Goal: Task Accomplishment & Management: Complete application form

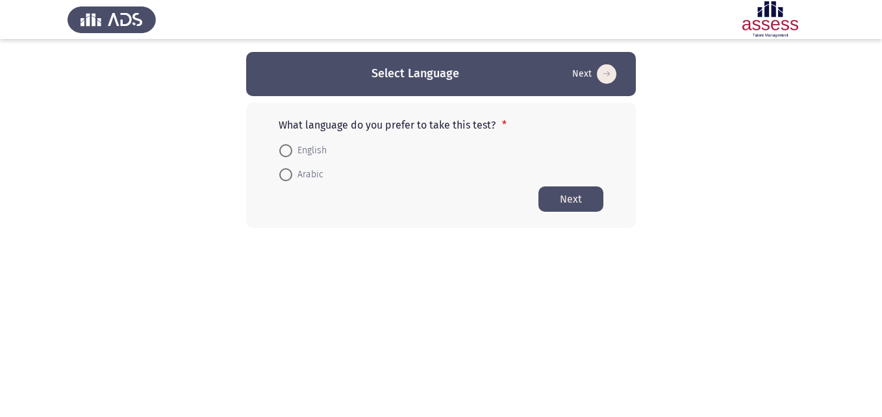
click at [288, 171] on span at bounding box center [285, 174] width 13 height 13
click at [288, 171] on input "Arabic" at bounding box center [285, 174] width 13 height 13
radio input "true"
click at [569, 203] on button "Next" at bounding box center [571, 198] width 65 height 25
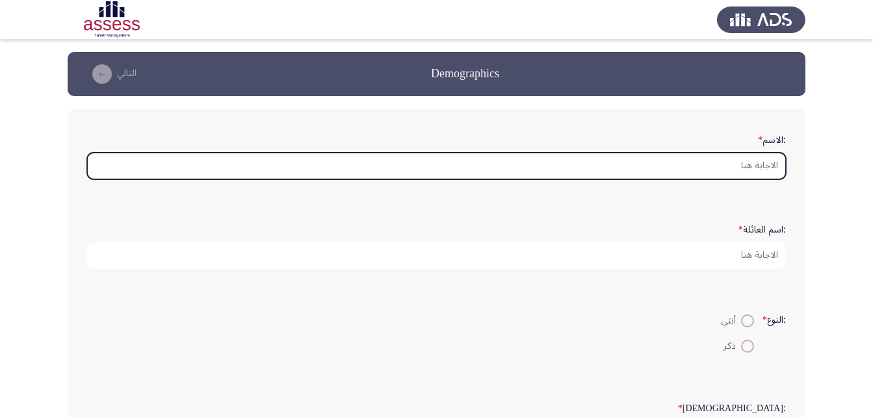
click at [712, 169] on input ":الاسم *" at bounding box center [436, 166] width 699 height 27
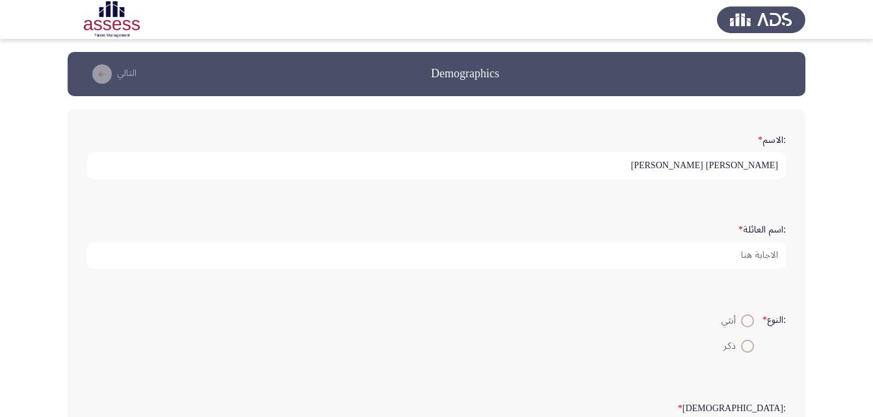
type input "[PERSON_NAME] [PERSON_NAME]"
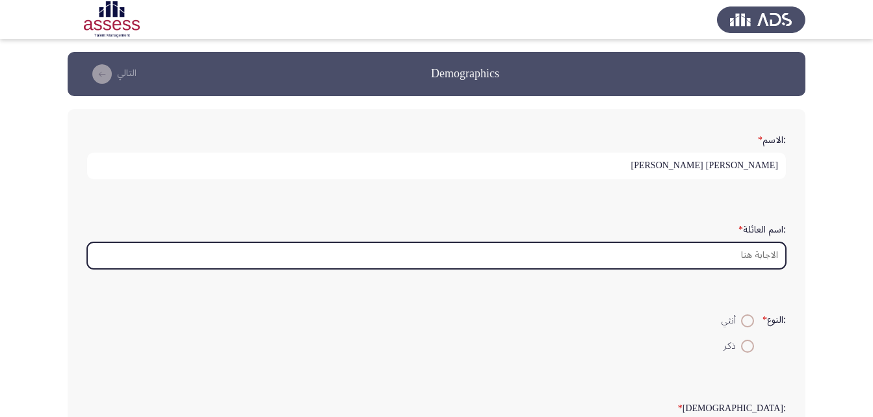
click at [760, 266] on input ":اسم العائلة *" at bounding box center [436, 255] width 699 height 27
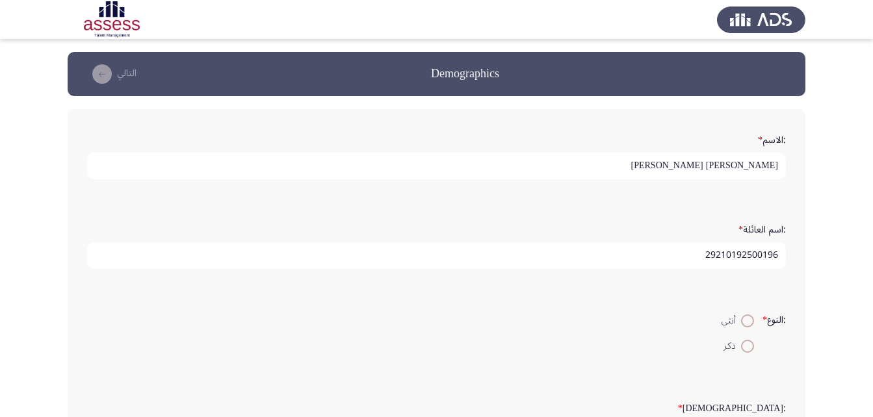
type input "29210192500196"
click at [645, 305] on div ":النوع * أنثي ذكر" at bounding box center [437, 333] width 712 height 63
click at [741, 344] on span at bounding box center [747, 346] width 13 height 13
click at [741, 344] on input "ذكر" at bounding box center [747, 346] width 13 height 13
radio input "true"
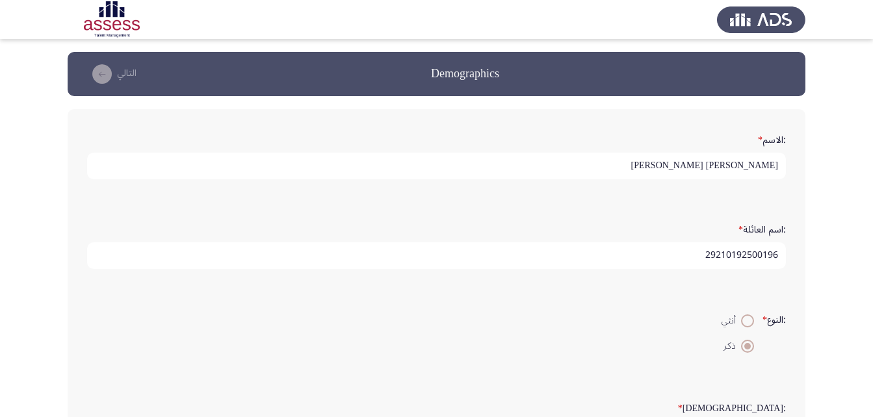
click at [502, 287] on div ":اسم العائلة * 29210192500196" at bounding box center [437, 244] width 712 height 90
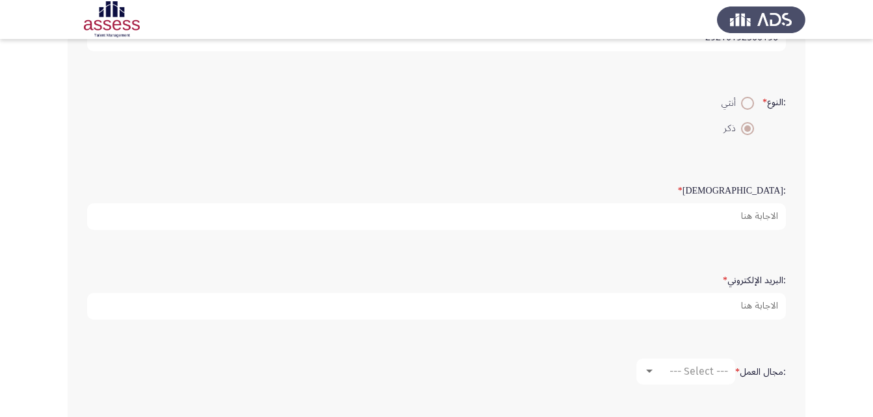
scroll to position [195, 0]
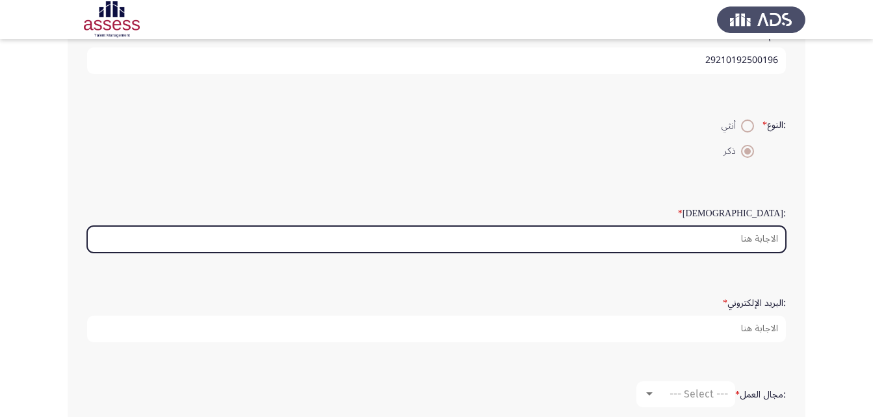
click at [754, 236] on input ":السن *" at bounding box center [436, 239] width 699 height 27
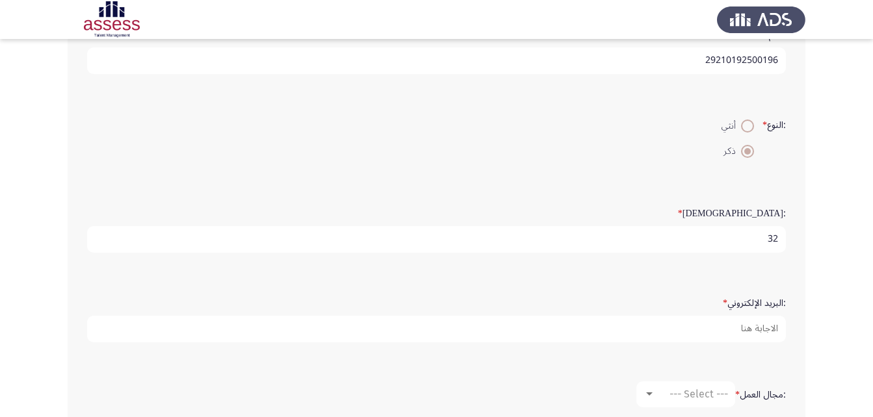
type input "32"
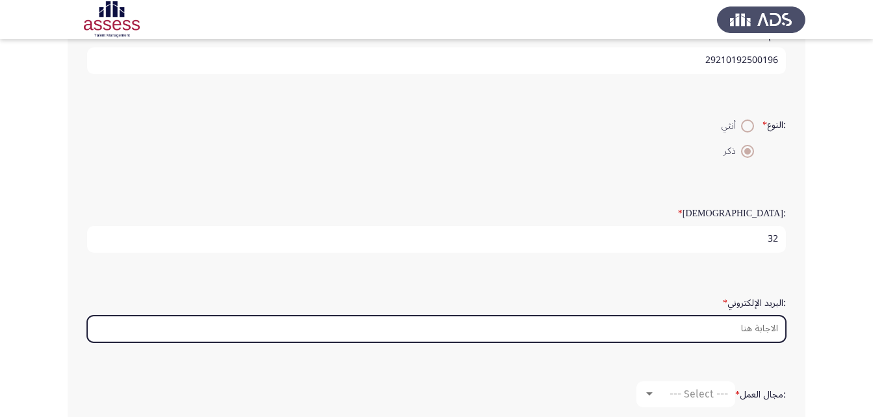
click at [736, 333] on input ":البريد الإلكتروني *" at bounding box center [436, 329] width 699 height 27
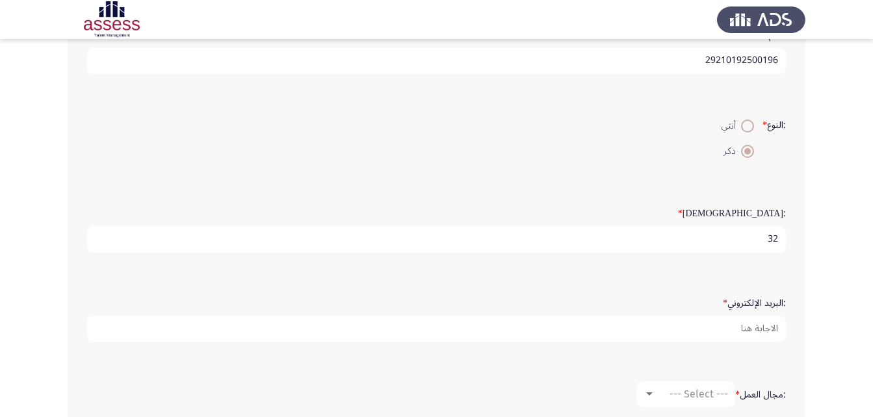
click at [836, 256] on app-assessment-container "Demographics التالي :الاسم * [PERSON_NAME] [PERSON_NAME] :اسم العائلة * 2921019…" at bounding box center [436, 193] width 873 height 673
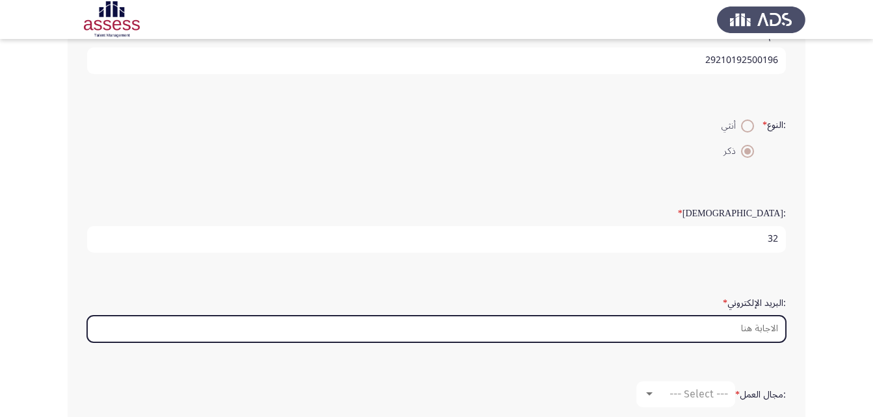
click at [753, 331] on input ":البريد الإلكتروني *" at bounding box center [436, 329] width 699 height 27
type input "ش"
type input "A"
click at [778, 331] on input "[PERSON_NAME],y" at bounding box center [436, 329] width 699 height 27
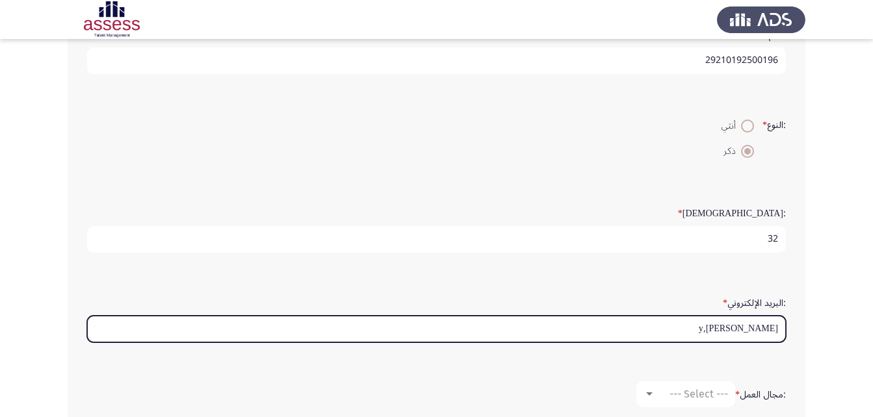
click at [778, 331] on input "[PERSON_NAME],y" at bounding box center [436, 329] width 699 height 27
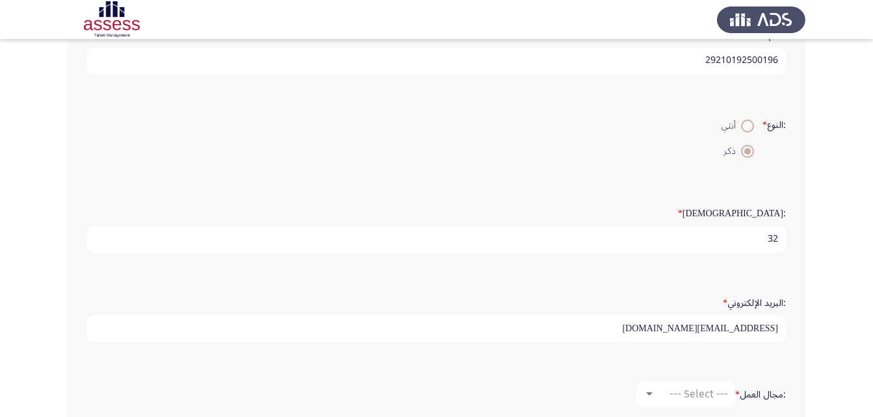
type input "[EMAIL_ADDRESS][DOMAIN_NAME]"
click at [626, 363] on div ":مجال العمل * --- Select ---" at bounding box center [437, 394] width 712 height 65
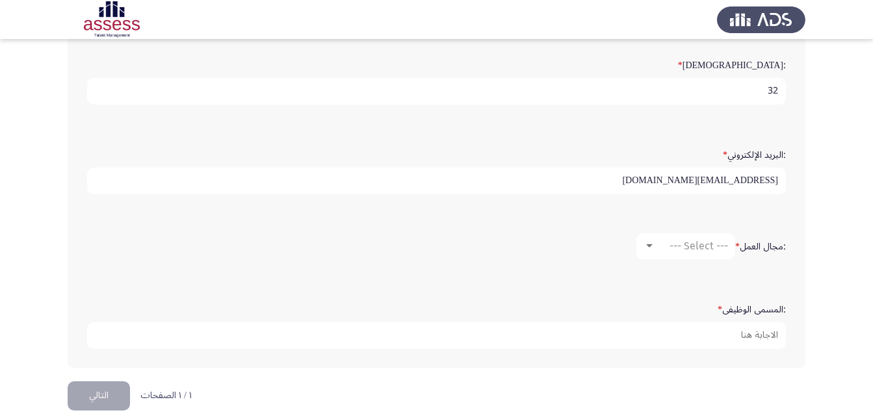
scroll to position [359, 0]
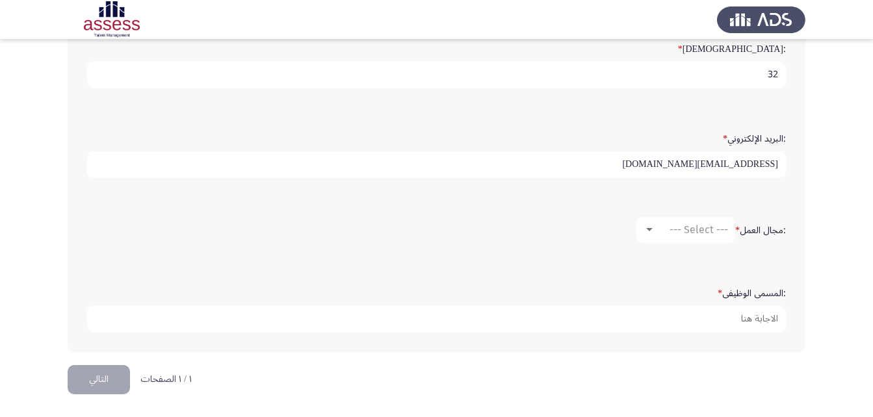
click at [748, 231] on label ":مجال العمل *" at bounding box center [760, 230] width 51 height 11
click at [684, 235] on span "--- Select ---" at bounding box center [698, 230] width 58 height 12
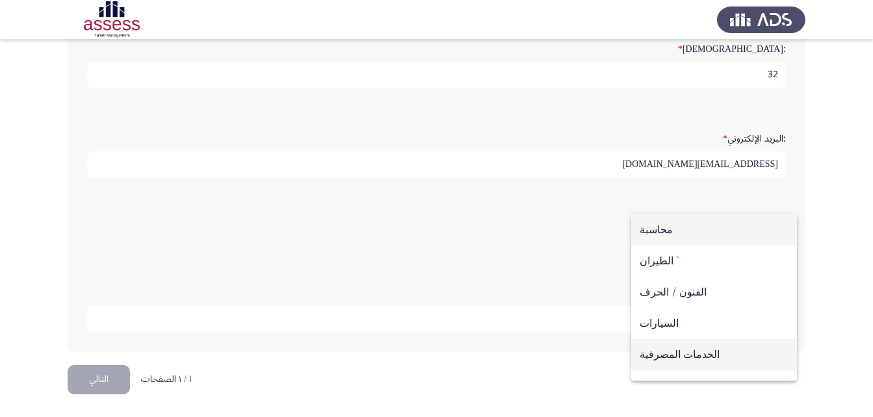
click at [677, 353] on span "الخدمات المصرفية" at bounding box center [713, 354] width 149 height 31
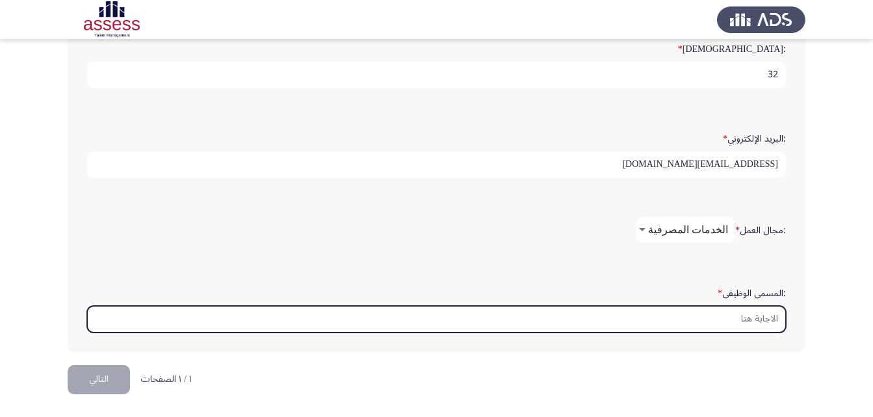
click at [732, 324] on input ":المسمى الوظيفى *" at bounding box center [436, 319] width 699 height 27
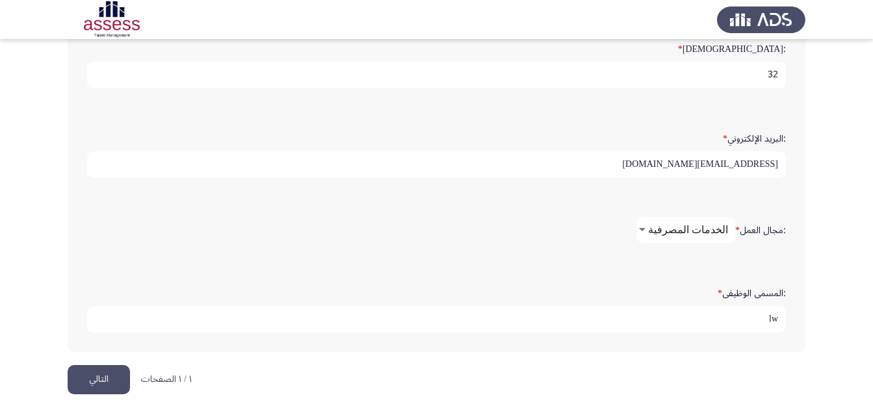
type input "l"
type input "مصرفى أ"
click at [593, 345] on div ":المسمى الوظيفى * مصرفى أ" at bounding box center [437, 308] width 712 height 90
click at [95, 379] on button "التالي" at bounding box center [99, 379] width 62 height 29
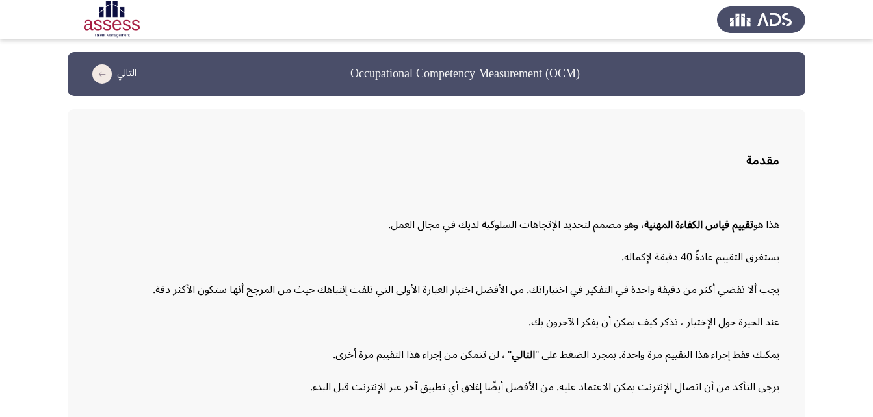
scroll to position [60, 0]
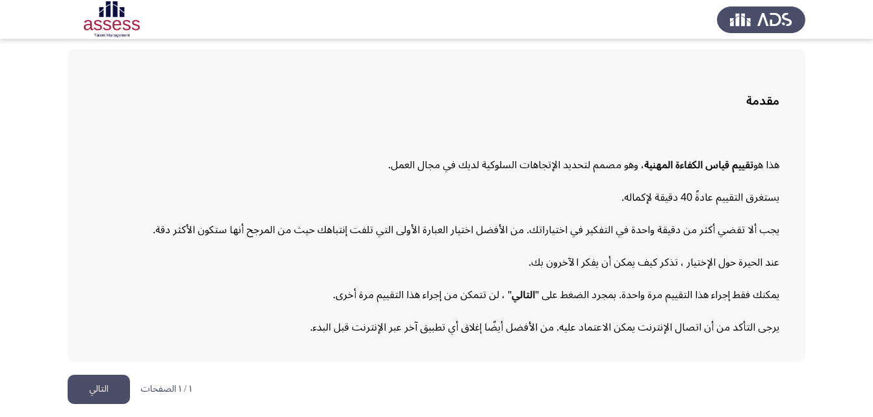
click at [107, 379] on button "التالي" at bounding box center [99, 389] width 62 height 29
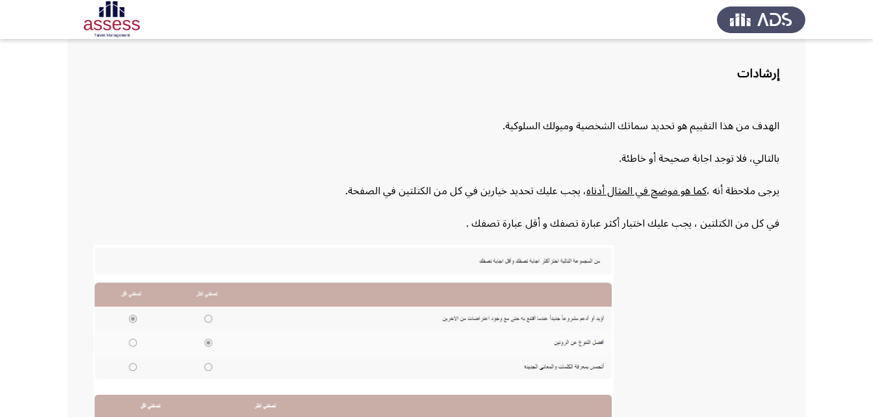
scroll to position [282, 0]
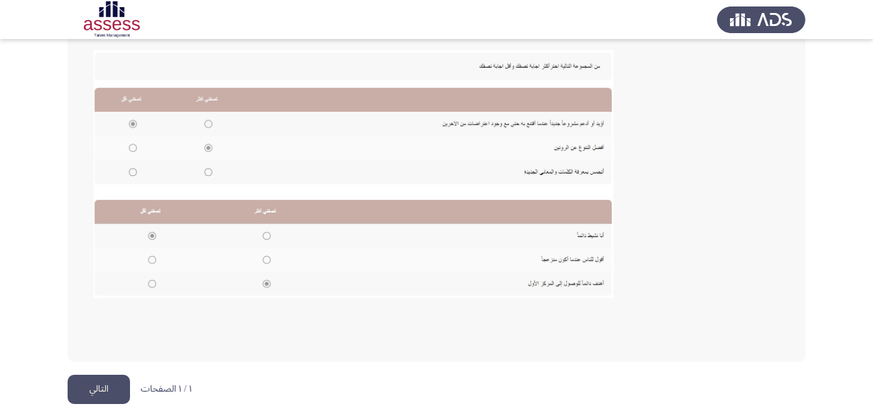
click at [88, 395] on button "التالي" at bounding box center [99, 389] width 62 height 29
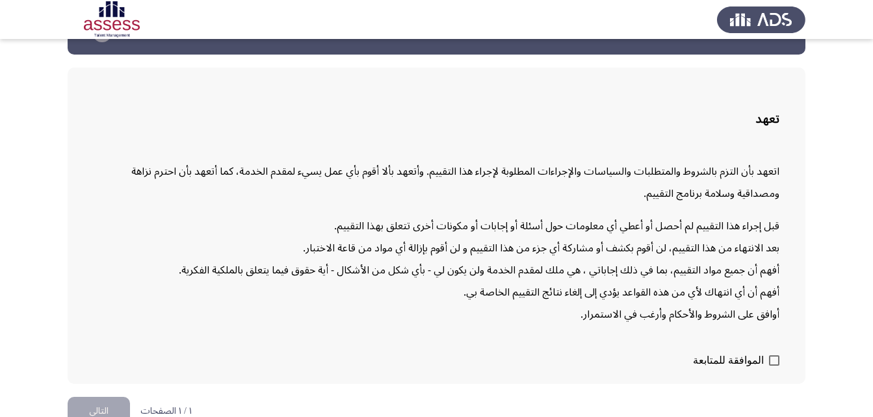
scroll to position [64, 0]
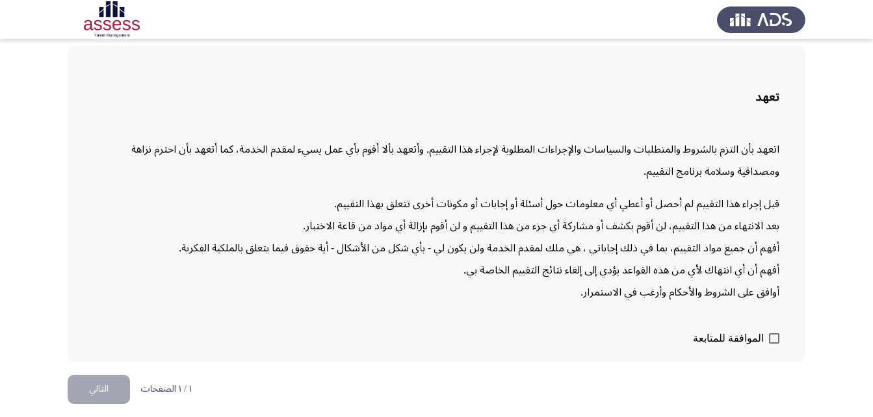
click at [777, 340] on span at bounding box center [774, 338] width 10 height 10
click at [774, 344] on input "الموافقة للمتابعة" at bounding box center [773, 344] width 1 height 1
checkbox input "true"
click at [94, 391] on button "التالي" at bounding box center [99, 389] width 62 height 29
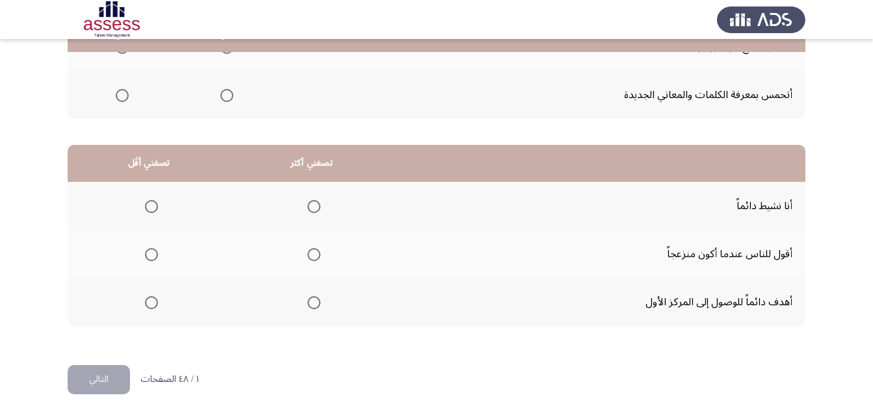
scroll to position [0, 0]
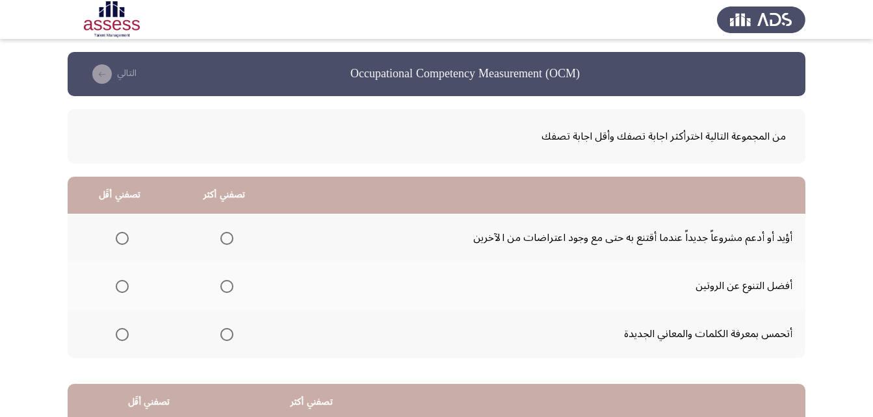
click at [227, 286] on span "Select an option" at bounding box center [226, 286] width 13 height 13
click at [227, 286] on input "Select an option" at bounding box center [226, 286] width 13 height 13
click at [228, 242] on span "Select an option" at bounding box center [226, 238] width 13 height 13
click at [228, 242] on input "Select an option" at bounding box center [226, 238] width 13 height 13
click at [227, 290] on span "Select an option" at bounding box center [226, 286] width 13 height 13
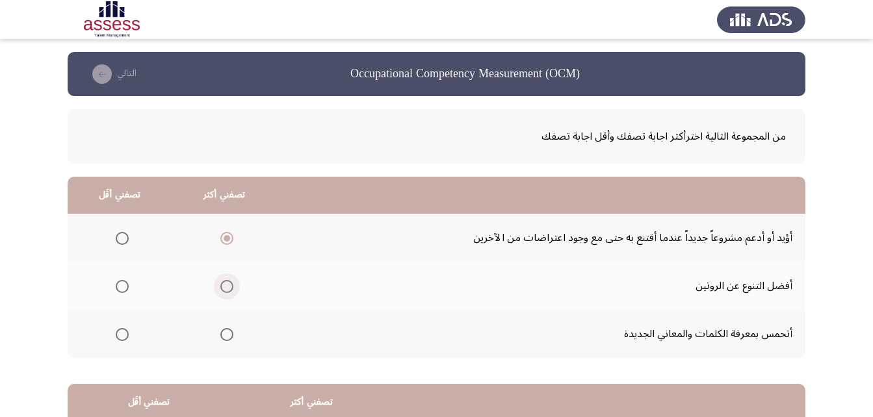
click at [227, 290] on input "Select an option" at bounding box center [226, 286] width 13 height 13
click at [119, 335] on span "Select an option" at bounding box center [122, 334] width 13 height 13
click at [119, 335] on input "Select an option" at bounding box center [122, 334] width 13 height 13
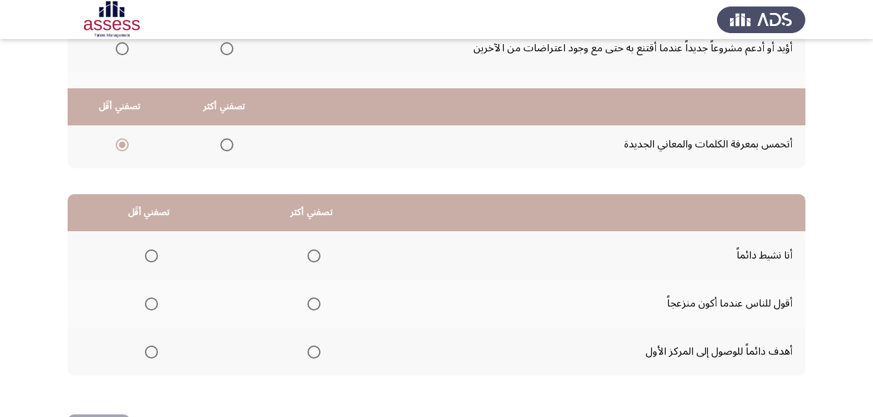
scroll to position [239, 0]
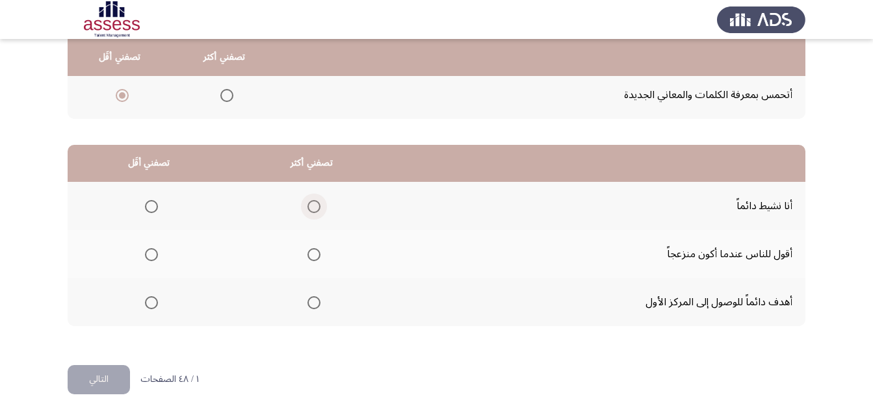
click at [309, 209] on span "Select an option" at bounding box center [313, 206] width 13 height 13
click at [309, 209] on input "Select an option" at bounding box center [313, 206] width 13 height 13
click at [155, 252] on span "Select an option" at bounding box center [151, 254] width 13 height 13
click at [155, 252] on input "Select an option" at bounding box center [151, 254] width 13 height 13
click at [101, 377] on button "التالي" at bounding box center [99, 379] width 62 height 29
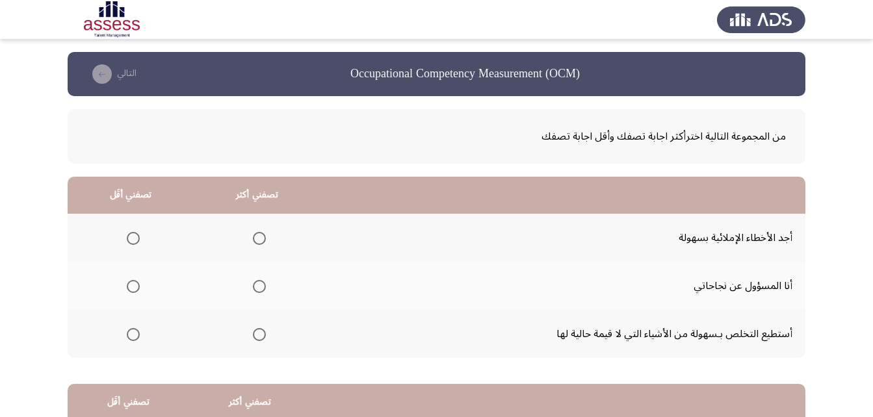
scroll to position [65, 0]
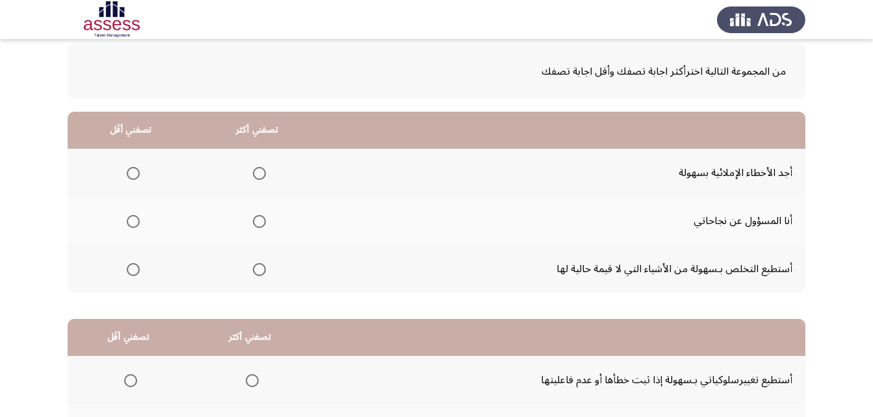
click at [261, 268] on span "Select an option" at bounding box center [259, 269] width 13 height 13
click at [261, 268] on input "Select an option" at bounding box center [259, 269] width 13 height 13
click at [128, 221] on span "Select an option" at bounding box center [133, 221] width 13 height 13
click at [128, 221] on input "Select an option" at bounding box center [133, 221] width 13 height 13
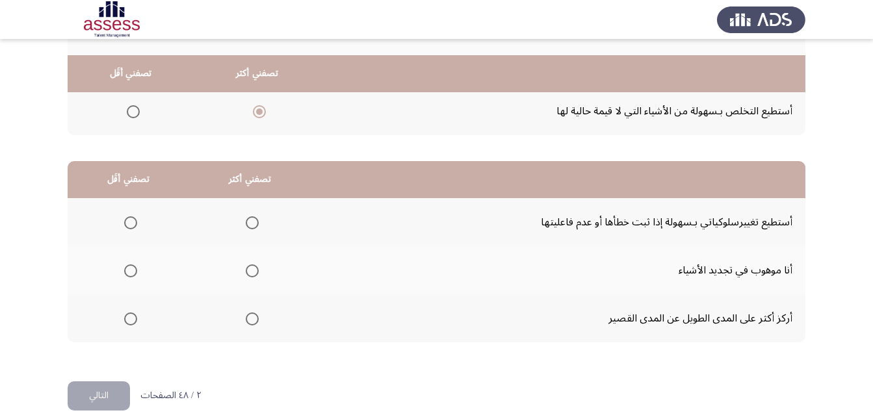
scroll to position [239, 0]
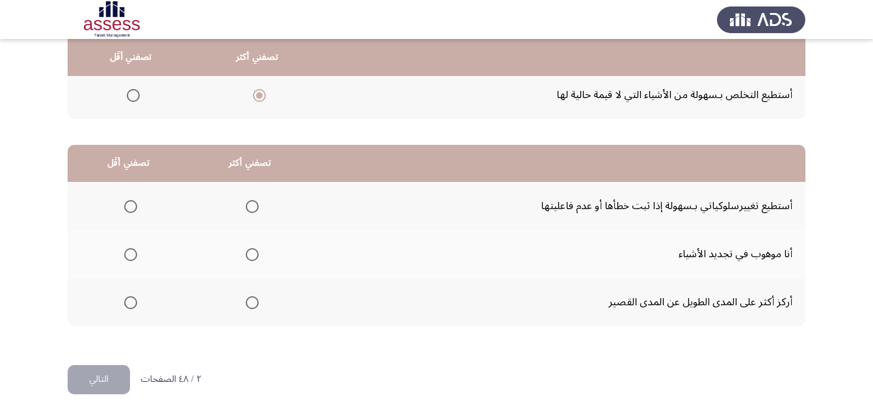
click at [251, 298] on span "Select an option" at bounding box center [252, 302] width 13 height 13
click at [251, 298] on input "Select an option" at bounding box center [252, 302] width 13 height 13
click at [125, 248] on span "Select an option" at bounding box center [130, 254] width 13 height 13
click at [125, 248] on input "Select an option" at bounding box center [130, 254] width 13 height 13
click at [112, 387] on button "التالي" at bounding box center [99, 379] width 62 height 29
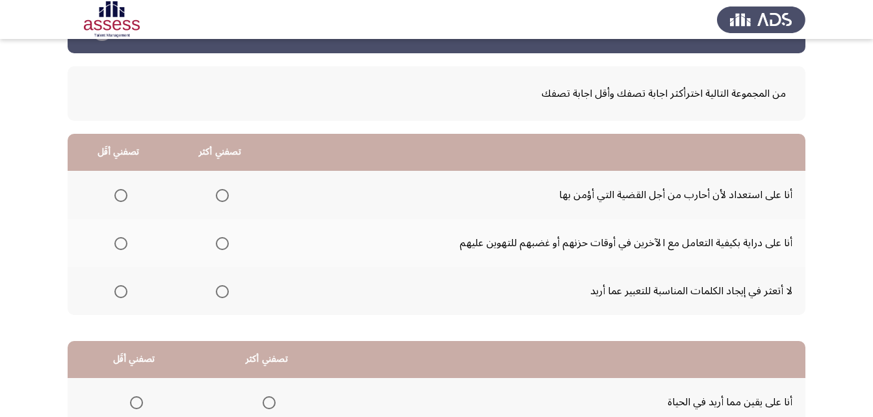
scroll to position [65, 0]
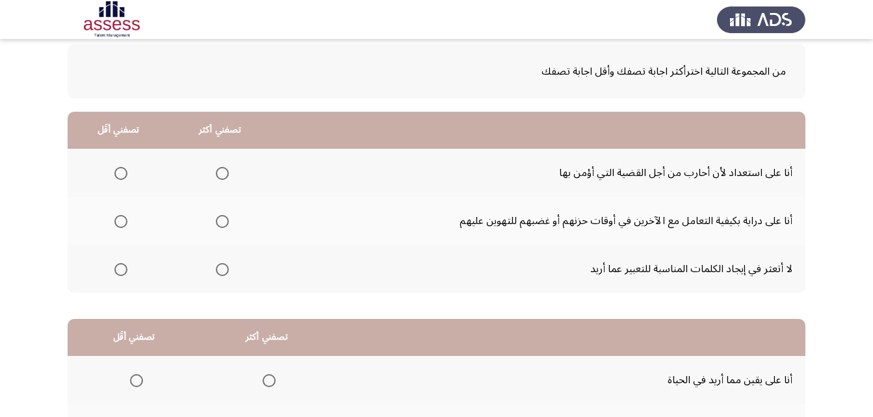
click at [218, 216] on span "Select an option" at bounding box center [222, 221] width 13 height 13
click at [218, 216] on input "Select an option" at bounding box center [222, 221] width 13 height 13
click at [120, 172] on span "Select an option" at bounding box center [120, 173] width 13 height 13
click at [120, 172] on input "Select an option" at bounding box center [120, 173] width 13 height 13
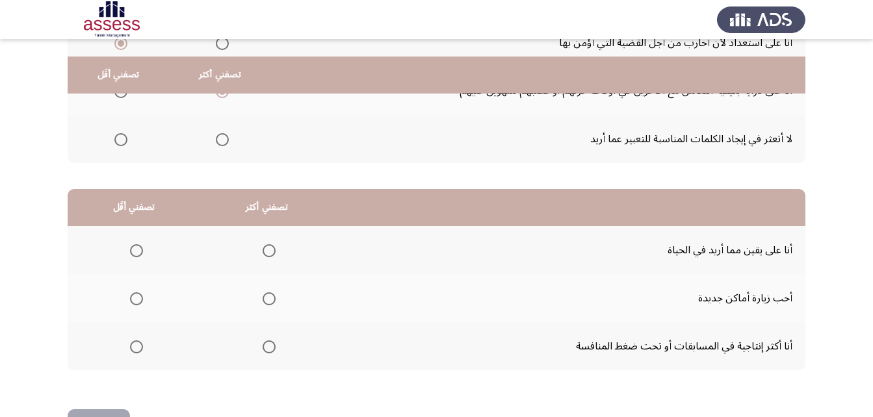
scroll to position [239, 0]
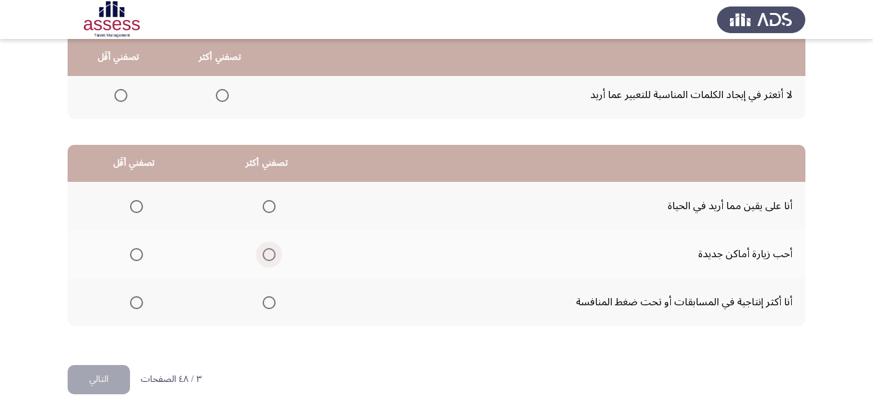
click at [272, 251] on span "Select an option" at bounding box center [269, 254] width 13 height 13
click at [272, 251] on input "Select an option" at bounding box center [269, 254] width 13 height 13
click at [269, 207] on span "Select an option" at bounding box center [269, 207] width 0 height 0
click at [267, 207] on input "Select an option" at bounding box center [269, 206] width 13 height 13
click at [135, 256] on span "Select an option" at bounding box center [136, 254] width 13 height 13
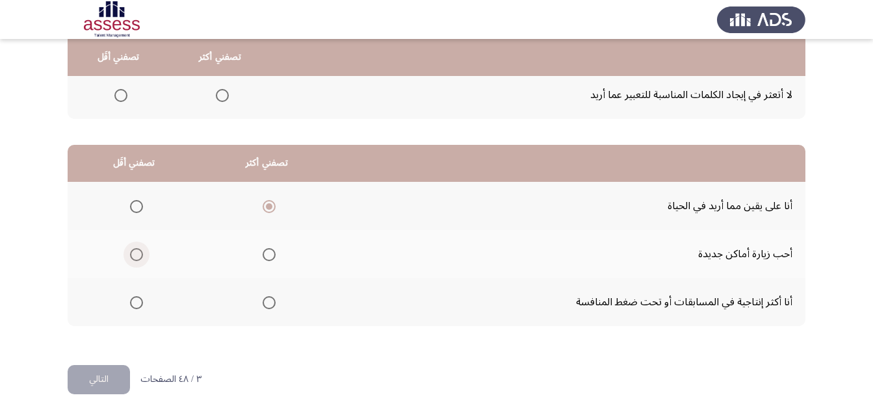
click at [135, 256] on input "Select an option" at bounding box center [136, 254] width 13 height 13
click at [77, 368] on button "التالي" at bounding box center [99, 379] width 62 height 29
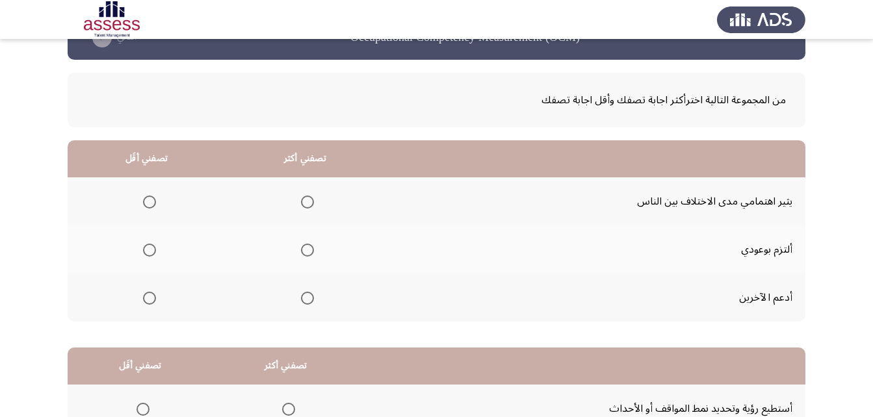
scroll to position [65, 0]
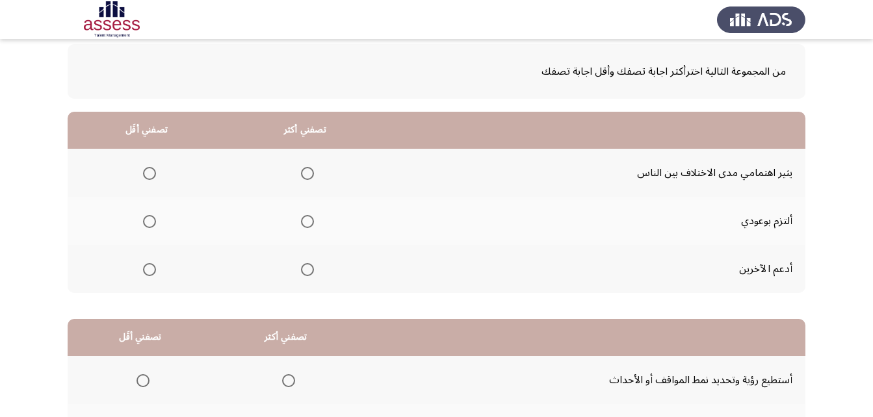
click at [307, 220] on span "Select an option" at bounding box center [307, 221] width 13 height 13
click at [307, 220] on input "Select an option" at bounding box center [307, 221] width 13 height 13
click at [146, 173] on span "Select an option" at bounding box center [149, 173] width 13 height 13
click at [146, 173] on input "Select an option" at bounding box center [149, 173] width 13 height 13
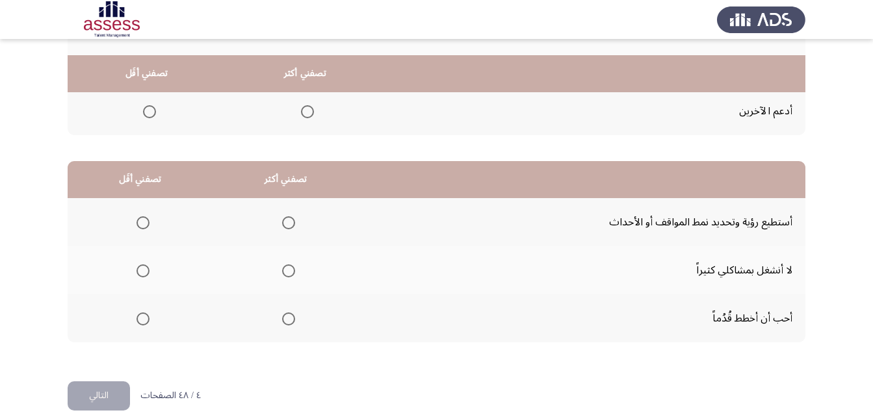
scroll to position [239, 0]
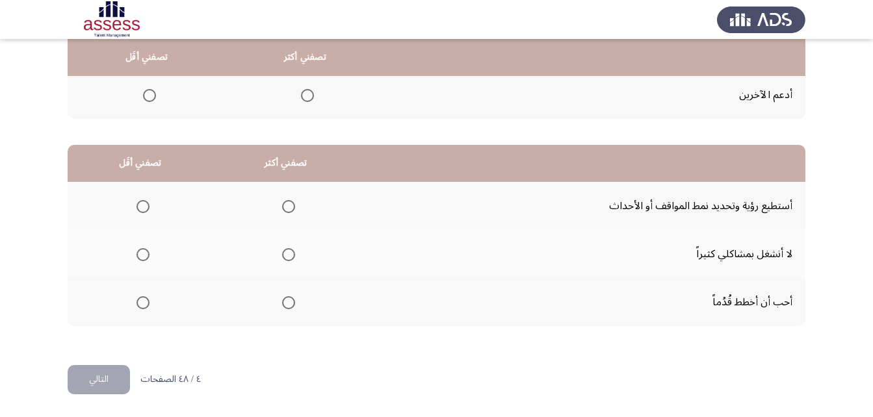
click at [283, 305] on span "Select an option" at bounding box center [288, 302] width 13 height 13
click at [283, 305] on input "Select an option" at bounding box center [288, 302] width 13 height 13
click at [145, 255] on span "Select an option" at bounding box center [142, 254] width 13 height 13
click at [145, 255] on input "Select an option" at bounding box center [142, 254] width 13 height 13
click at [108, 379] on button "التالي" at bounding box center [99, 379] width 62 height 29
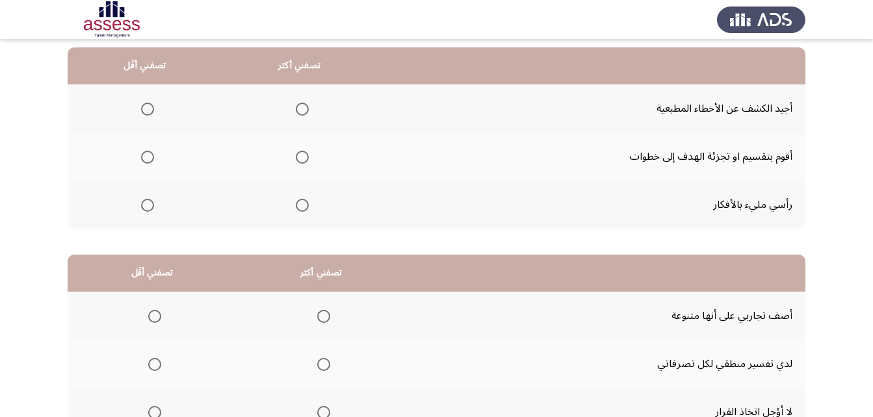
scroll to position [130, 0]
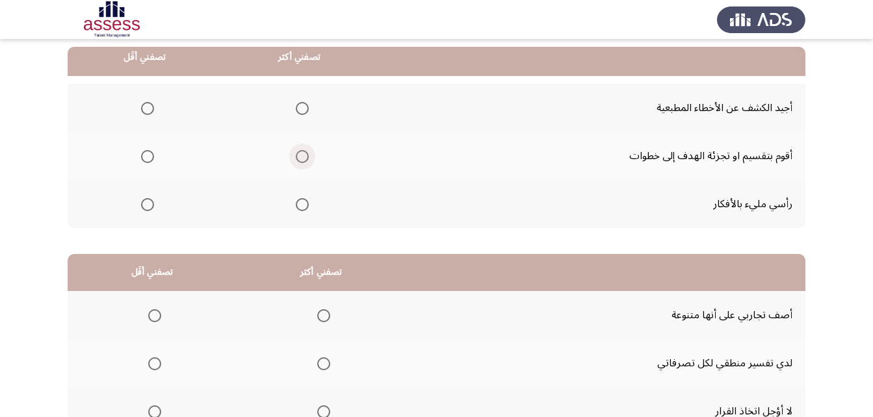
click at [296, 155] on span "Select an option" at bounding box center [302, 156] width 13 height 13
click at [296, 155] on input "Select an option" at bounding box center [302, 156] width 13 height 13
click at [150, 112] on span "Select an option" at bounding box center [147, 108] width 13 height 13
click at [150, 112] on input "Select an option" at bounding box center [147, 108] width 13 height 13
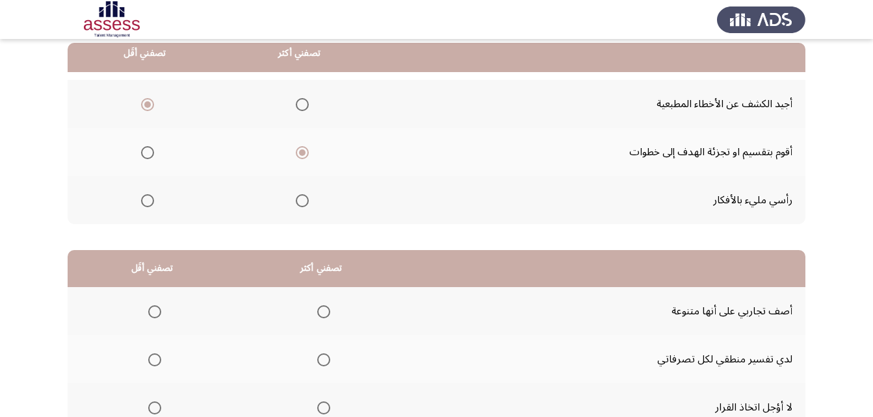
scroll to position [239, 0]
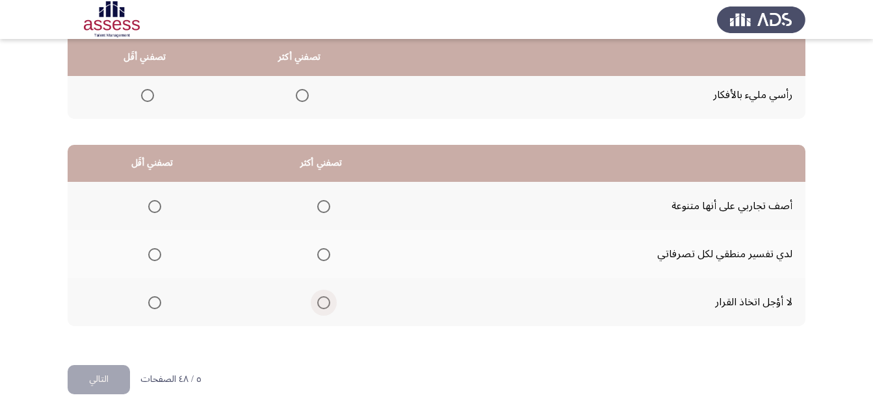
click at [322, 301] on span "Select an option" at bounding box center [323, 302] width 13 height 13
click at [322, 301] on input "Select an option" at bounding box center [323, 302] width 13 height 13
click at [155, 256] on span "Select an option" at bounding box center [154, 254] width 13 height 13
click at [155, 256] on input "Select an option" at bounding box center [154, 254] width 13 height 13
click at [90, 383] on button "التالي" at bounding box center [99, 379] width 62 height 29
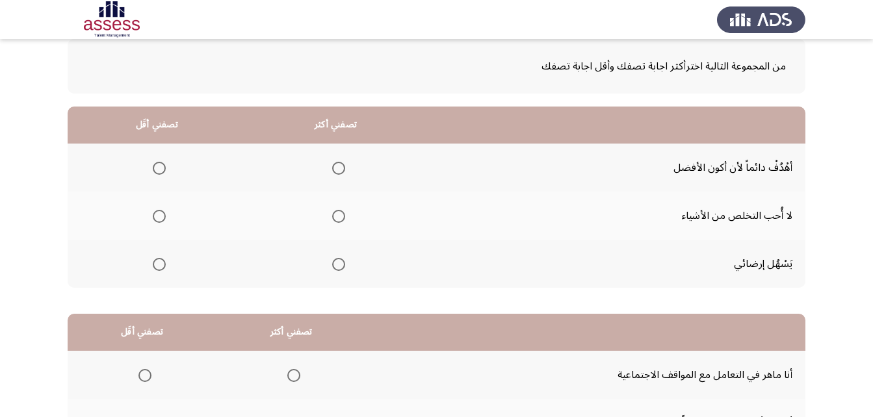
scroll to position [0, 0]
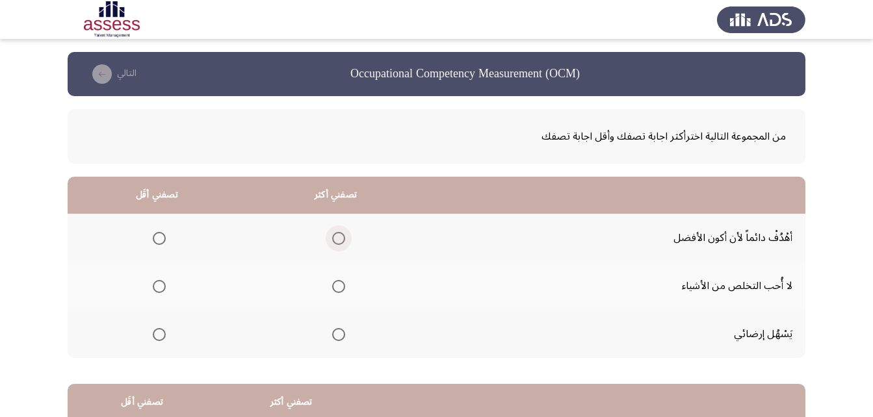
click at [339, 234] on span "Select an option" at bounding box center [338, 238] width 13 height 13
click at [339, 234] on input "Select an option" at bounding box center [338, 238] width 13 height 13
click at [160, 338] on span "Select an option" at bounding box center [159, 334] width 13 height 13
click at [160, 338] on input "Select an option" at bounding box center [159, 334] width 13 height 13
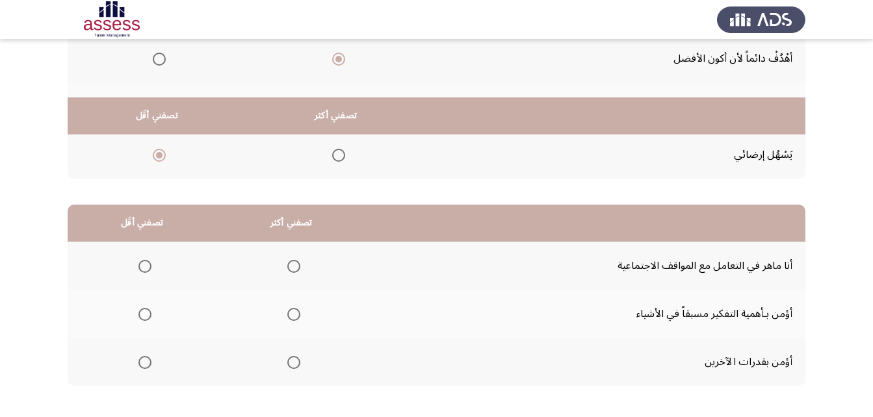
scroll to position [239, 0]
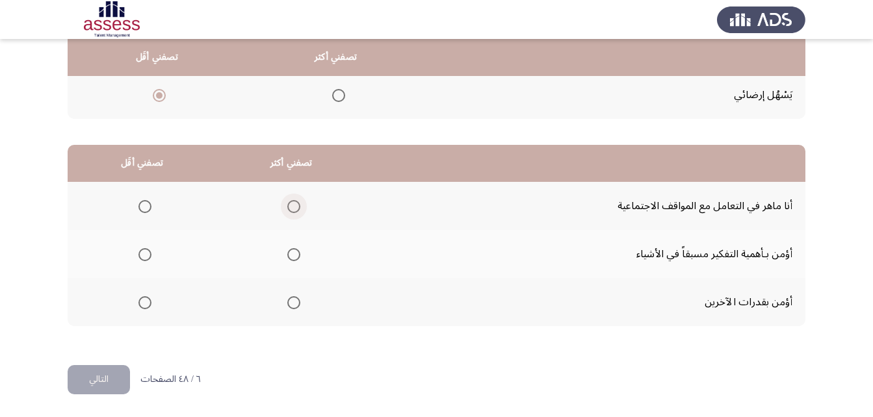
click at [296, 209] on span "Select an option" at bounding box center [293, 206] width 13 height 13
click at [296, 209] on input "Select an option" at bounding box center [293, 206] width 13 height 13
click at [143, 259] on span "Select an option" at bounding box center [144, 254] width 13 height 13
click at [143, 259] on input "Select an option" at bounding box center [144, 254] width 13 height 13
click at [120, 374] on button "التالي" at bounding box center [99, 379] width 62 height 29
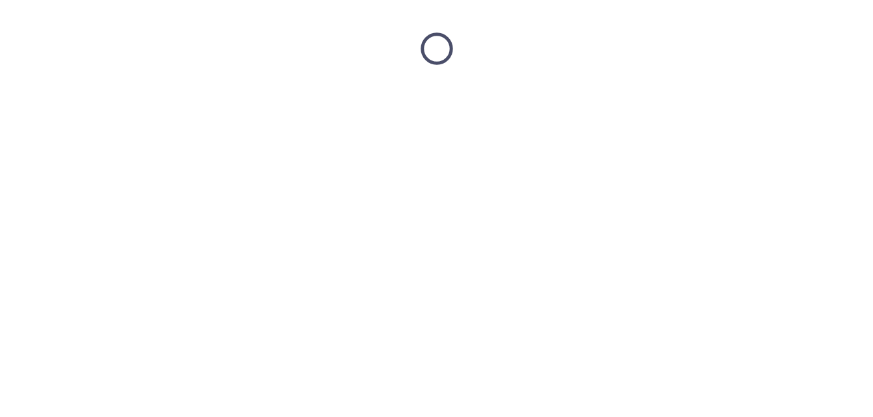
scroll to position [0, 0]
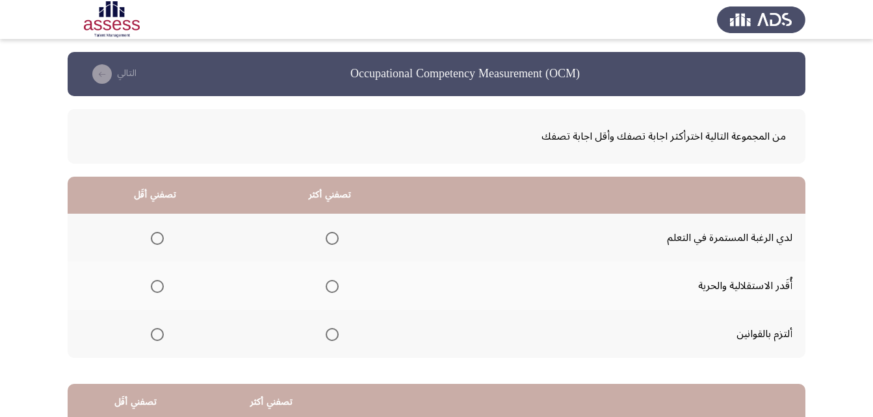
click at [330, 335] on span "Select an option" at bounding box center [332, 334] width 13 height 13
click at [330, 335] on input "Select an option" at bounding box center [332, 334] width 13 height 13
click at [151, 287] on span "Select an option" at bounding box center [157, 286] width 13 height 13
click at [151, 287] on input "Select an option" at bounding box center [157, 286] width 13 height 13
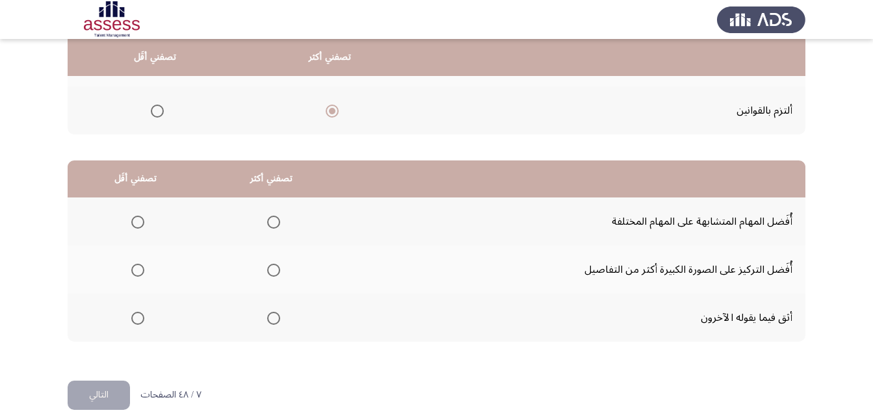
scroll to position [239, 0]
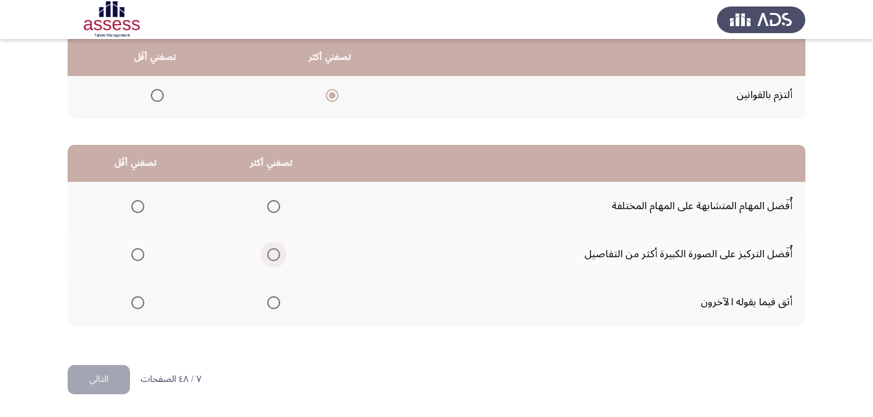
click at [278, 251] on span "Select an option" at bounding box center [273, 254] width 13 height 13
click at [278, 251] on input "Select an option" at bounding box center [273, 254] width 13 height 13
click at [143, 203] on span "Select an option" at bounding box center [137, 206] width 13 height 13
click at [143, 203] on input "Select an option" at bounding box center [137, 206] width 13 height 13
click at [106, 385] on button "التالي" at bounding box center [99, 379] width 62 height 29
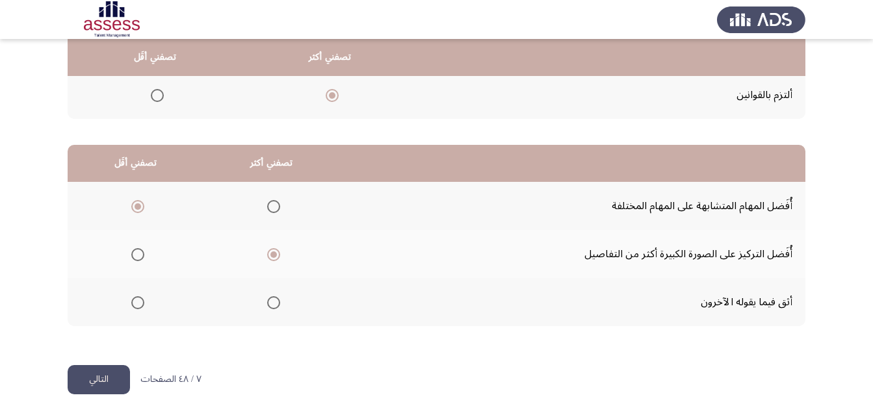
scroll to position [0, 0]
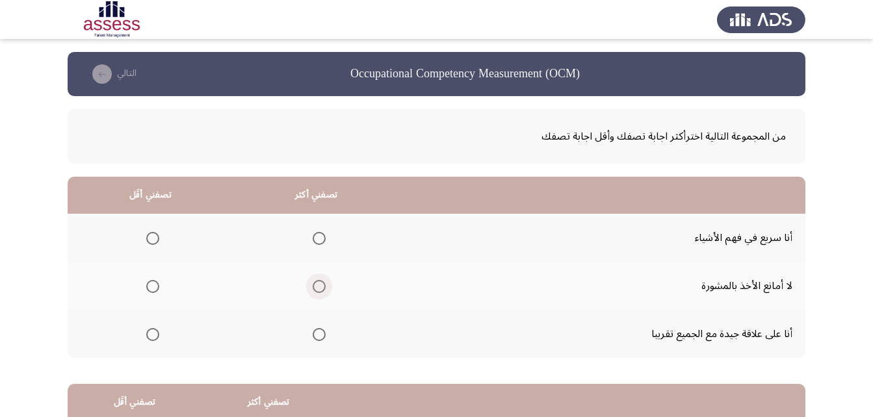
click at [317, 285] on span "Select an option" at bounding box center [319, 286] width 13 height 13
click at [317, 285] on input "Select an option" at bounding box center [319, 286] width 13 height 13
click at [151, 332] on span "Select an option" at bounding box center [152, 334] width 13 height 13
click at [151, 332] on input "Select an option" at bounding box center [152, 334] width 13 height 13
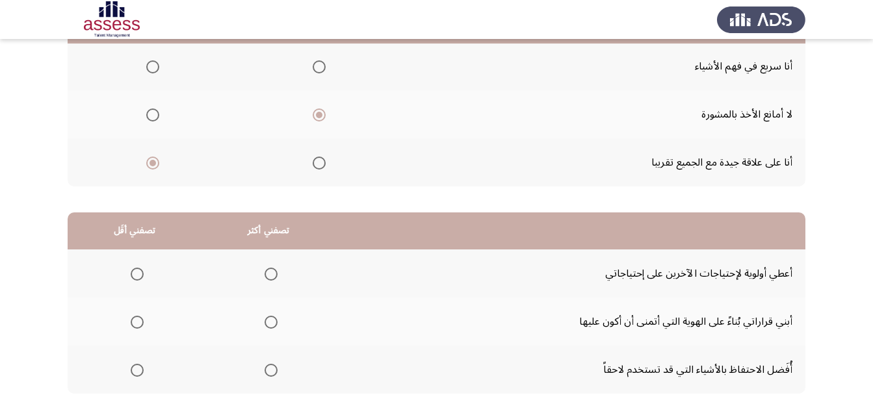
scroll to position [239, 0]
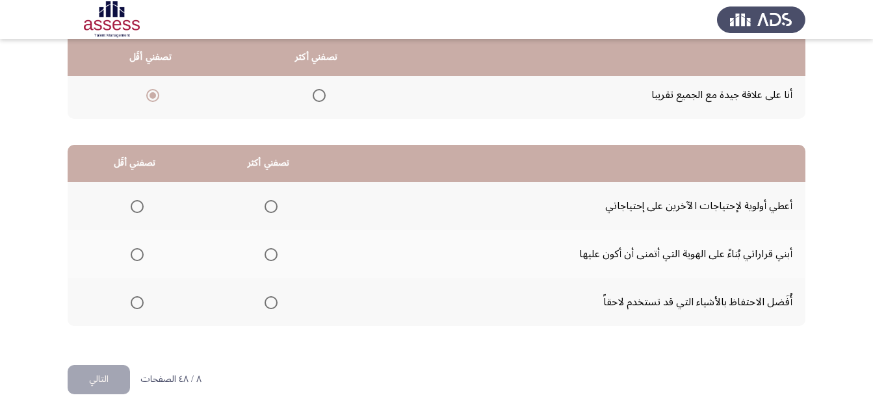
click at [268, 207] on span "Select an option" at bounding box center [270, 206] width 13 height 13
click at [268, 207] on input "Select an option" at bounding box center [270, 206] width 13 height 13
click at [139, 257] on span "Select an option" at bounding box center [137, 254] width 13 height 13
click at [139, 257] on input "Select an option" at bounding box center [137, 254] width 13 height 13
click at [105, 370] on button "التالي" at bounding box center [99, 379] width 62 height 29
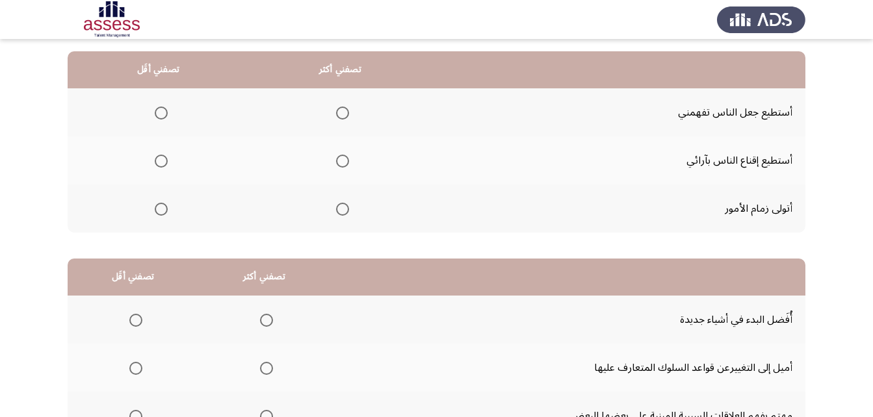
scroll to position [0, 0]
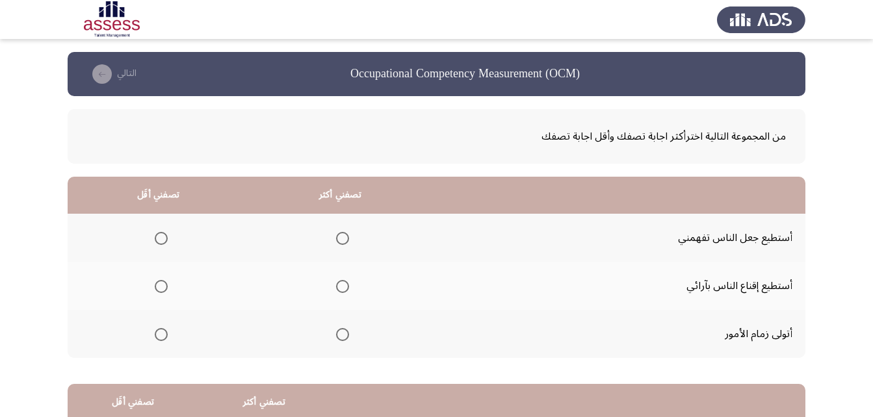
click at [339, 236] on span "Select an option" at bounding box center [342, 238] width 13 height 13
click at [339, 236] on input "Select an option" at bounding box center [342, 238] width 13 height 13
click at [345, 337] on span "Select an option" at bounding box center [342, 334] width 13 height 13
click at [345, 337] on input "Select an option" at bounding box center [342, 334] width 13 height 13
click at [162, 289] on span "Select an option" at bounding box center [161, 286] width 13 height 13
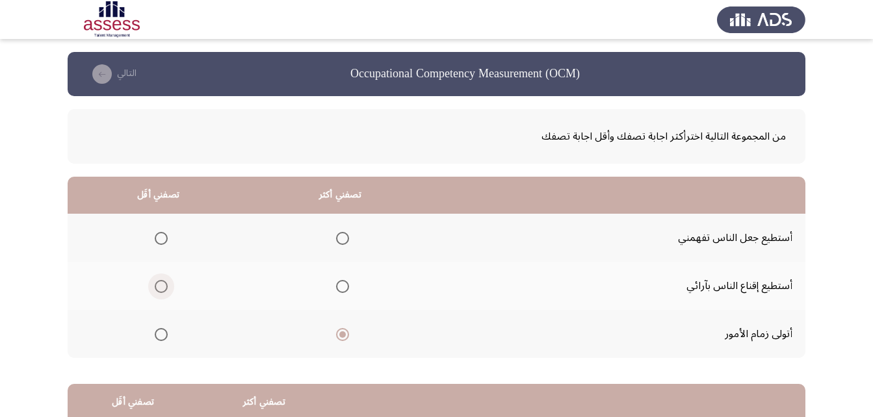
click at [162, 289] on input "Select an option" at bounding box center [161, 286] width 13 height 13
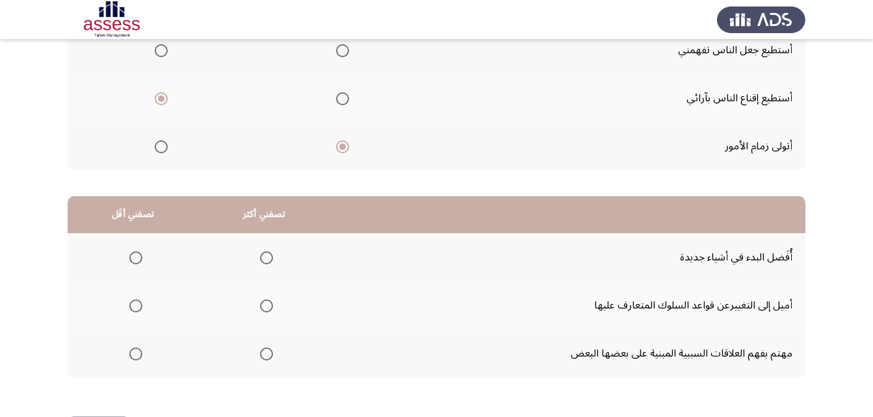
scroll to position [239, 0]
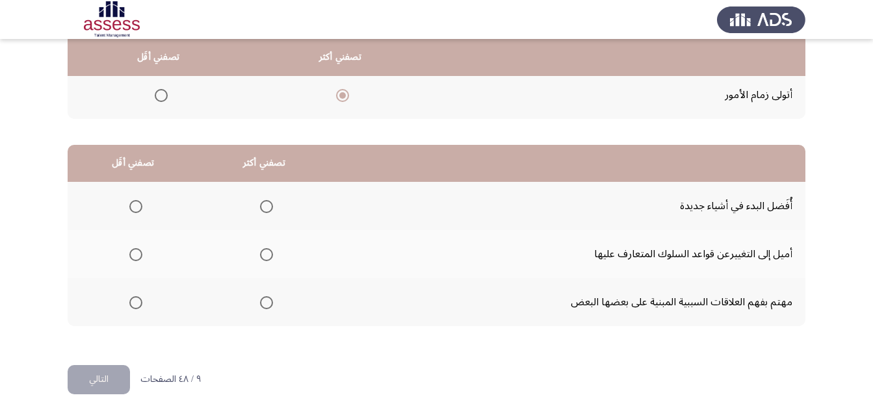
click at [262, 208] on span "Select an option" at bounding box center [266, 206] width 13 height 13
click at [262, 208] on input "Select an option" at bounding box center [266, 206] width 13 height 13
click at [130, 257] on span "Select an option" at bounding box center [135, 254] width 13 height 13
click at [130, 257] on input "Select an option" at bounding box center [135, 254] width 13 height 13
click at [127, 381] on button "التالي" at bounding box center [99, 379] width 62 height 29
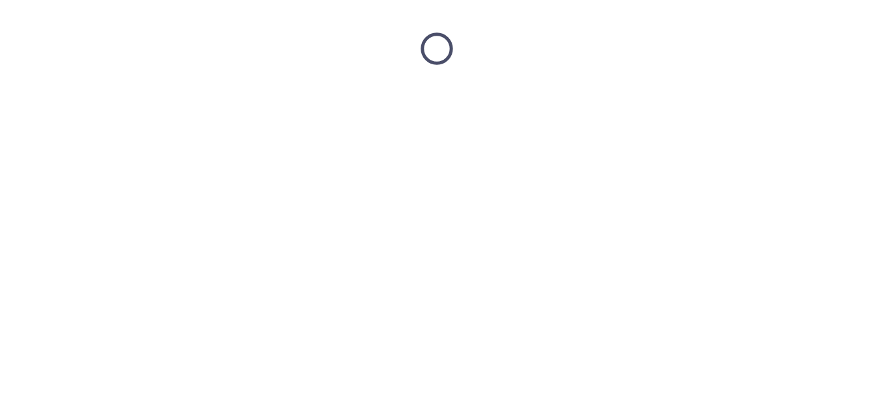
scroll to position [0, 0]
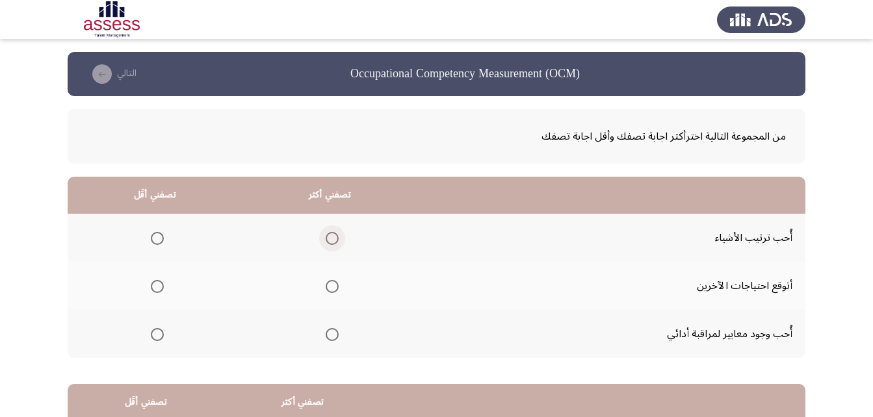
click at [334, 237] on span "Select an option" at bounding box center [332, 238] width 13 height 13
click at [334, 237] on input "Select an option" at bounding box center [332, 238] width 13 height 13
click at [155, 285] on span "Select an option" at bounding box center [157, 286] width 13 height 13
click at [155, 285] on input "Select an option" at bounding box center [157, 286] width 13 height 13
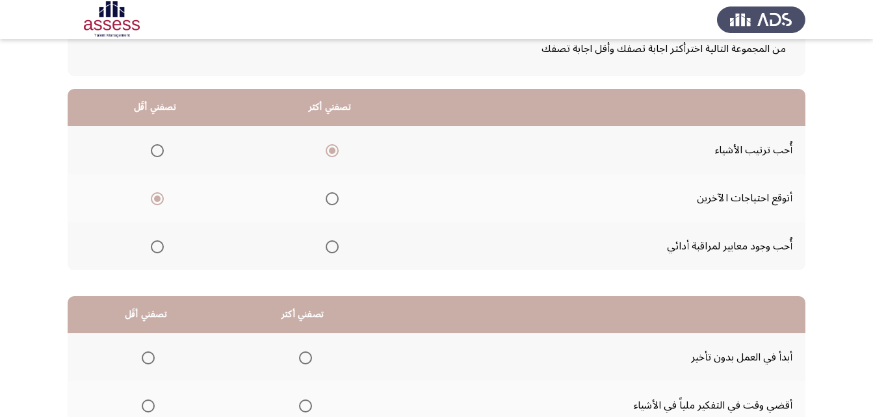
scroll to position [239, 0]
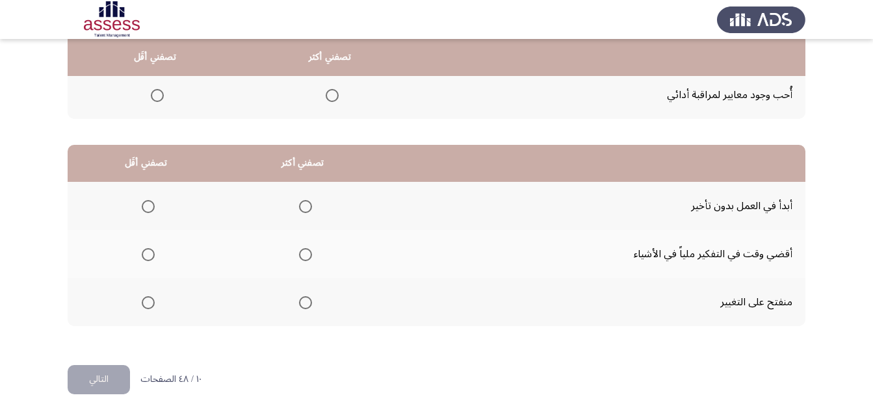
click at [305, 203] on span "Select an option" at bounding box center [305, 206] width 13 height 13
click at [305, 203] on input "Select an option" at bounding box center [305, 206] width 13 height 13
click at [149, 256] on span "Select an option" at bounding box center [148, 254] width 13 height 13
click at [149, 256] on input "Select an option" at bounding box center [148, 254] width 13 height 13
click at [109, 373] on button "التالي" at bounding box center [99, 379] width 62 height 29
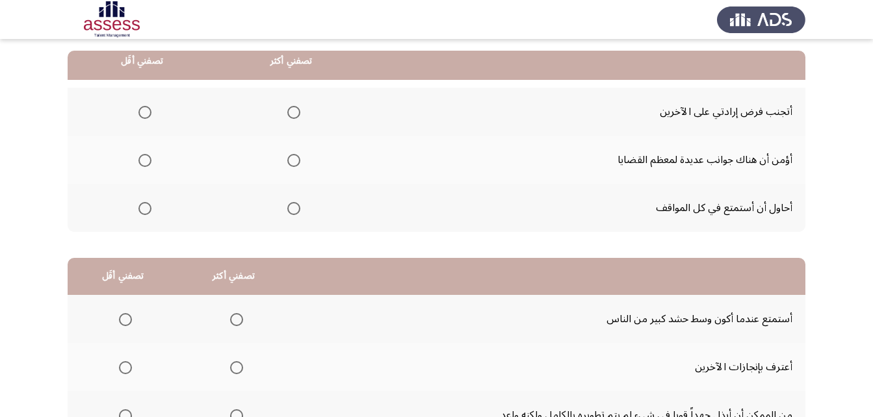
scroll to position [130, 0]
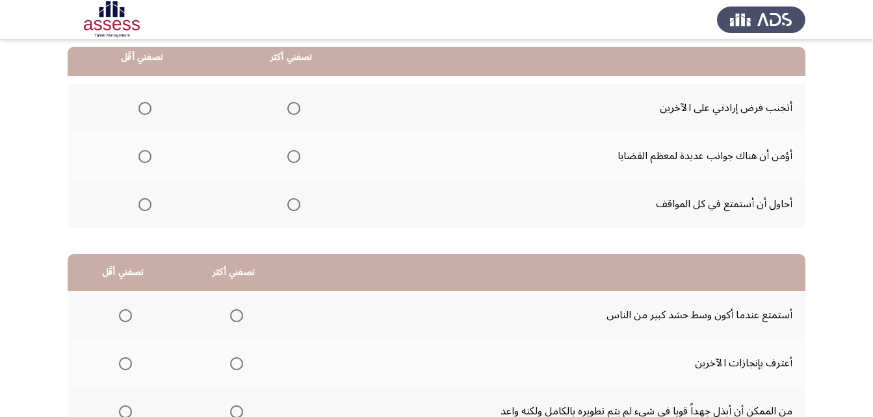
click at [292, 156] on span "Select an option" at bounding box center [293, 156] width 13 height 13
click at [292, 156] on input "Select an option" at bounding box center [293, 156] width 13 height 13
click at [140, 105] on span "Select an option" at bounding box center [144, 108] width 13 height 13
click at [140, 105] on input "Select an option" at bounding box center [144, 108] width 13 height 13
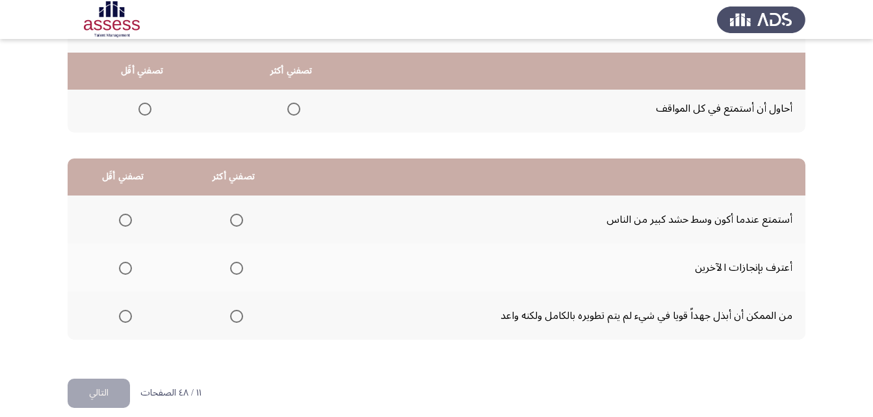
scroll to position [239, 0]
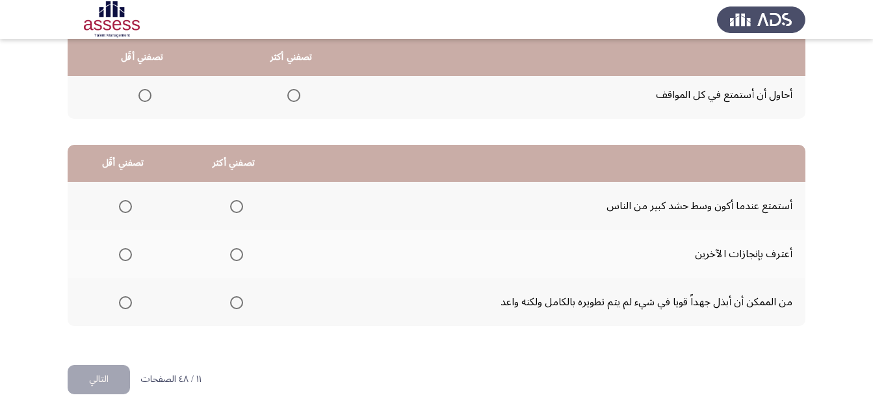
click at [235, 303] on span "Select an option" at bounding box center [236, 302] width 13 height 13
click at [235, 303] on input "Select an option" at bounding box center [236, 302] width 13 height 13
click at [131, 210] on span "Select an option" at bounding box center [125, 206] width 13 height 13
click at [131, 210] on input "Select an option" at bounding box center [125, 206] width 13 height 13
drag, startPoint x: 118, startPoint y: 379, endPoint x: 129, endPoint y: 375, distance: 11.9
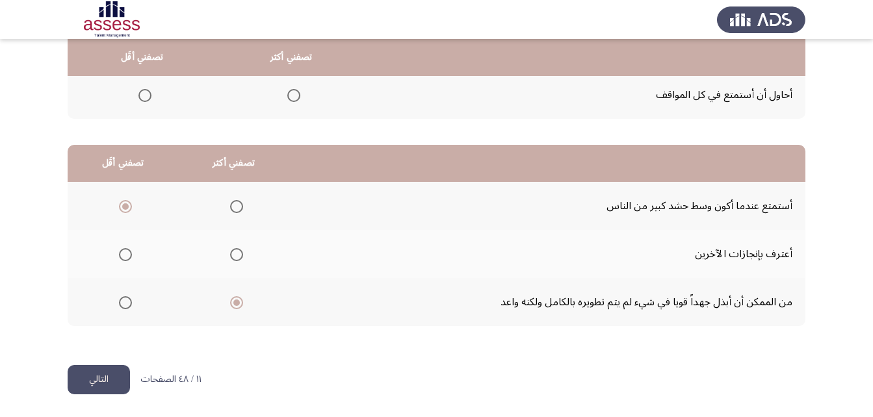
click at [121, 379] on button "التالي" at bounding box center [99, 379] width 62 height 29
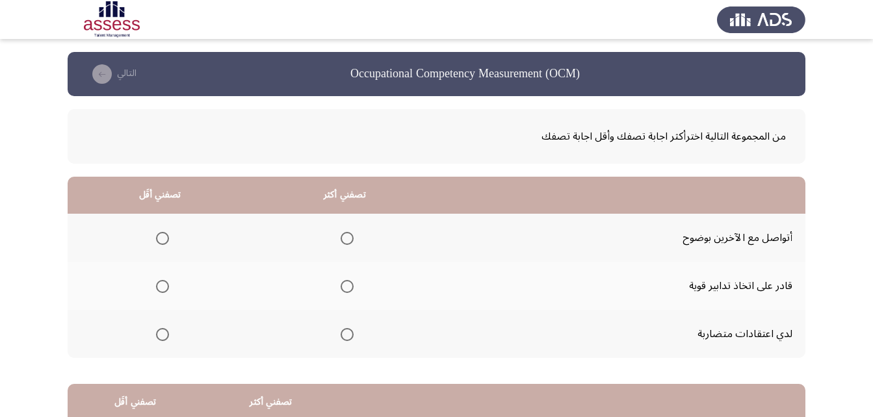
scroll to position [65, 0]
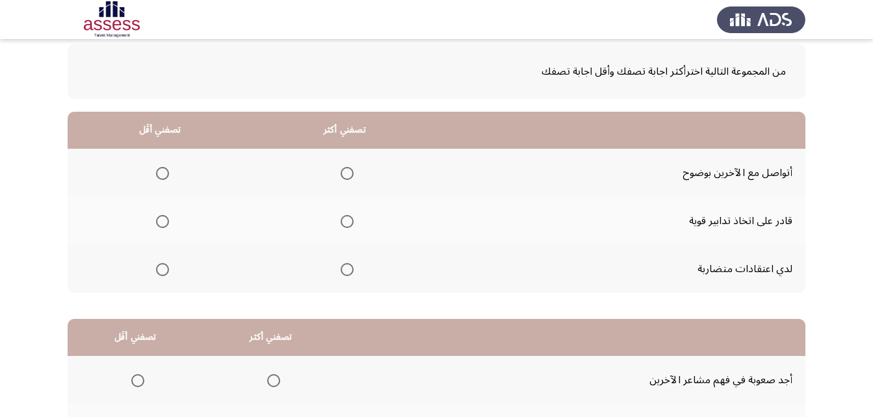
click at [344, 224] on span "Select an option" at bounding box center [346, 221] width 13 height 13
click at [344, 224] on input "Select an option" at bounding box center [346, 221] width 13 height 13
click at [168, 266] on span "Select an option" at bounding box center [162, 269] width 13 height 13
click at [168, 266] on input "Select an option" at bounding box center [162, 269] width 13 height 13
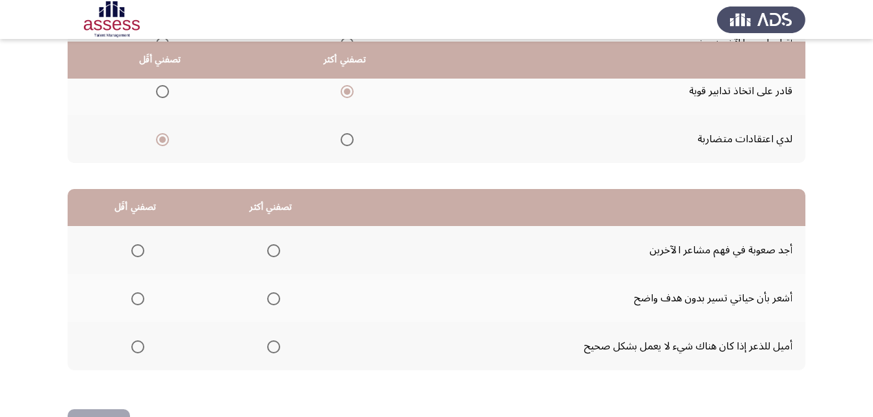
scroll to position [239, 0]
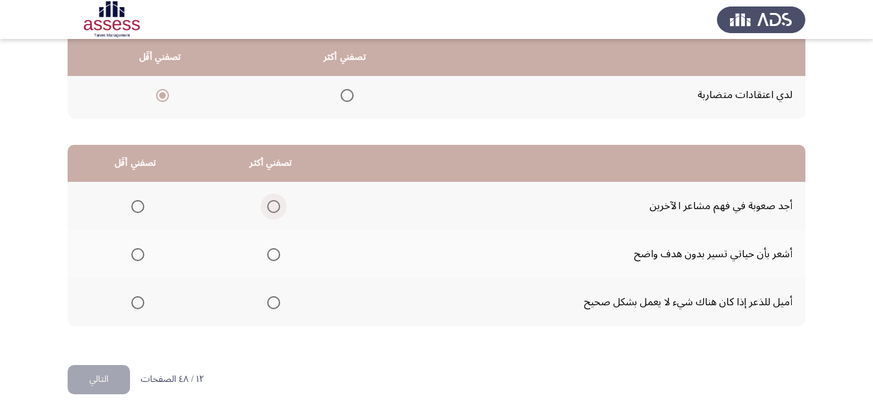
click at [271, 201] on span "Select an option" at bounding box center [273, 206] width 13 height 13
click at [271, 201] on input "Select an option" at bounding box center [273, 206] width 13 height 13
click at [150, 300] on th at bounding box center [135, 302] width 135 height 48
click at [142, 300] on span "Select an option" at bounding box center [137, 302] width 13 height 13
click at [142, 300] on input "Select an option" at bounding box center [137, 302] width 13 height 13
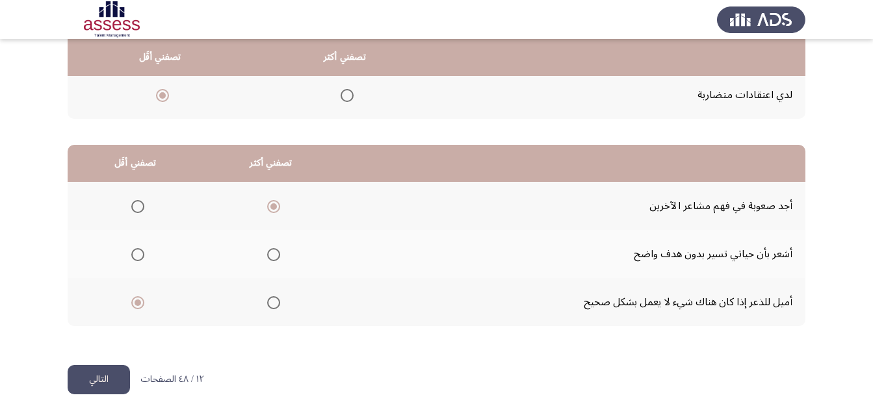
click at [141, 253] on span "Select an option" at bounding box center [137, 254] width 13 height 13
click at [141, 253] on input "Select an option" at bounding box center [137, 254] width 13 height 13
click at [104, 378] on button "التالي" at bounding box center [99, 379] width 62 height 29
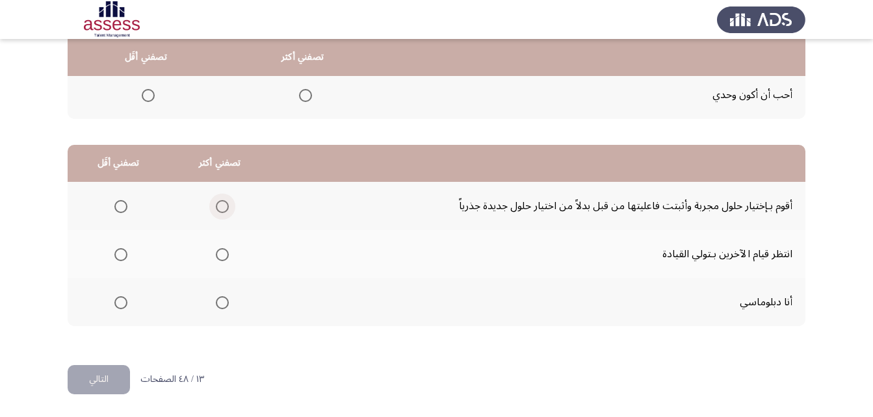
click at [221, 210] on span "Select an option" at bounding box center [222, 206] width 13 height 13
click at [221, 210] on input "Select an option" at bounding box center [222, 206] width 13 height 13
click at [122, 301] on span "Select an option" at bounding box center [120, 302] width 13 height 13
click at [122, 301] on input "Select an option" at bounding box center [120, 302] width 13 height 13
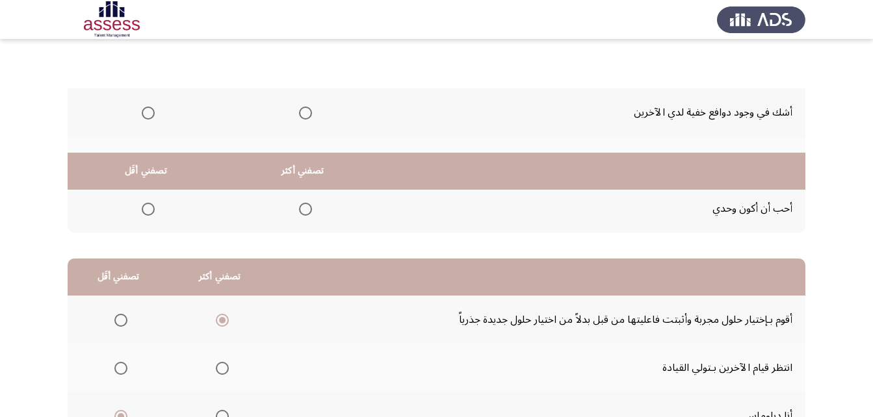
scroll to position [0, 0]
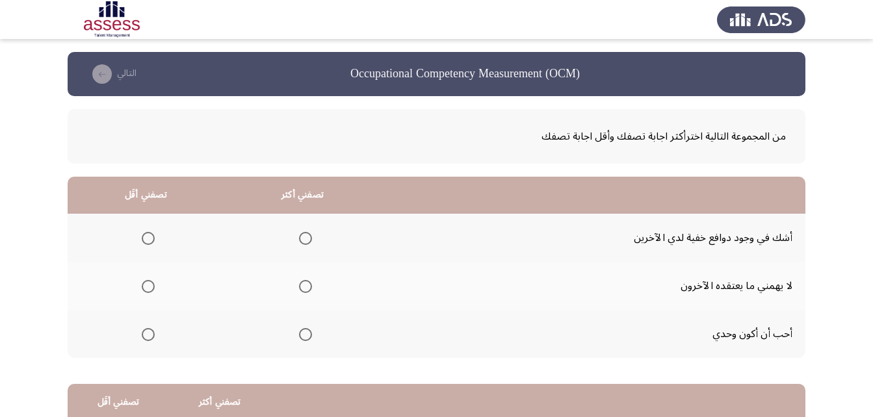
click at [149, 237] on span "Select an option" at bounding box center [148, 238] width 13 height 13
click at [149, 237] on input "Select an option" at bounding box center [148, 238] width 13 height 13
click at [295, 283] on label "Select an option" at bounding box center [303, 286] width 18 height 13
click at [299, 283] on input "Select an option" at bounding box center [305, 286] width 13 height 13
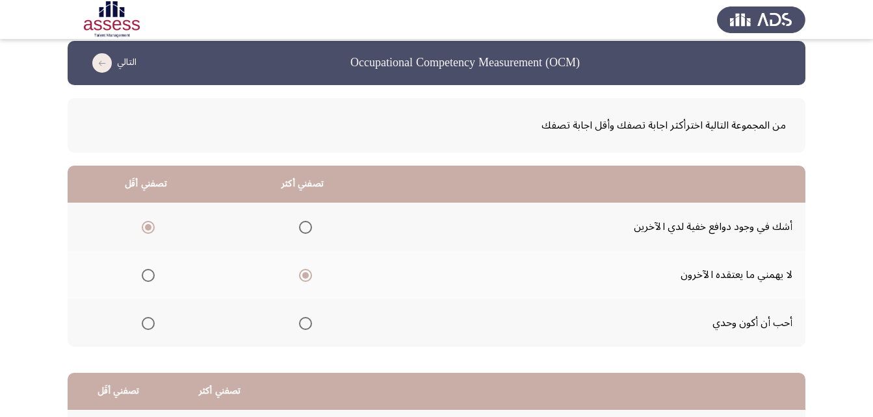
scroll to position [239, 0]
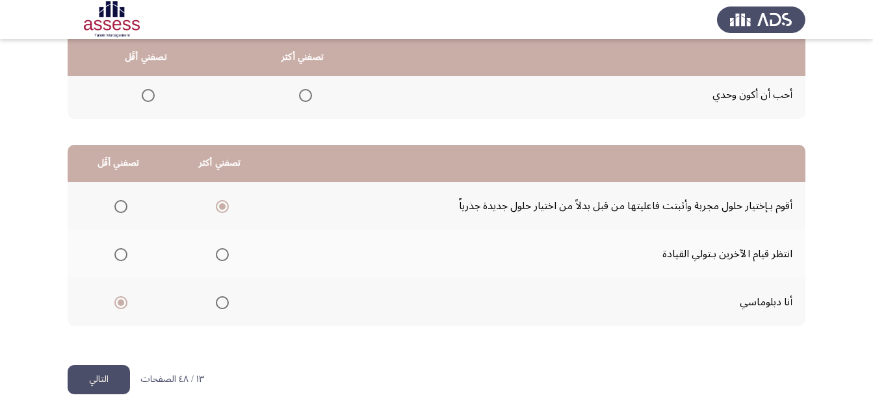
click at [77, 373] on button "التالي" at bounding box center [99, 379] width 62 height 29
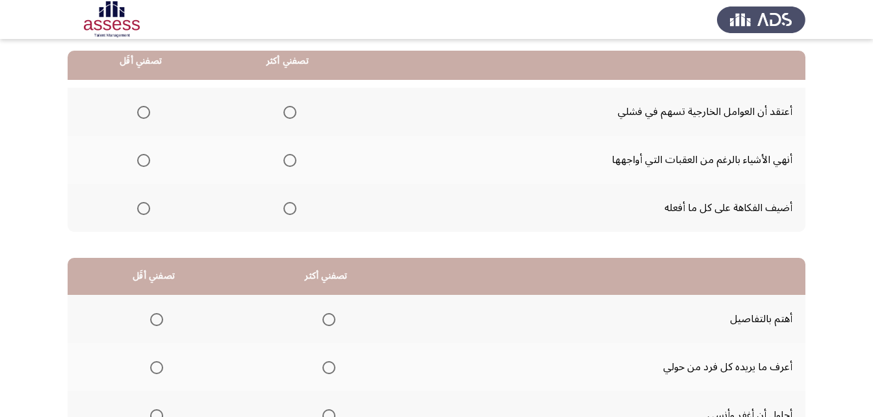
scroll to position [130, 0]
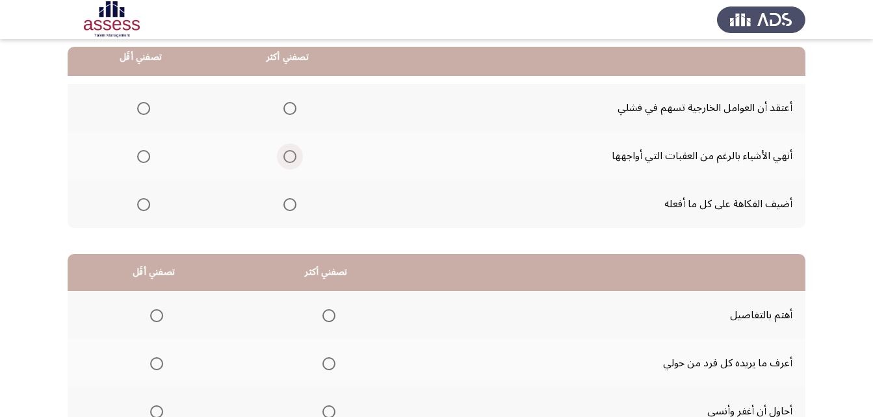
click at [289, 157] on span "Select an option" at bounding box center [289, 156] width 13 height 13
click at [289, 157] on input "Select an option" at bounding box center [289, 156] width 13 height 13
click at [144, 209] on span "Select an option" at bounding box center [143, 204] width 13 height 13
click at [144, 209] on input "Select an option" at bounding box center [143, 204] width 13 height 13
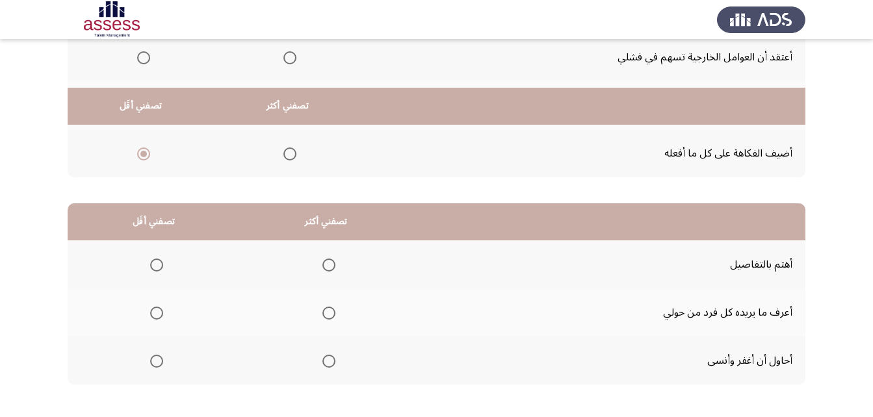
scroll to position [239, 0]
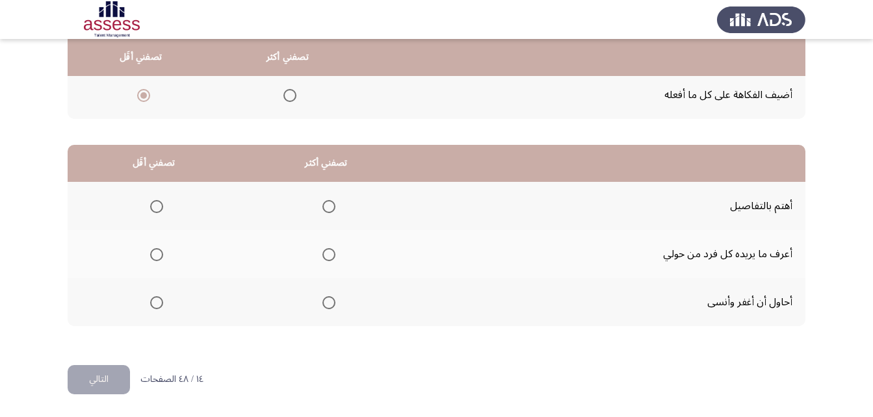
click at [324, 251] on span "Select an option" at bounding box center [328, 254] width 13 height 13
click at [324, 251] on input "Select an option" at bounding box center [328, 254] width 13 height 13
click at [157, 208] on span "Select an option" at bounding box center [156, 206] width 13 height 13
click at [157, 208] on input "Select an option" at bounding box center [156, 206] width 13 height 13
click at [118, 380] on button "التالي" at bounding box center [99, 379] width 62 height 29
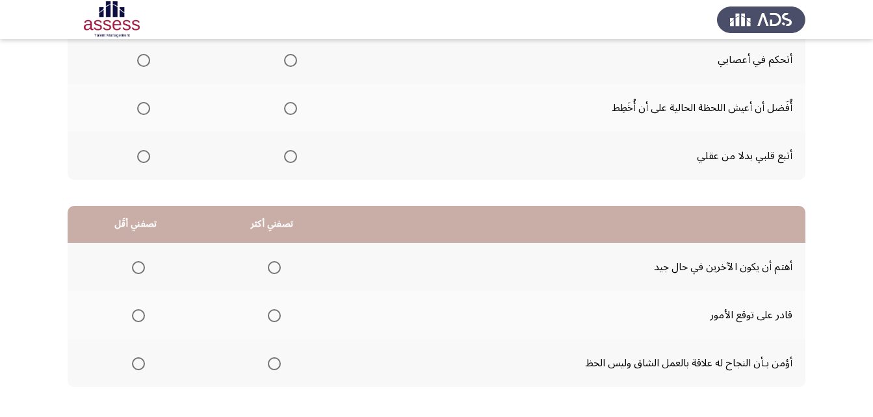
scroll to position [109, 0]
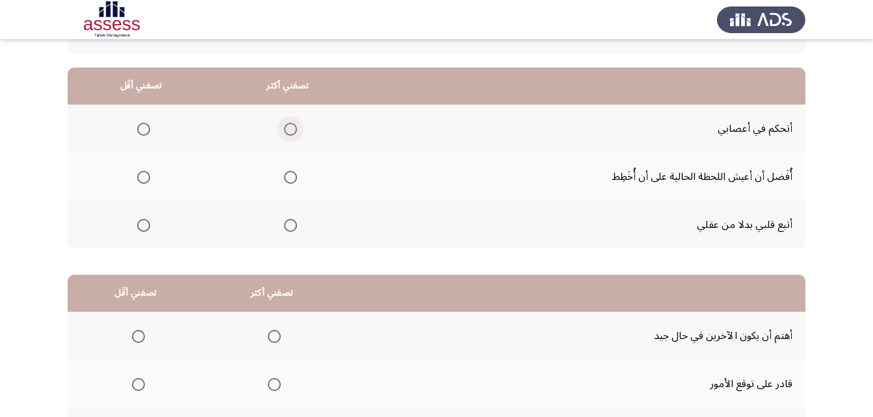
click at [286, 130] on span "Select an option" at bounding box center [290, 129] width 13 height 13
click at [286, 130] on input "Select an option" at bounding box center [290, 129] width 13 height 13
click at [140, 216] on mat-radio-group "Select an option" at bounding box center [141, 225] width 18 height 22
click at [140, 222] on span "Select an option" at bounding box center [143, 225] width 13 height 13
click at [140, 222] on input "Select an option" at bounding box center [143, 225] width 13 height 13
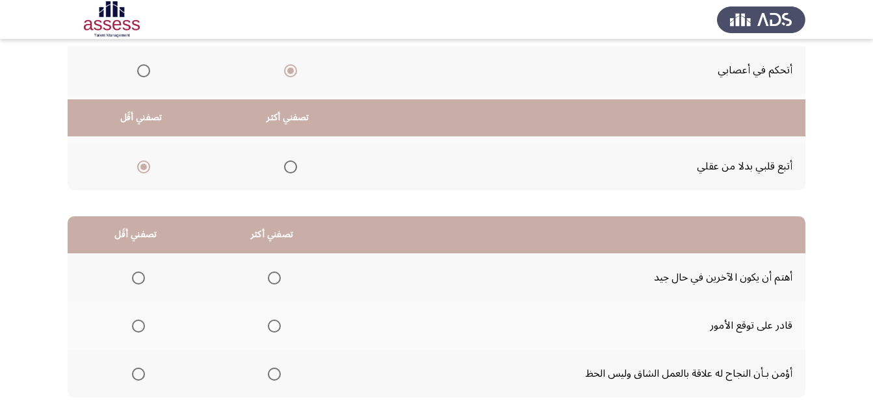
scroll to position [239, 0]
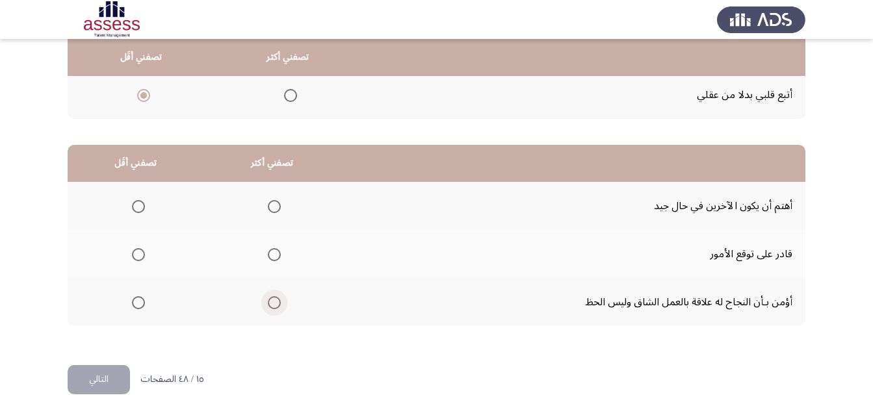
click at [272, 306] on span "Select an option" at bounding box center [274, 302] width 13 height 13
click at [272, 306] on input "Select an option" at bounding box center [274, 302] width 13 height 13
click at [148, 258] on th at bounding box center [136, 254] width 136 height 48
click at [137, 252] on span "Select an option" at bounding box center [138, 254] width 13 height 13
click at [137, 252] on input "Select an option" at bounding box center [138, 254] width 13 height 13
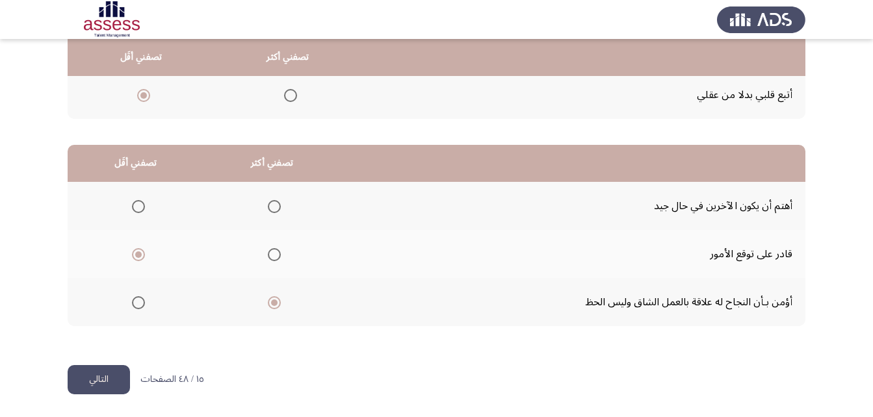
click at [105, 370] on button "التالي" at bounding box center [99, 379] width 62 height 29
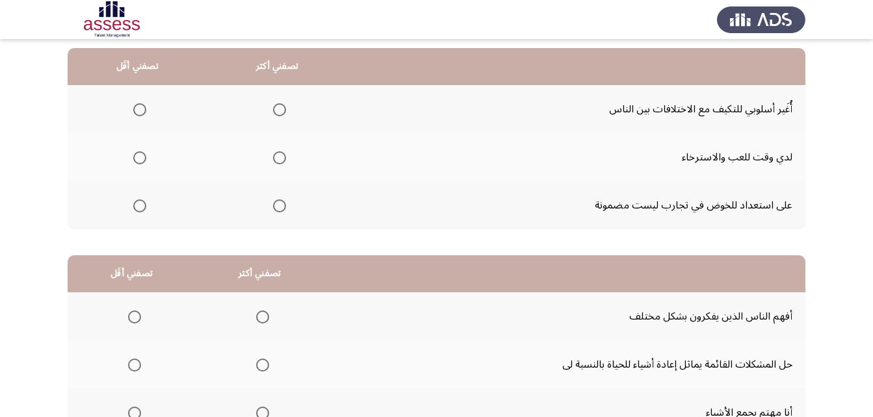
scroll to position [130, 0]
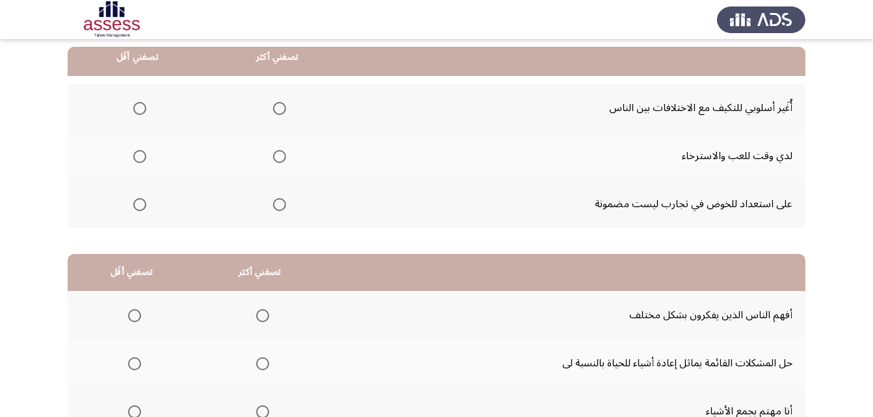
click at [277, 206] on span "Select an option" at bounding box center [279, 204] width 13 height 13
click at [277, 206] on input "Select an option" at bounding box center [279, 204] width 13 height 13
click at [139, 159] on span "Select an option" at bounding box center [139, 156] width 13 height 13
click at [139, 159] on input "Select an option" at bounding box center [139, 156] width 13 height 13
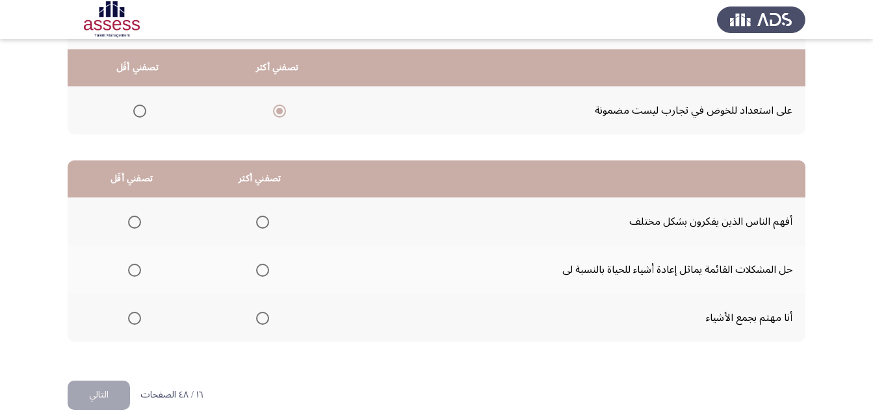
scroll to position [239, 0]
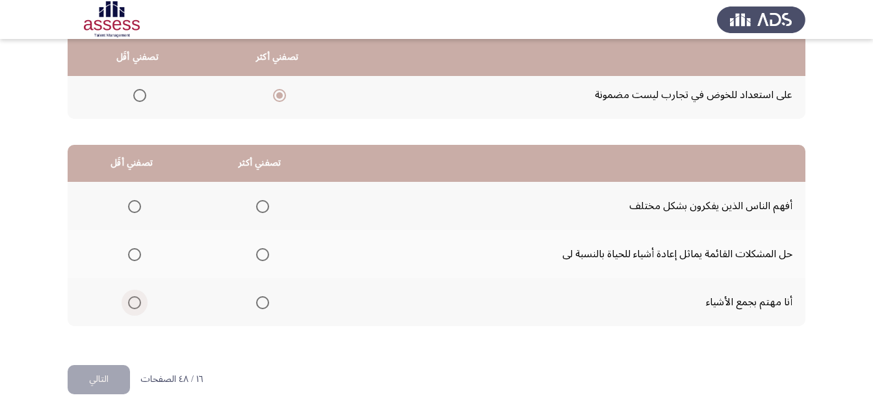
click at [126, 309] on label "Select an option" at bounding box center [132, 302] width 18 height 13
click at [128, 309] on input "Select an option" at bounding box center [134, 302] width 13 height 13
click at [251, 208] on label "Select an option" at bounding box center [260, 206] width 18 height 13
click at [256, 208] on input "Select an option" at bounding box center [262, 206] width 13 height 13
click at [84, 381] on button "التالي" at bounding box center [99, 379] width 62 height 29
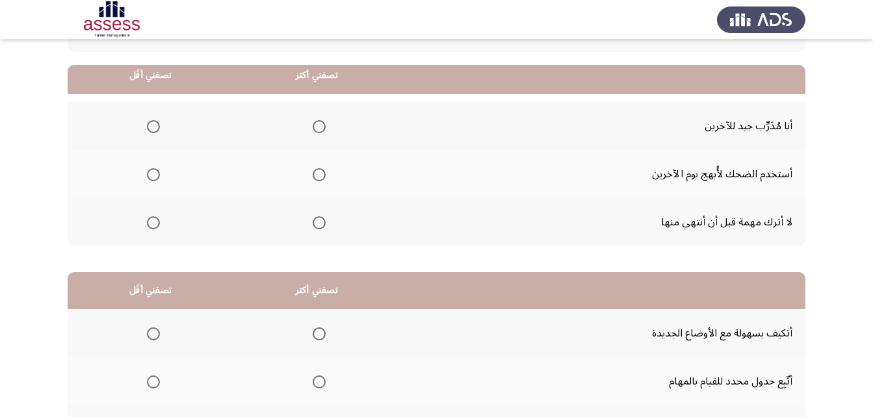
scroll to position [130, 0]
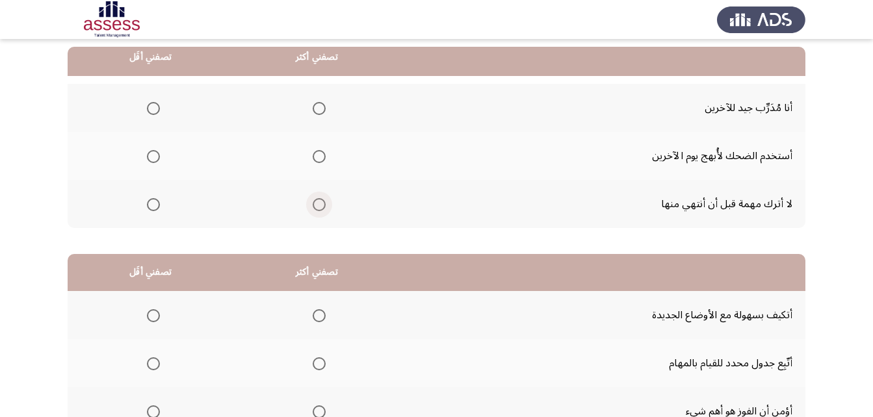
click at [319, 205] on span "Select an option" at bounding box center [319, 204] width 13 height 13
click at [319, 205] on input "Select an option" at bounding box center [319, 204] width 13 height 13
click at [149, 159] on span "Select an option" at bounding box center [153, 156] width 13 height 13
click at [149, 159] on input "Select an option" at bounding box center [153, 156] width 13 height 13
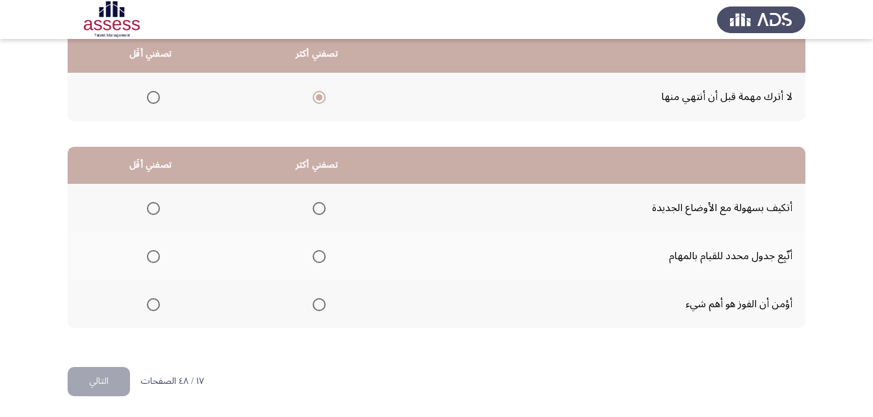
scroll to position [239, 0]
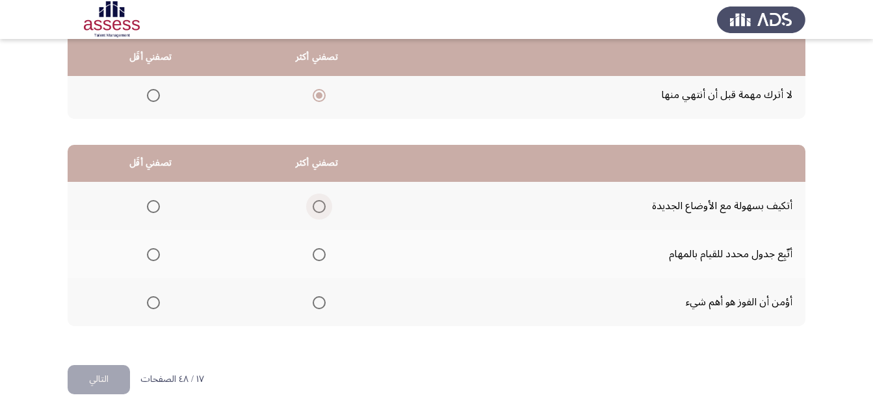
click at [323, 204] on span "Select an option" at bounding box center [319, 206] width 13 height 13
click at [323, 204] on input "Select an option" at bounding box center [319, 206] width 13 height 13
click at [154, 298] on span "Select an option" at bounding box center [153, 302] width 13 height 13
click at [154, 298] on input "Select an option" at bounding box center [153, 302] width 13 height 13
click at [79, 385] on button "التالي" at bounding box center [99, 379] width 62 height 29
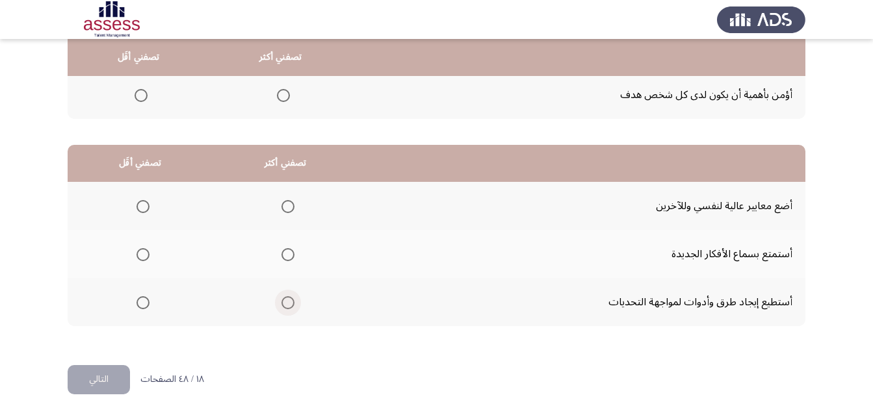
click at [285, 309] on span "Select an option" at bounding box center [287, 302] width 13 height 13
click at [285, 309] on input "Select an option" at bounding box center [287, 302] width 13 height 13
click at [143, 203] on span "Select an option" at bounding box center [142, 206] width 13 height 13
click at [143, 203] on input "Select an option" at bounding box center [142, 206] width 13 height 13
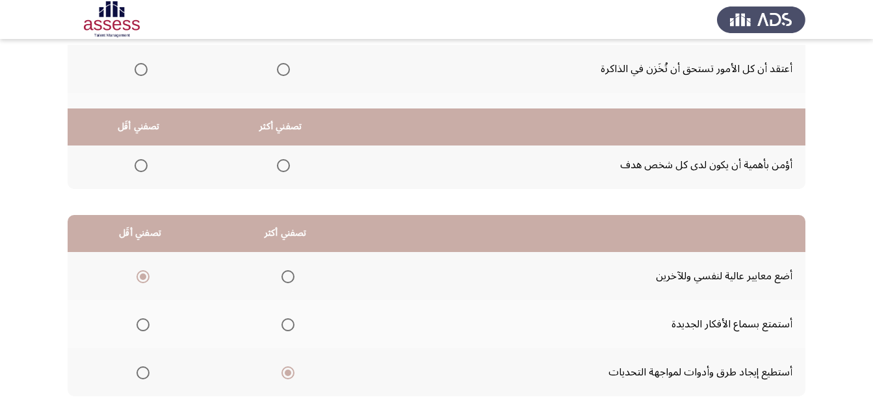
scroll to position [0, 0]
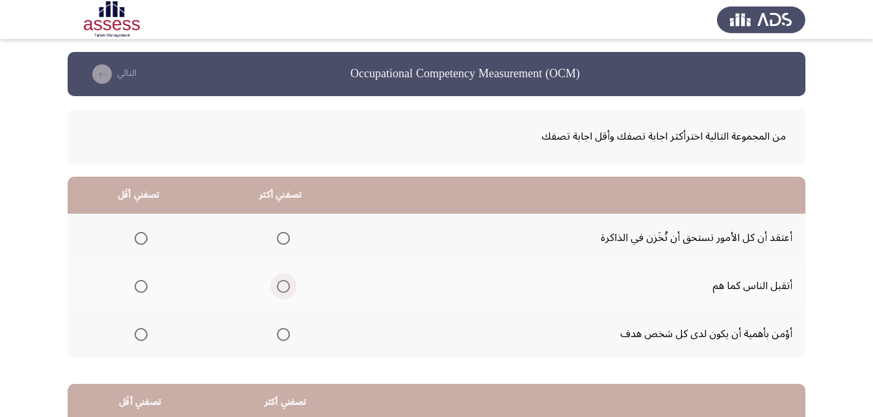
click at [285, 283] on span "Select an option" at bounding box center [283, 286] width 13 height 13
click at [285, 283] on input "Select an option" at bounding box center [283, 286] width 13 height 13
click at [146, 242] on span "Select an option" at bounding box center [141, 238] width 13 height 13
click at [146, 242] on input "Select an option" at bounding box center [141, 238] width 13 height 13
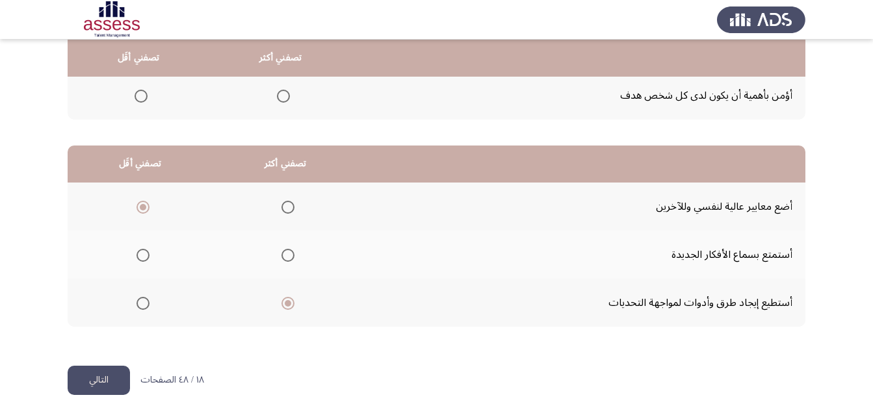
scroll to position [239, 0]
click at [94, 385] on button "التالي" at bounding box center [99, 379] width 62 height 29
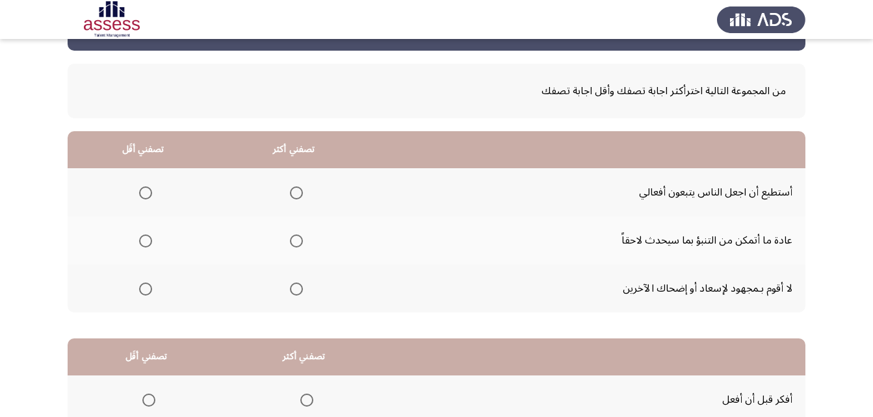
scroll to position [65, 0]
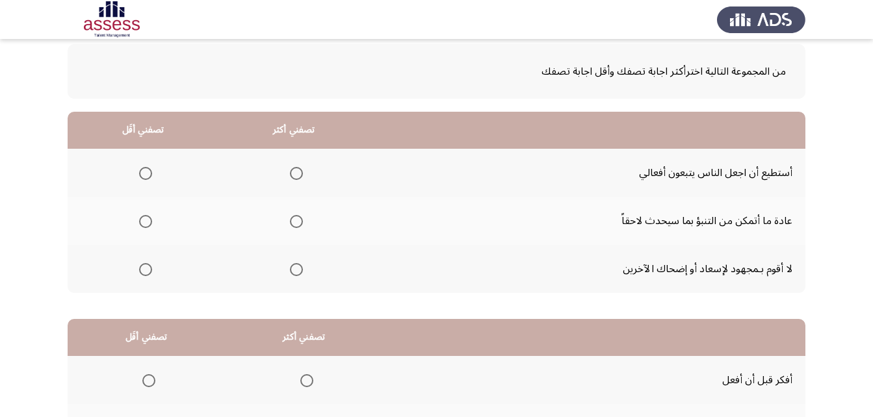
click at [141, 266] on span "Select an option" at bounding box center [145, 269] width 13 height 13
click at [141, 266] on input "Select an option" at bounding box center [145, 269] width 13 height 13
click at [294, 219] on span "Select an option" at bounding box center [296, 221] width 13 height 13
click at [294, 219] on input "Select an option" at bounding box center [296, 221] width 13 height 13
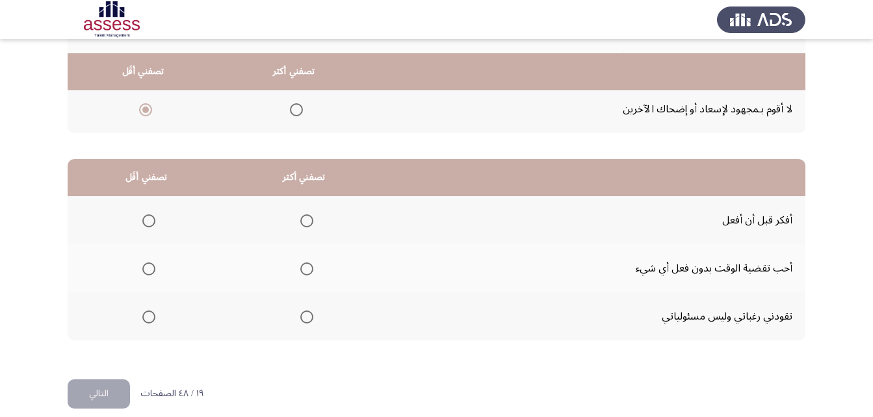
scroll to position [239, 0]
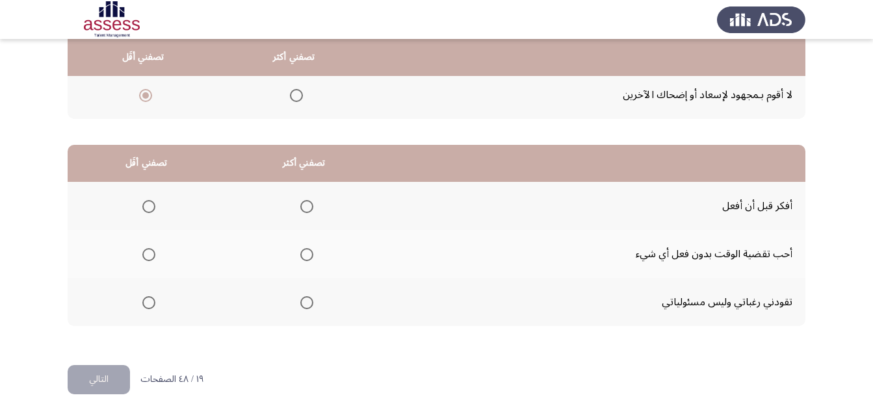
click at [311, 204] on th at bounding box center [304, 206] width 158 height 48
click at [308, 205] on span "Select an option" at bounding box center [306, 206] width 13 height 13
click at [308, 205] on input "Select an option" at bounding box center [306, 206] width 13 height 13
click at [144, 254] on span "Select an option" at bounding box center [148, 254] width 13 height 13
click at [144, 254] on input "Select an option" at bounding box center [148, 254] width 13 height 13
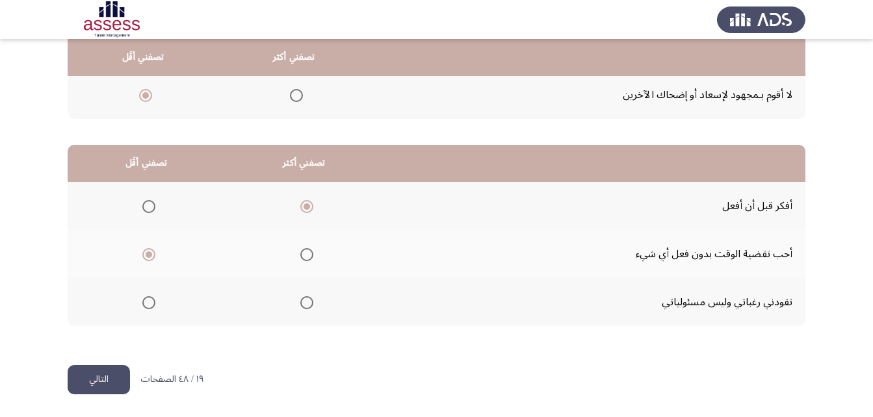
click at [119, 371] on button "التالي" at bounding box center [99, 379] width 62 height 29
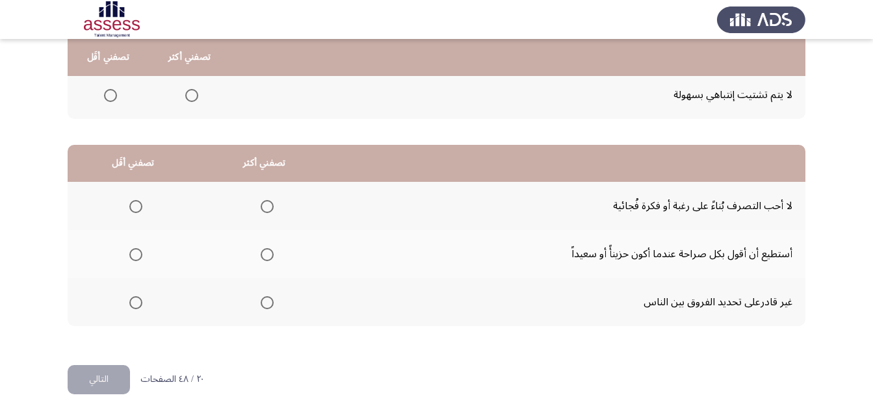
click at [268, 205] on span "Select an option" at bounding box center [267, 206] width 13 height 13
click at [268, 205] on input "Select an option" at bounding box center [267, 206] width 13 height 13
click at [141, 302] on span "Select an option" at bounding box center [135, 302] width 13 height 13
click at [141, 302] on input "Select an option" at bounding box center [135, 302] width 13 height 13
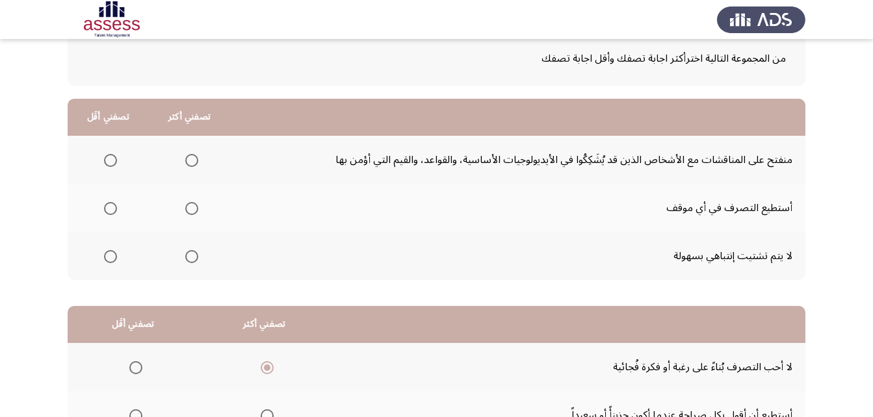
scroll to position [0, 0]
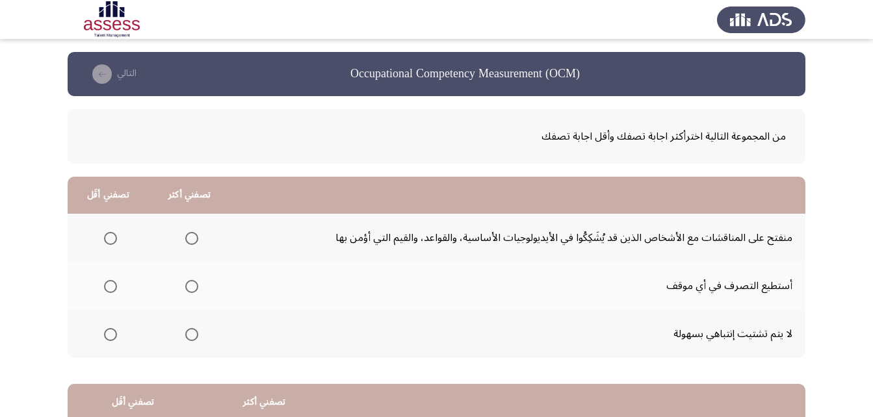
click at [190, 294] on mat-radio-group "Select an option" at bounding box center [189, 286] width 18 height 22
click at [192, 289] on span "Select an option" at bounding box center [191, 286] width 13 height 13
click at [192, 289] on input "Select an option" at bounding box center [191, 286] width 13 height 13
click at [110, 244] on span "Select an option" at bounding box center [110, 238] width 13 height 13
click at [110, 244] on input "Select an option" at bounding box center [110, 238] width 13 height 13
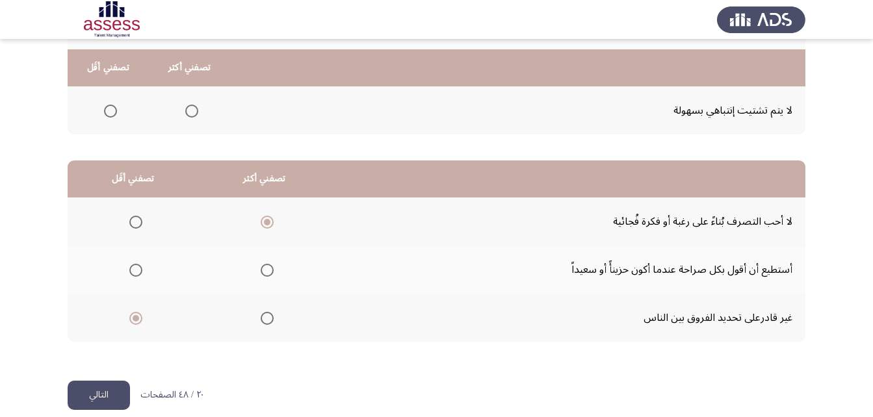
scroll to position [239, 0]
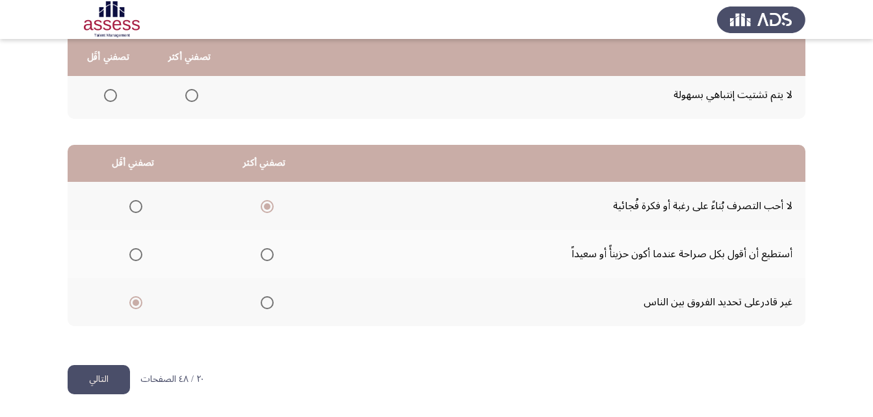
click at [90, 380] on button "التالي" at bounding box center [99, 379] width 62 height 29
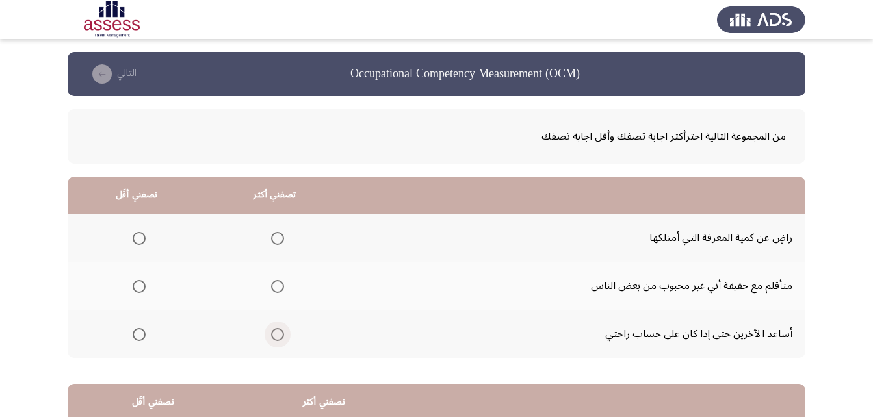
click at [279, 338] on span "Select an option" at bounding box center [277, 334] width 13 height 13
click at [279, 338] on input "Select an option" at bounding box center [277, 334] width 13 height 13
click at [137, 241] on span "Select an option" at bounding box center [139, 238] width 13 height 13
click at [137, 241] on input "Select an option" at bounding box center [139, 238] width 13 height 13
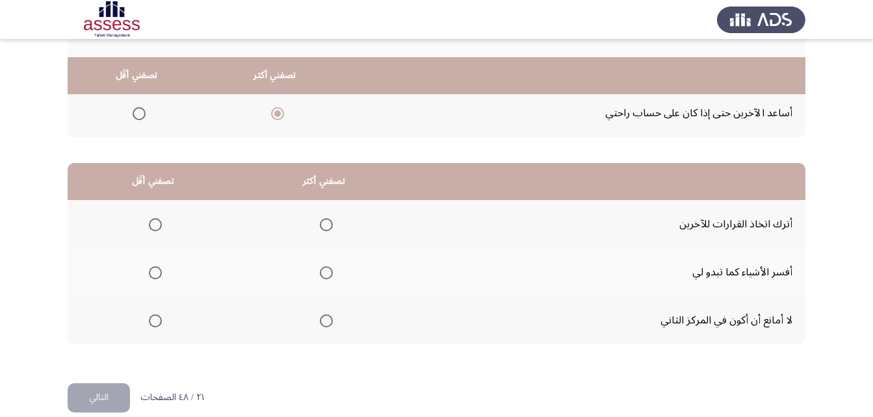
scroll to position [239, 0]
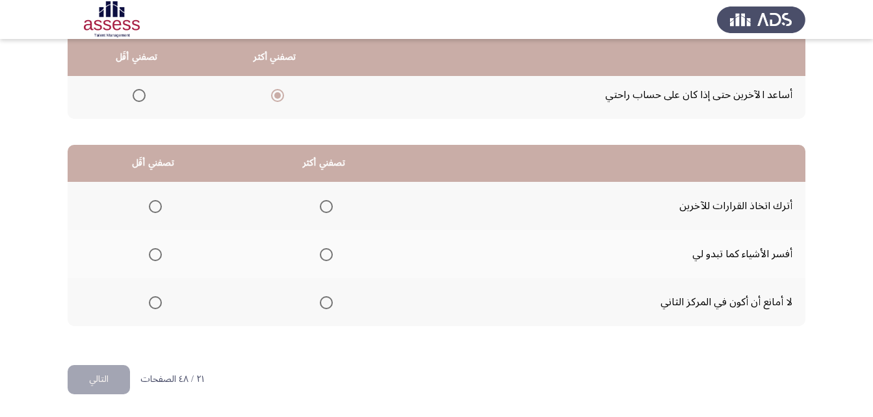
click at [328, 300] on span "Select an option" at bounding box center [326, 302] width 13 height 13
click at [328, 300] on input "Select an option" at bounding box center [326, 302] width 13 height 13
click at [159, 203] on span "Select an option" at bounding box center [155, 206] width 13 height 13
click at [159, 203] on input "Select an option" at bounding box center [155, 206] width 13 height 13
click at [107, 376] on button "التالي" at bounding box center [99, 379] width 62 height 29
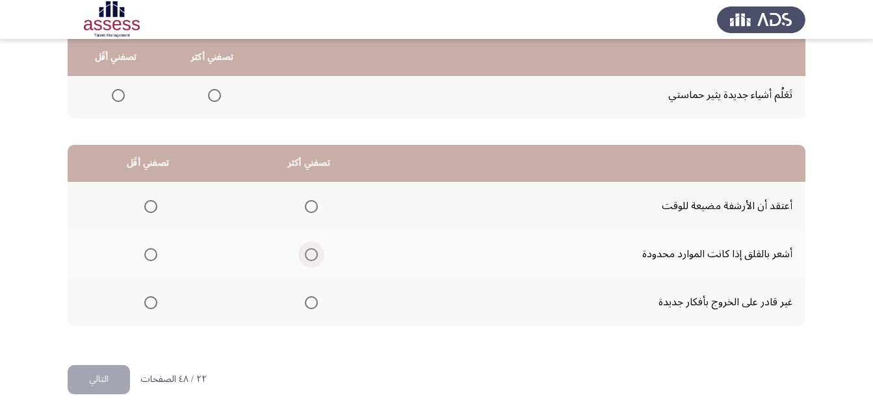
click at [310, 250] on span "Select an option" at bounding box center [311, 254] width 13 height 13
click at [310, 250] on input "Select an option" at bounding box center [311, 254] width 13 height 13
click at [154, 298] on span "Select an option" at bounding box center [150, 302] width 13 height 13
click at [154, 298] on input "Select an option" at bounding box center [150, 302] width 13 height 13
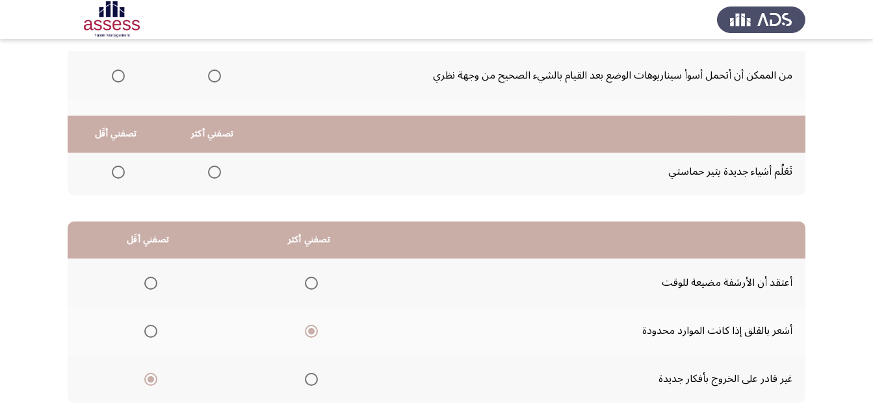
scroll to position [44, 0]
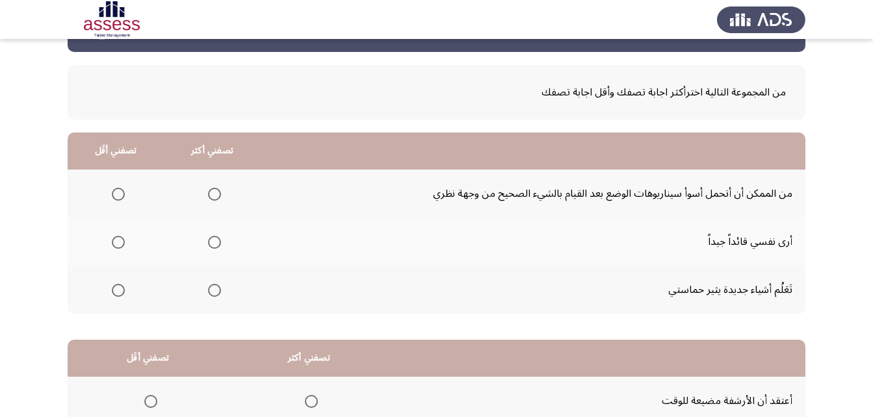
click at [216, 238] on span "Select an option" at bounding box center [214, 242] width 13 height 13
click at [216, 238] on input "Select an option" at bounding box center [214, 242] width 13 height 13
click at [116, 190] on span "Select an option" at bounding box center [118, 194] width 13 height 13
click at [116, 190] on input "Select an option" at bounding box center [118, 194] width 13 height 13
click at [209, 285] on span "Select an option" at bounding box center [214, 290] width 13 height 13
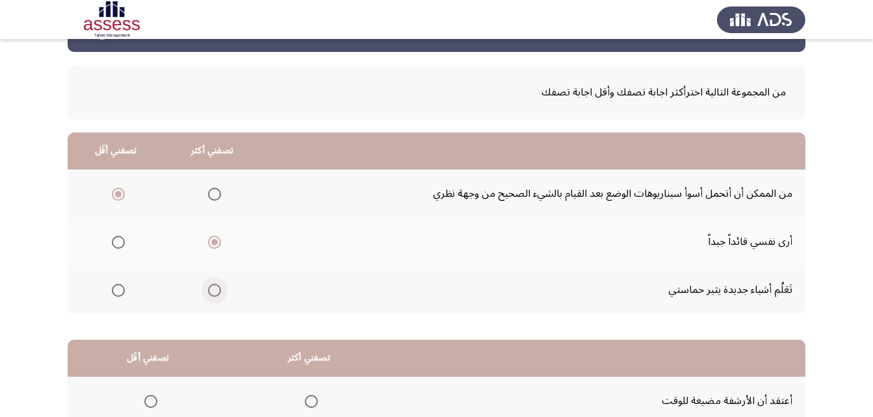
click at [209, 285] on input "Select an option" at bounding box center [214, 290] width 13 height 13
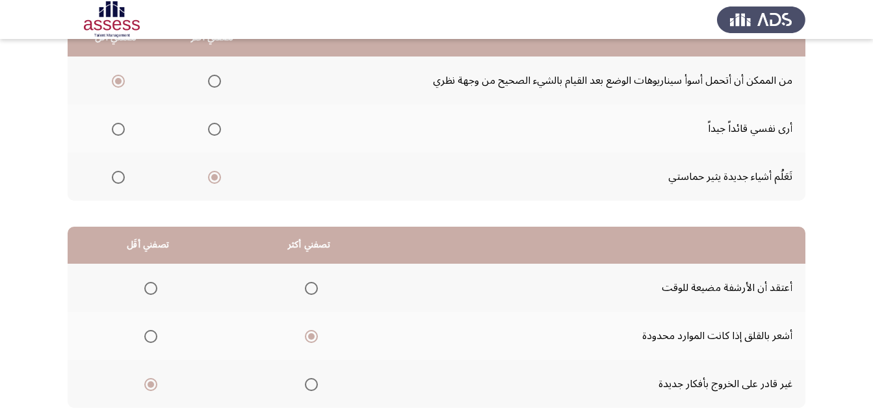
scroll to position [239, 0]
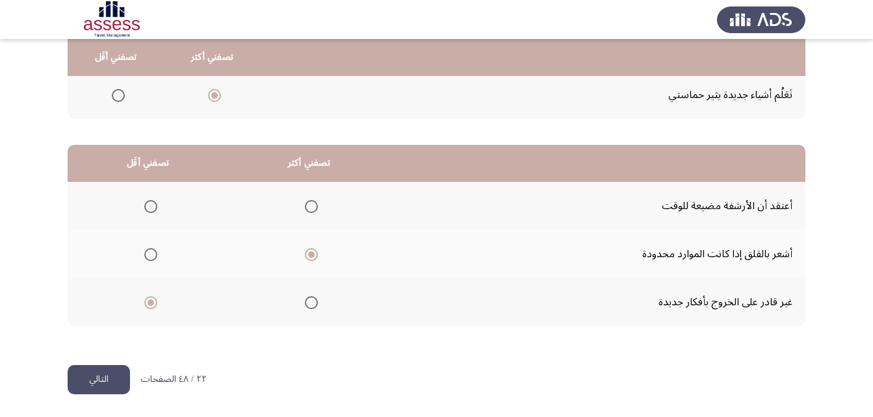
click at [77, 367] on button "التالي" at bounding box center [99, 379] width 62 height 29
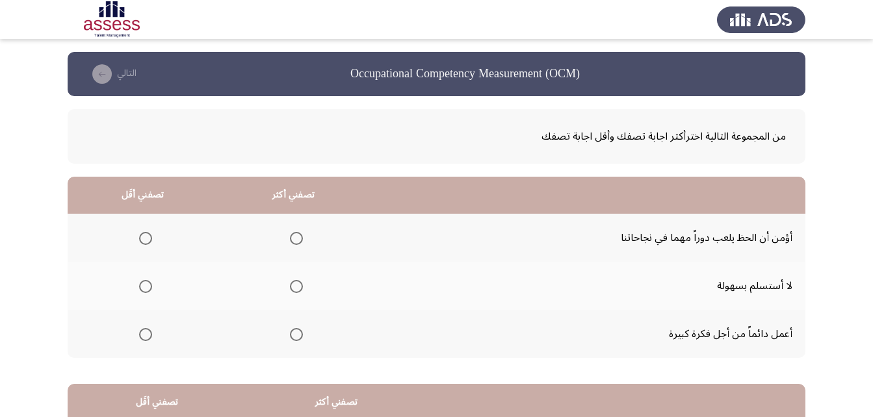
scroll to position [65, 0]
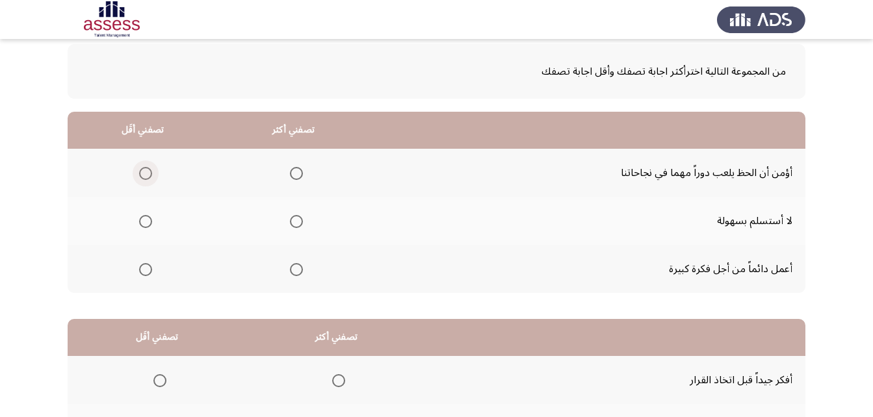
click at [143, 176] on span "Select an option" at bounding box center [145, 173] width 13 height 13
click at [143, 176] on input "Select an option" at bounding box center [145, 173] width 13 height 13
click at [293, 273] on span "Select an option" at bounding box center [296, 269] width 13 height 13
click at [293, 273] on input "Select an option" at bounding box center [296, 269] width 13 height 13
click at [290, 216] on span "Select an option" at bounding box center [296, 221] width 13 height 13
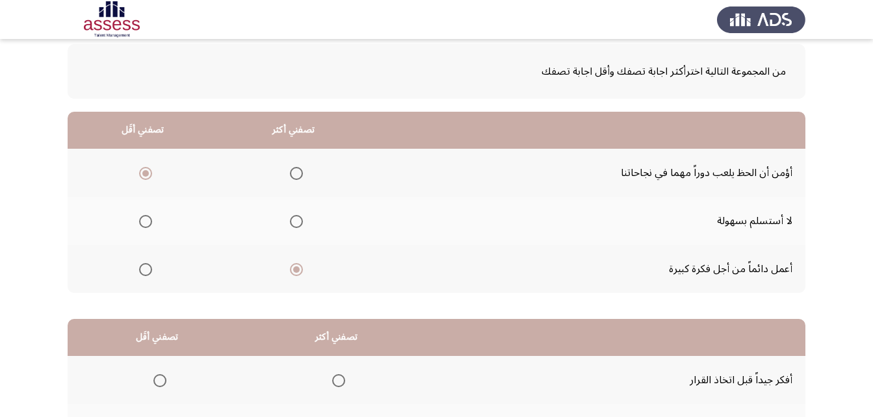
click at [290, 216] on input "Select an option" at bounding box center [296, 221] width 13 height 13
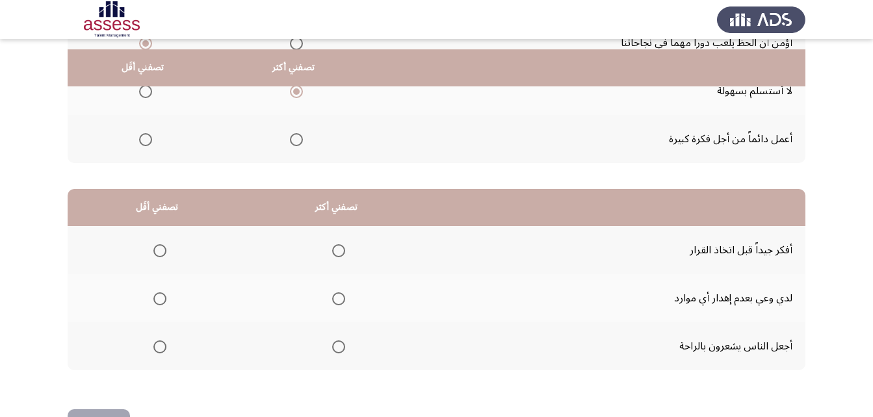
scroll to position [239, 0]
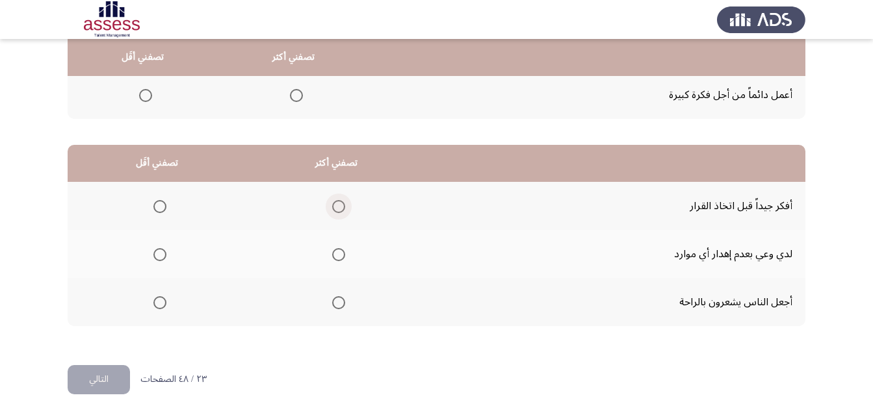
click at [334, 202] on span "Select an option" at bounding box center [338, 206] width 13 height 13
click at [334, 202] on input "Select an option" at bounding box center [338, 206] width 13 height 13
click at [162, 302] on span "Select an option" at bounding box center [159, 302] width 13 height 13
click at [162, 302] on input "Select an option" at bounding box center [159, 302] width 13 height 13
drag, startPoint x: 114, startPoint y: 374, endPoint x: 122, endPoint y: 376, distance: 7.4
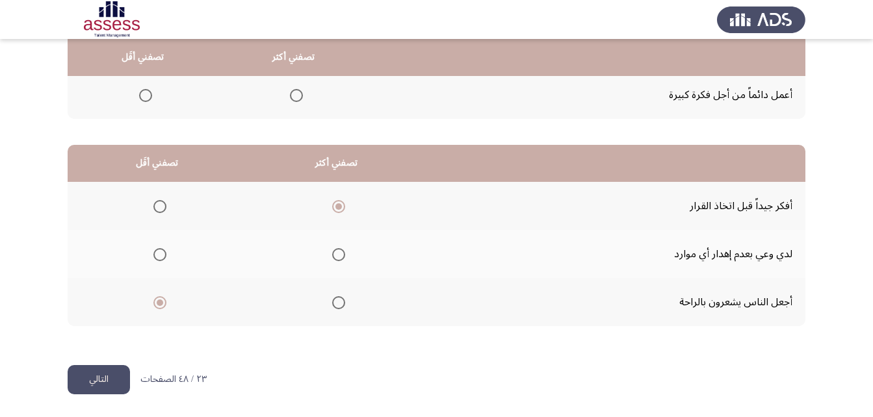
click at [115, 376] on button "التالي" at bounding box center [99, 379] width 62 height 29
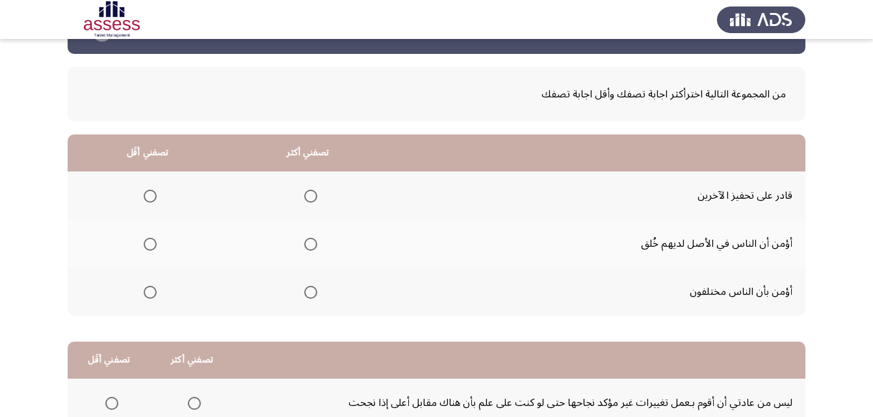
scroll to position [65, 0]
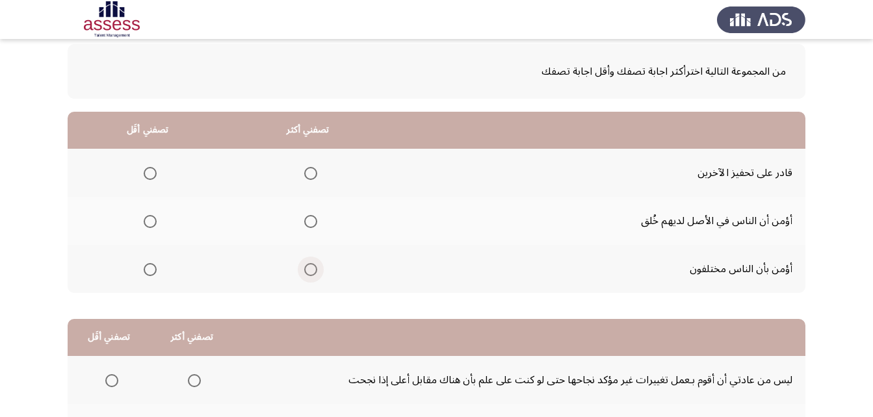
click at [304, 273] on span "Select an option" at bounding box center [310, 269] width 13 height 13
click at [304, 273] on input "Select an option" at bounding box center [310, 269] width 13 height 13
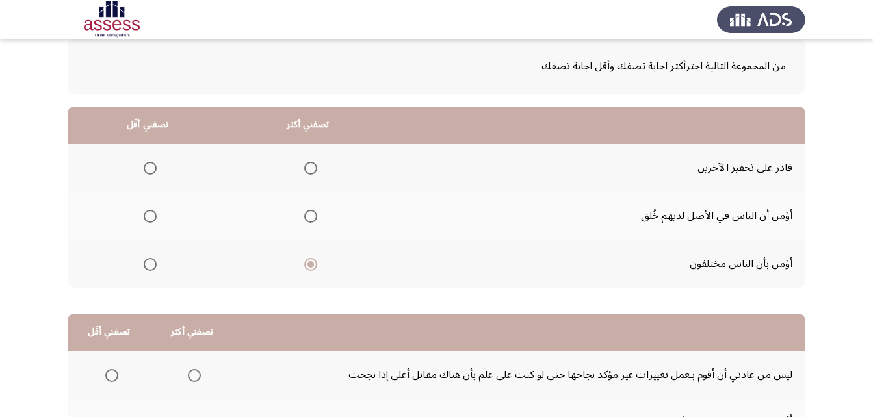
scroll to position [44, 0]
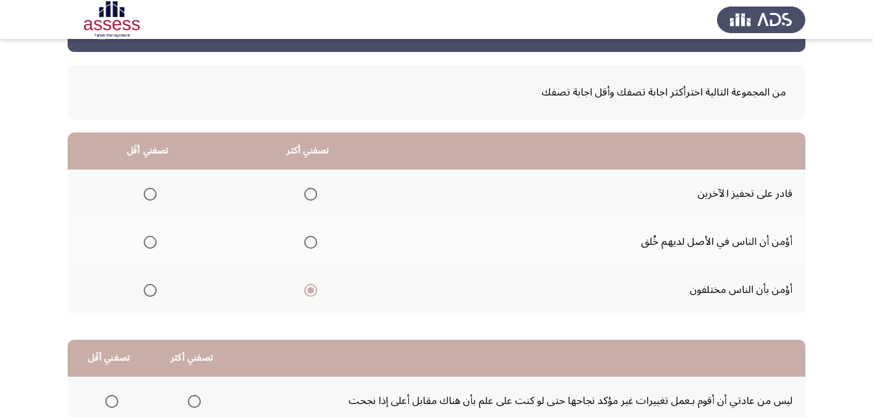
click at [314, 197] on span "Select an option" at bounding box center [310, 194] width 13 height 13
click at [314, 197] on input "Select an option" at bounding box center [310, 194] width 13 height 13
click at [157, 288] on span "Select an option" at bounding box center [150, 290] width 13 height 13
click at [157, 288] on input "Select an option" at bounding box center [150, 290] width 13 height 13
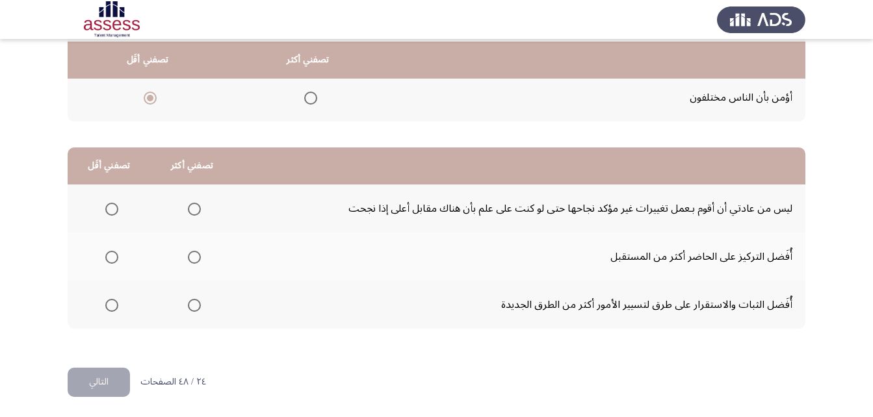
scroll to position [239, 0]
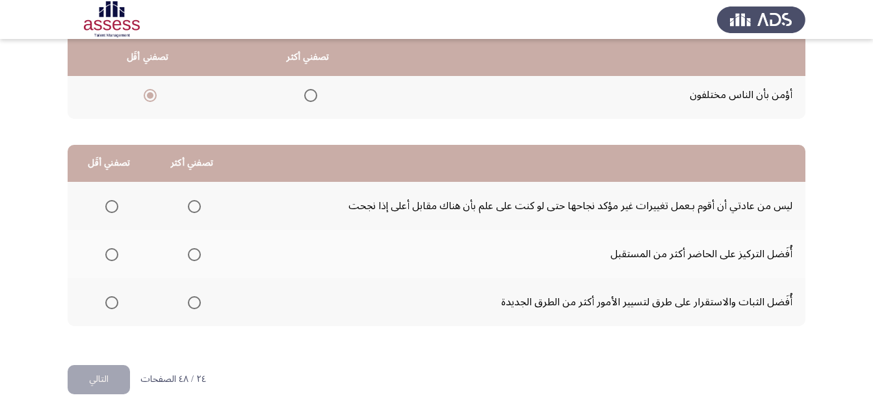
click at [110, 311] on mat-radio-group "Select an option" at bounding box center [109, 302] width 18 height 22
click at [110, 307] on span "Select an option" at bounding box center [111, 302] width 13 height 13
click at [110, 307] on input "Select an option" at bounding box center [111, 302] width 13 height 13
click at [196, 205] on span "Select an option" at bounding box center [194, 206] width 13 height 13
click at [196, 205] on input "Select an option" at bounding box center [194, 206] width 13 height 13
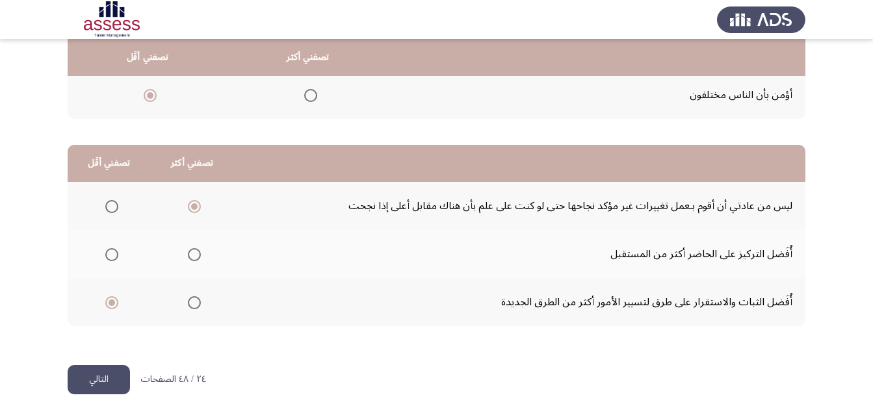
click at [95, 371] on button "التالي" at bounding box center [99, 379] width 62 height 29
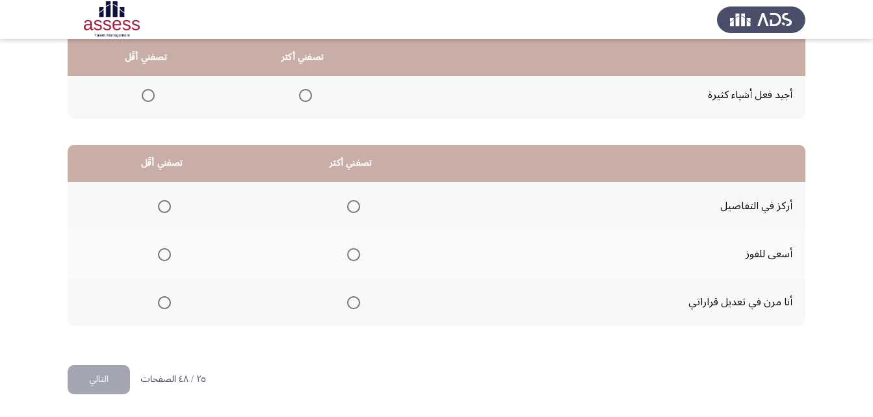
click at [353, 253] on span "Select an option" at bounding box center [353, 254] width 13 height 13
click at [353, 253] on input "Select an option" at bounding box center [353, 254] width 13 height 13
click at [172, 208] on th at bounding box center [162, 206] width 188 height 48
click at [170, 208] on span "Select an option" at bounding box center [164, 206] width 13 height 13
click at [170, 208] on input "Select an option" at bounding box center [164, 206] width 13 height 13
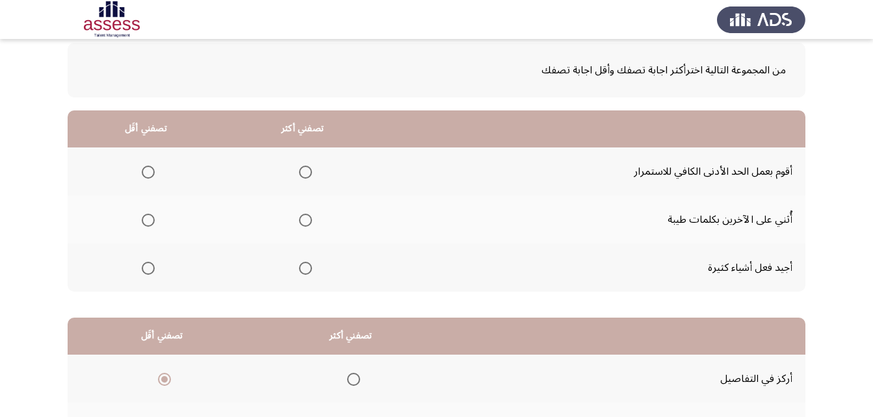
scroll to position [44, 0]
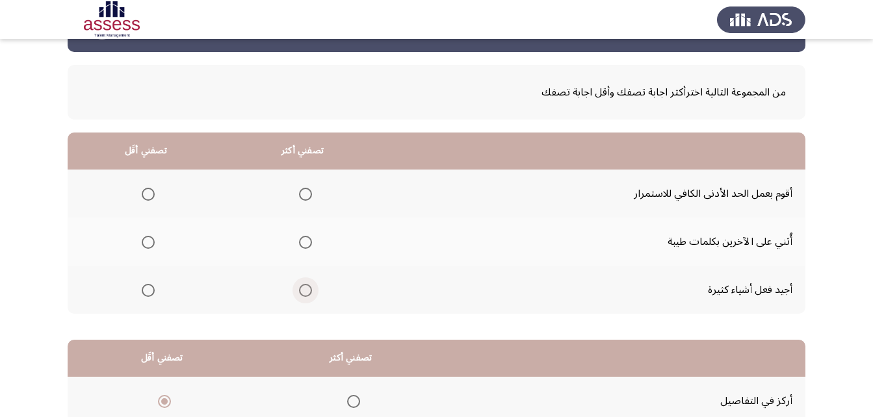
click at [300, 289] on span "Select an option" at bounding box center [305, 290] width 13 height 13
click at [300, 289] on input "Select an option" at bounding box center [305, 290] width 13 height 13
click at [145, 193] on span "Select an option" at bounding box center [148, 194] width 13 height 13
click at [145, 193] on input "Select an option" at bounding box center [148, 194] width 13 height 13
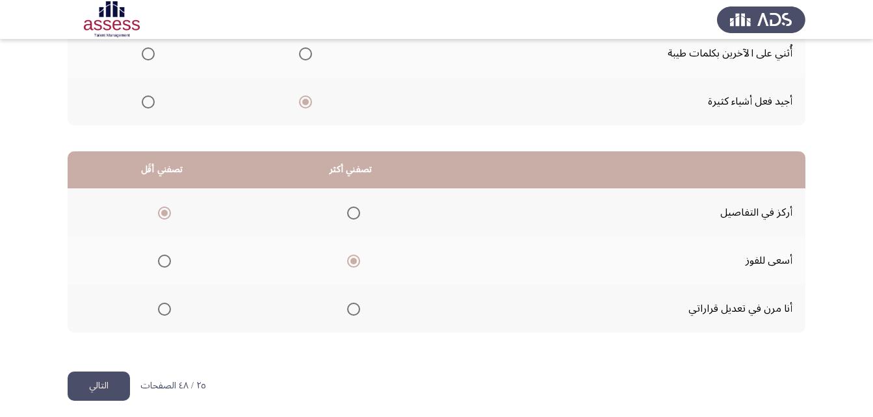
scroll to position [239, 0]
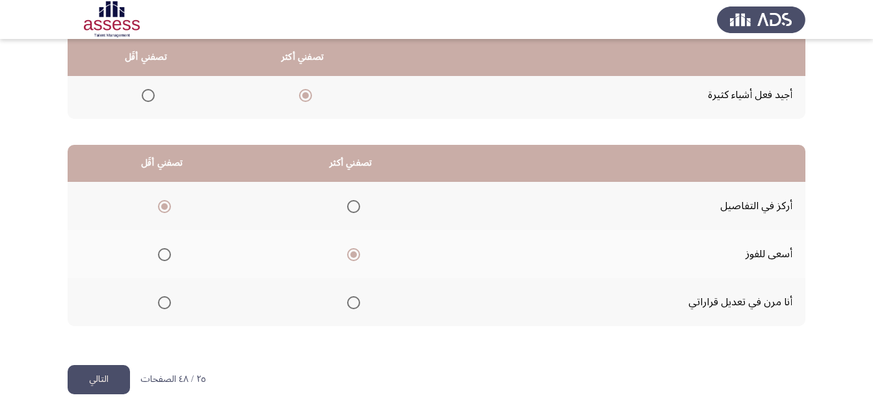
click at [111, 385] on button "التالي" at bounding box center [99, 379] width 62 height 29
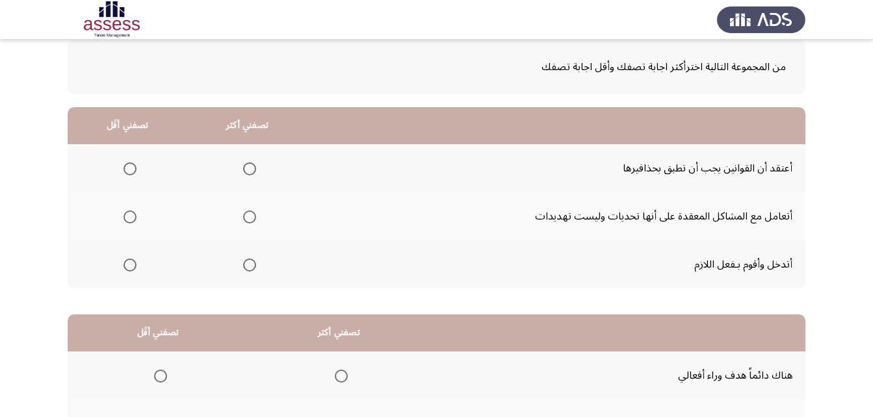
scroll to position [65, 0]
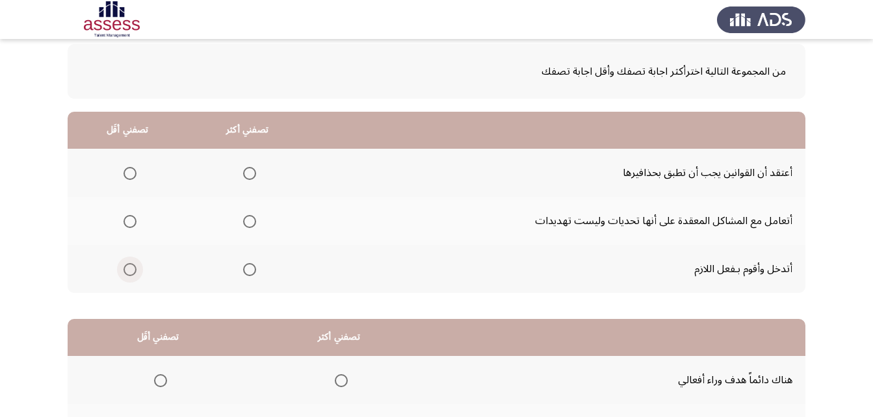
click at [127, 270] on span "Select an option" at bounding box center [129, 269] width 13 height 13
click at [127, 270] on input "Select an option" at bounding box center [129, 269] width 13 height 13
click at [248, 176] on span "Select an option" at bounding box center [249, 173] width 13 height 13
click at [248, 176] on input "Select an option" at bounding box center [249, 173] width 13 height 13
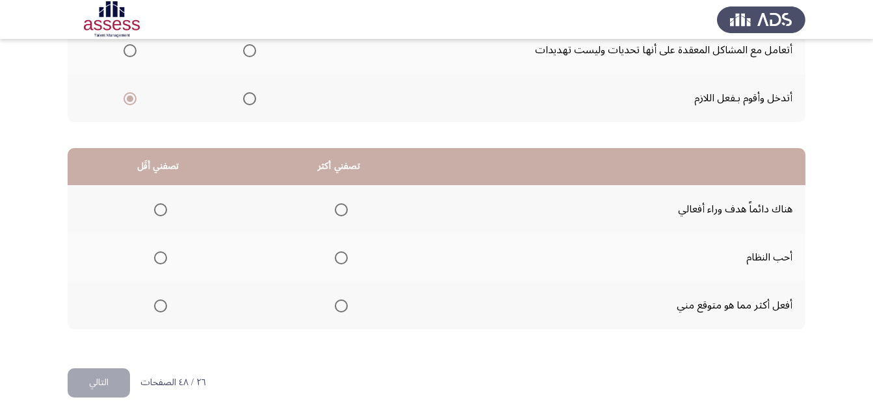
scroll to position [239, 0]
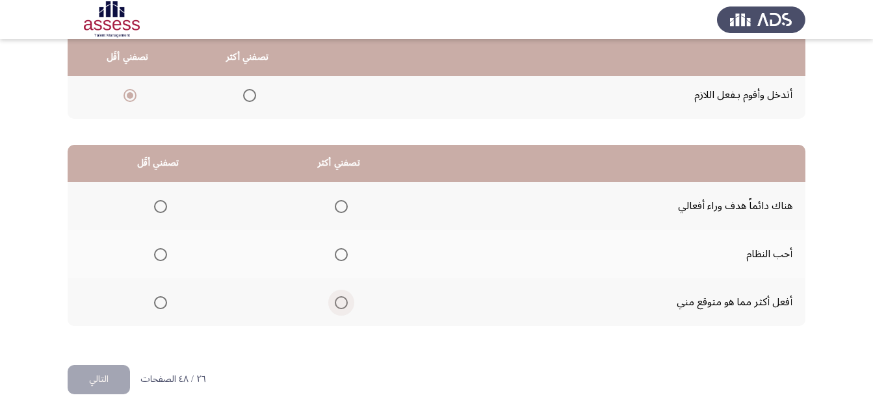
click at [337, 302] on span "Select an option" at bounding box center [341, 302] width 13 height 13
click at [337, 302] on input "Select an option" at bounding box center [341, 302] width 13 height 13
click at [163, 206] on span "Select an option" at bounding box center [160, 206] width 13 height 13
click at [163, 206] on input "Select an option" at bounding box center [160, 206] width 13 height 13
click at [109, 391] on button "التالي" at bounding box center [99, 379] width 62 height 29
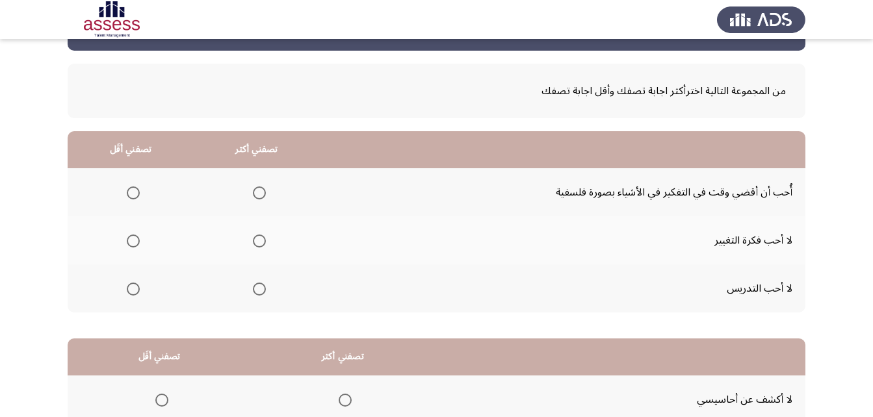
scroll to position [65, 0]
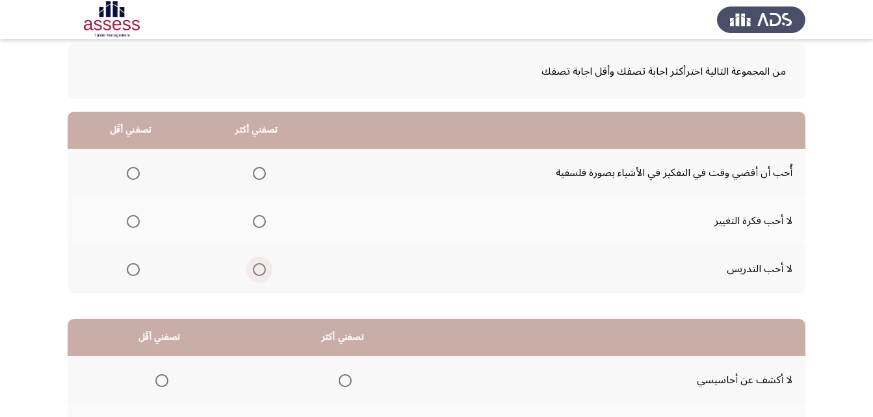
click at [253, 270] on span "Select an option" at bounding box center [259, 269] width 13 height 13
click at [253, 270] on input "Select an option" at bounding box center [259, 269] width 13 height 13
click at [130, 170] on span "Select an option" at bounding box center [133, 173] width 13 height 13
click at [130, 170] on input "Select an option" at bounding box center [133, 173] width 13 height 13
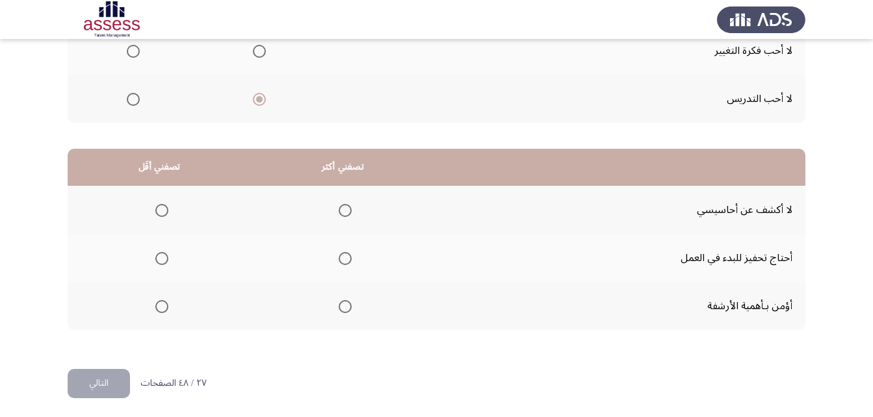
scroll to position [239, 0]
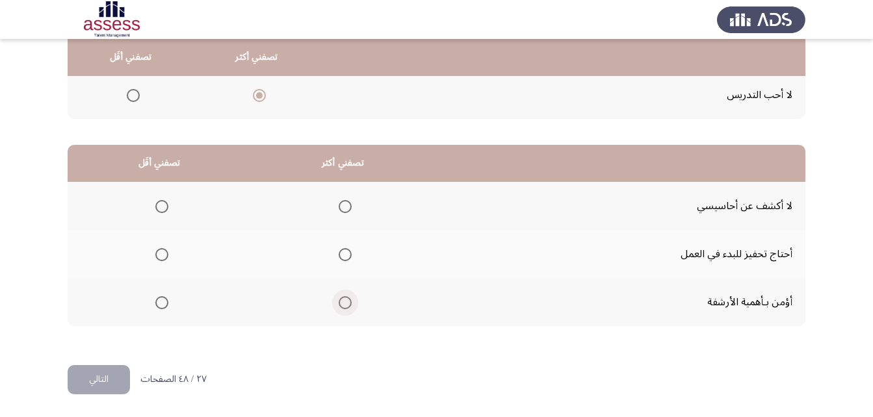
click at [340, 305] on span "Select an option" at bounding box center [345, 302] width 13 height 13
click at [340, 305] on input "Select an option" at bounding box center [345, 302] width 13 height 13
click at [153, 253] on label "Select an option" at bounding box center [159, 254] width 18 height 13
click at [155, 253] on input "Select an option" at bounding box center [161, 254] width 13 height 13
click at [110, 383] on button "التالي" at bounding box center [99, 379] width 62 height 29
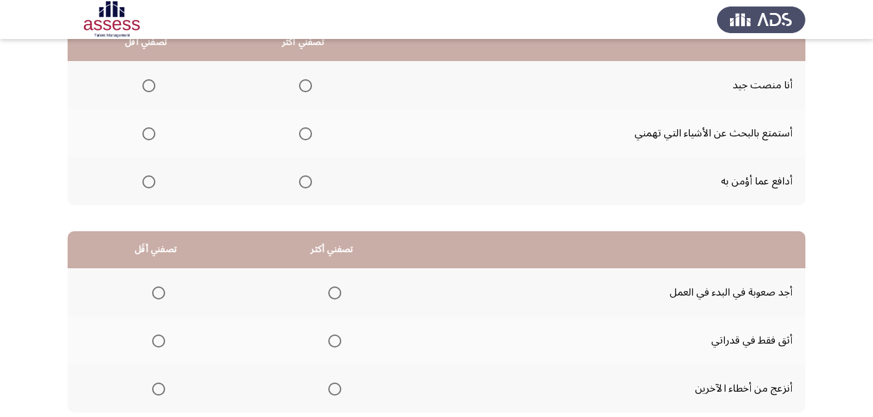
scroll to position [65, 0]
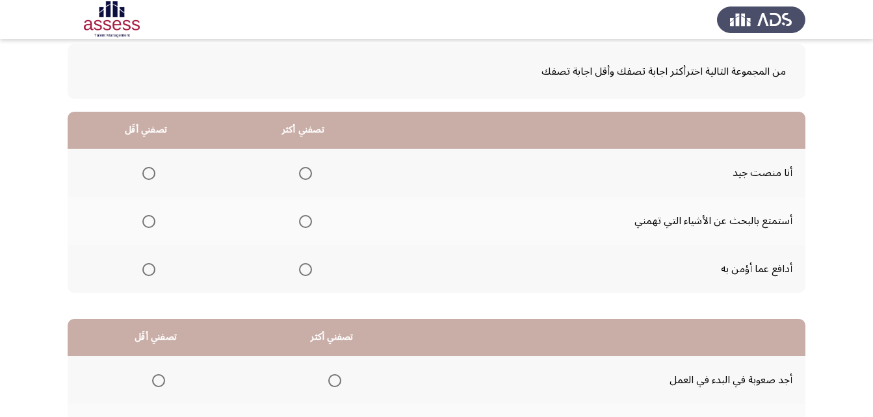
click at [303, 177] on span "Select an option" at bounding box center [305, 173] width 13 height 13
click at [303, 177] on input "Select an option" at bounding box center [305, 173] width 13 height 13
click at [145, 220] on span "Select an option" at bounding box center [148, 221] width 13 height 13
click at [145, 220] on input "Select an option" at bounding box center [148, 221] width 13 height 13
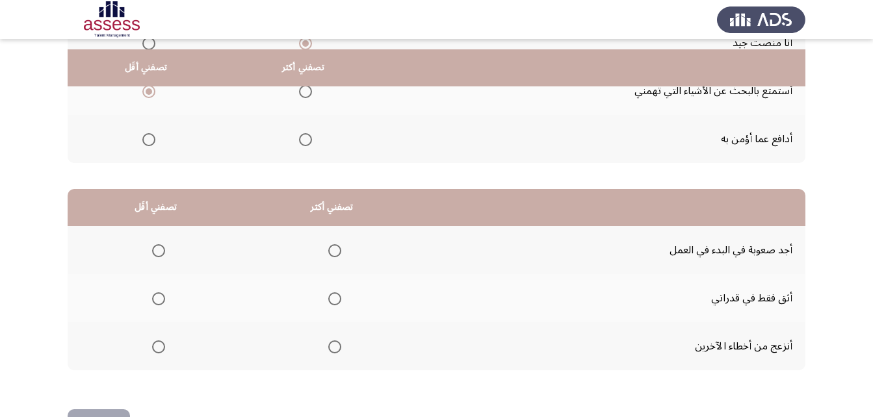
scroll to position [239, 0]
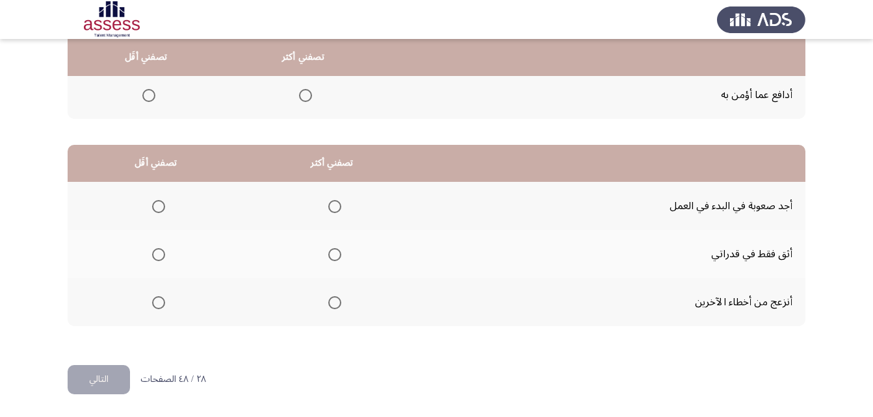
click at [161, 208] on span "Select an option" at bounding box center [158, 206] width 13 height 13
click at [161, 208] on input "Select an option" at bounding box center [158, 206] width 13 height 13
click at [328, 251] on span "Select an option" at bounding box center [334, 254] width 13 height 13
click at [328, 251] on input "Select an option" at bounding box center [334, 254] width 13 height 13
drag, startPoint x: 106, startPoint y: 380, endPoint x: 200, endPoint y: 381, distance: 94.2
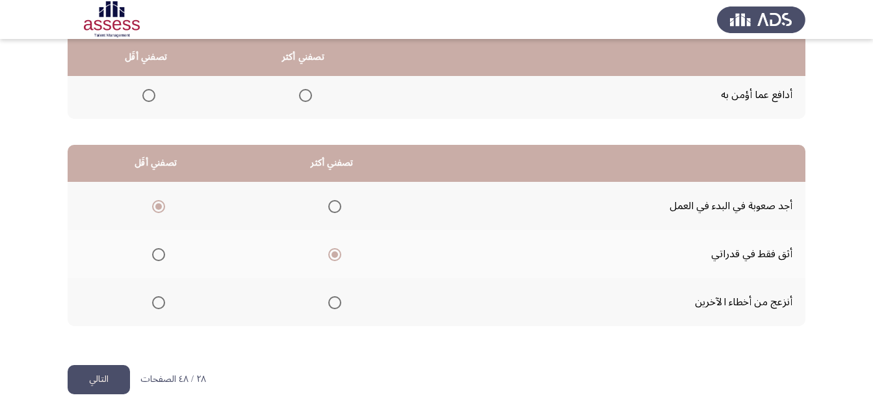
click at [110, 380] on button "التالي" at bounding box center [99, 379] width 62 height 29
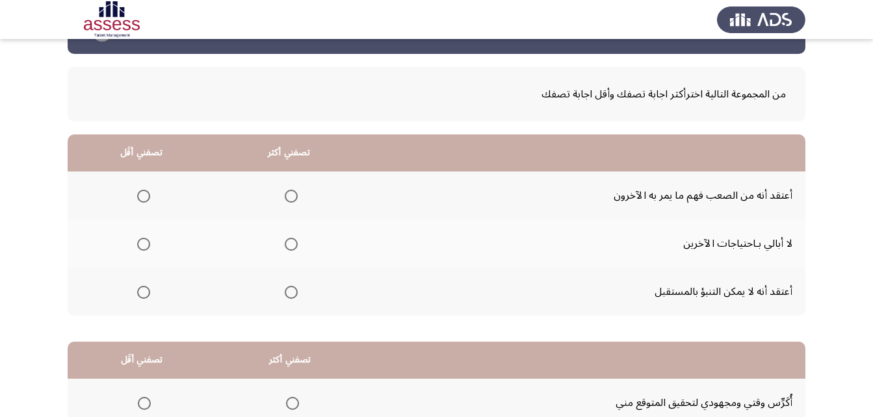
scroll to position [65, 0]
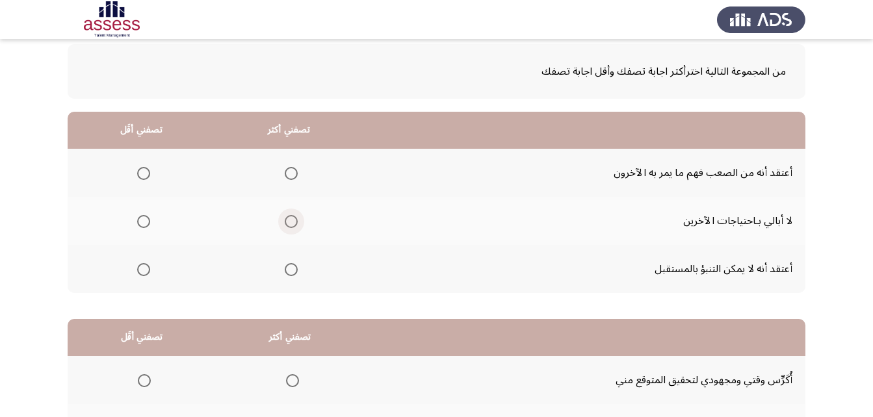
click at [295, 218] on span "Select an option" at bounding box center [291, 221] width 13 height 13
click at [295, 218] on input "Select an option" at bounding box center [291, 221] width 13 height 13
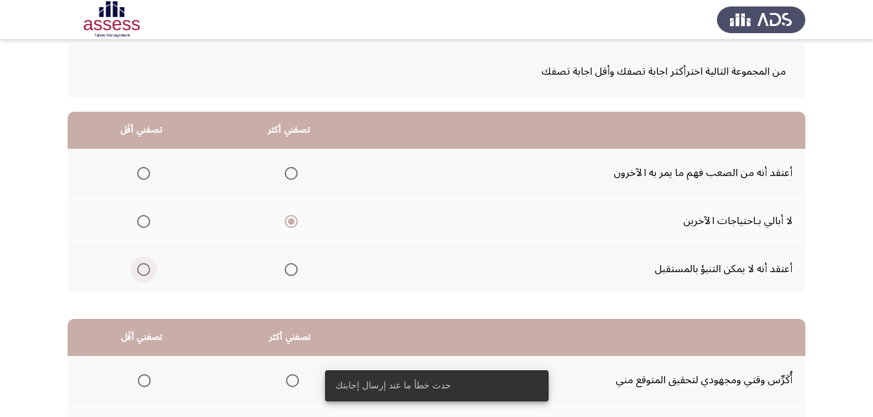
click at [140, 273] on span "Select an option" at bounding box center [143, 269] width 13 height 13
click at [140, 273] on input "Select an option" at bounding box center [143, 269] width 13 height 13
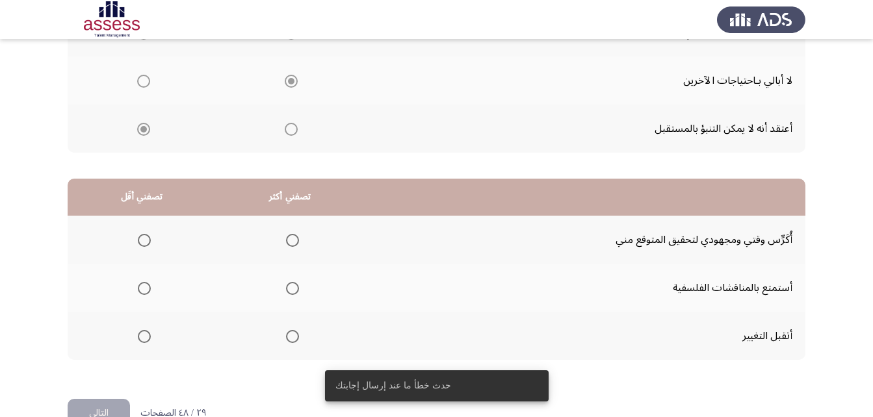
scroll to position [239, 0]
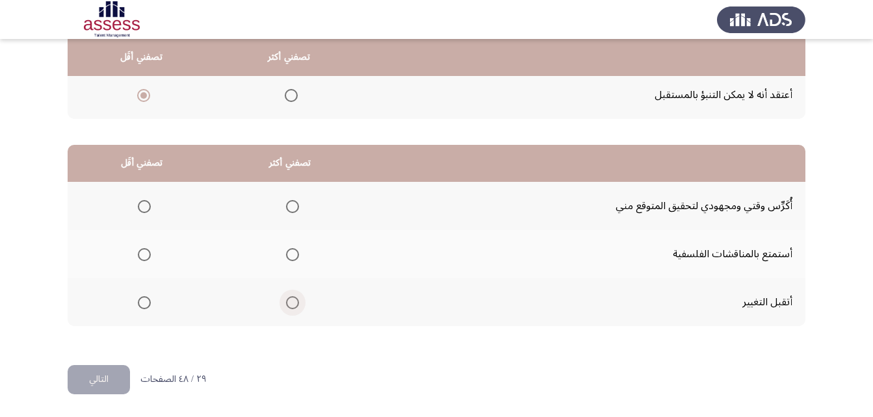
click at [292, 302] on span "Select an option" at bounding box center [292, 302] width 13 height 13
click at [292, 302] on input "Select an option" at bounding box center [292, 302] width 13 height 13
click at [149, 256] on span "Select an option" at bounding box center [144, 254] width 13 height 13
click at [149, 256] on input "Select an option" at bounding box center [144, 254] width 13 height 13
click at [116, 379] on button "التالي" at bounding box center [99, 379] width 62 height 29
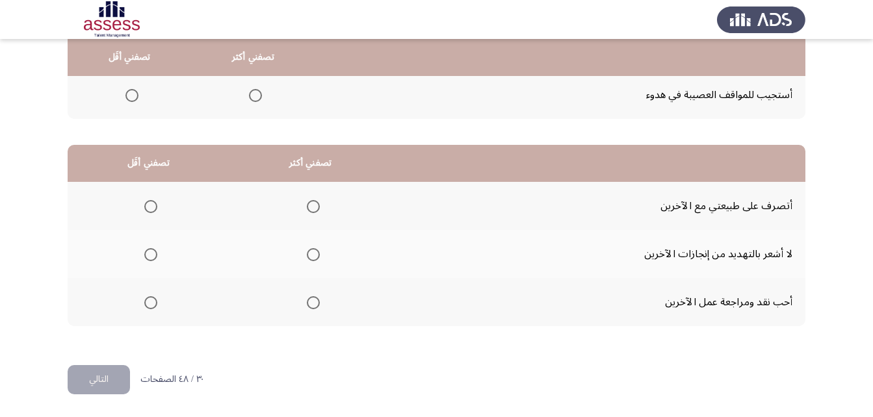
click at [318, 207] on span "Select an option" at bounding box center [313, 206] width 13 height 13
click at [318, 207] on input "Select an option" at bounding box center [313, 206] width 13 height 13
click at [144, 302] on span "Select an option" at bounding box center [150, 302] width 13 height 13
click at [144, 302] on input "Select an option" at bounding box center [150, 302] width 13 height 13
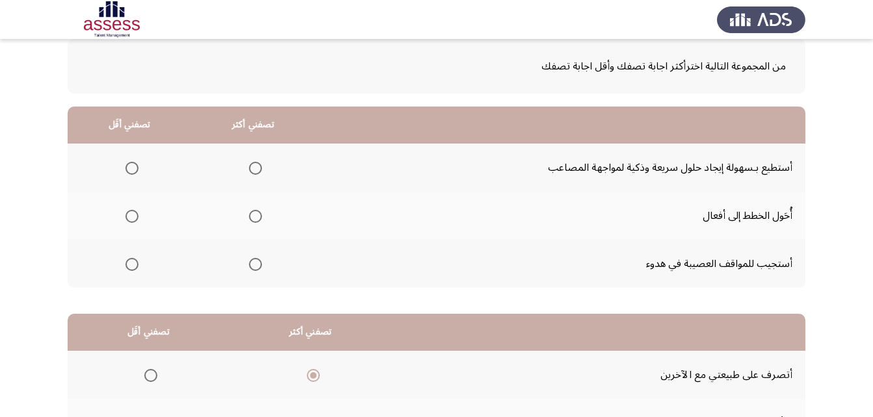
scroll to position [65, 0]
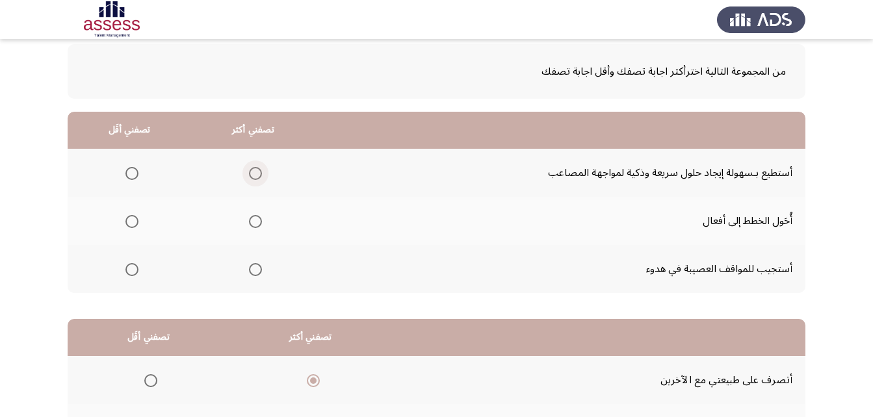
click at [245, 172] on label "Select an option" at bounding box center [253, 173] width 18 height 13
click at [249, 172] on input "Select an option" at bounding box center [255, 173] width 13 height 13
click at [133, 222] on span "Select an option" at bounding box center [131, 221] width 13 height 13
click at [133, 222] on input "Select an option" at bounding box center [131, 221] width 13 height 13
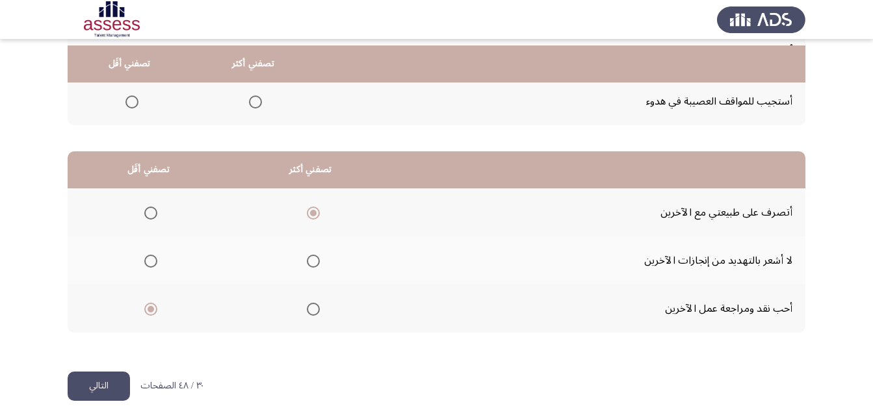
scroll to position [239, 0]
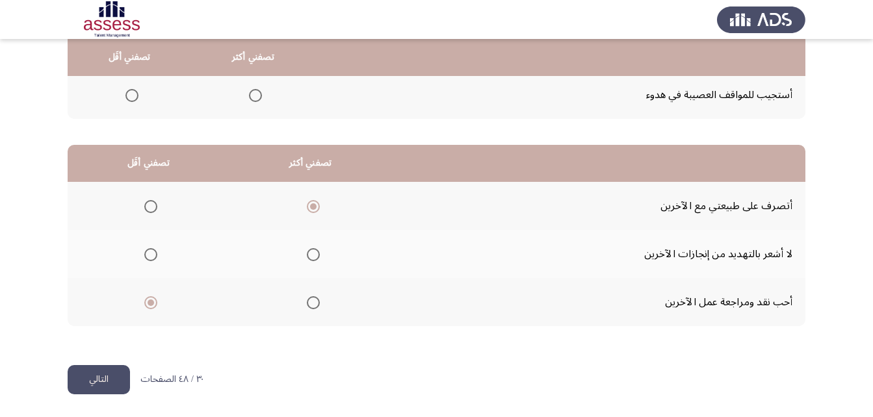
drag, startPoint x: 90, startPoint y: 388, endPoint x: 95, endPoint y: 394, distance: 7.8
click at [92, 389] on button "التالي" at bounding box center [99, 379] width 62 height 29
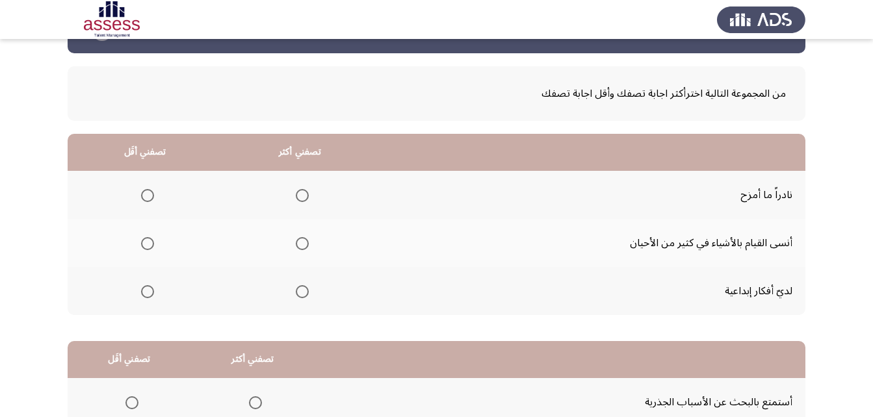
scroll to position [65, 0]
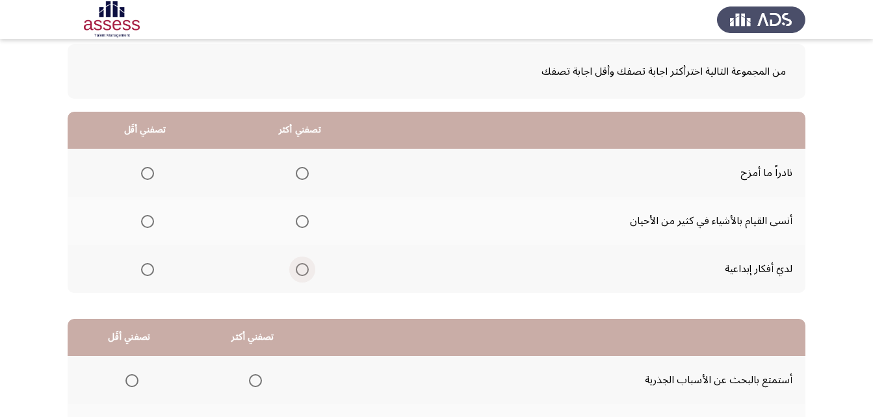
click at [296, 267] on span "Select an option" at bounding box center [302, 269] width 13 height 13
click at [296, 267] on input "Select an option" at bounding box center [302, 269] width 13 height 13
click at [142, 175] on span "Select an option" at bounding box center [147, 173] width 13 height 13
click at [142, 175] on input "Select an option" at bounding box center [147, 173] width 13 height 13
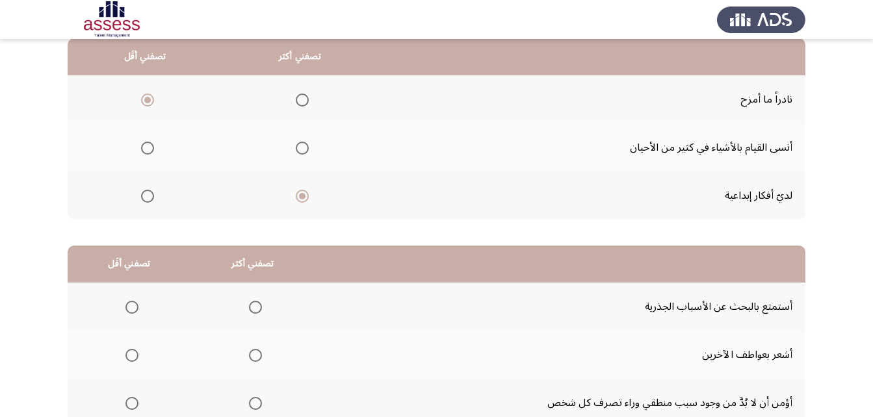
scroll to position [239, 0]
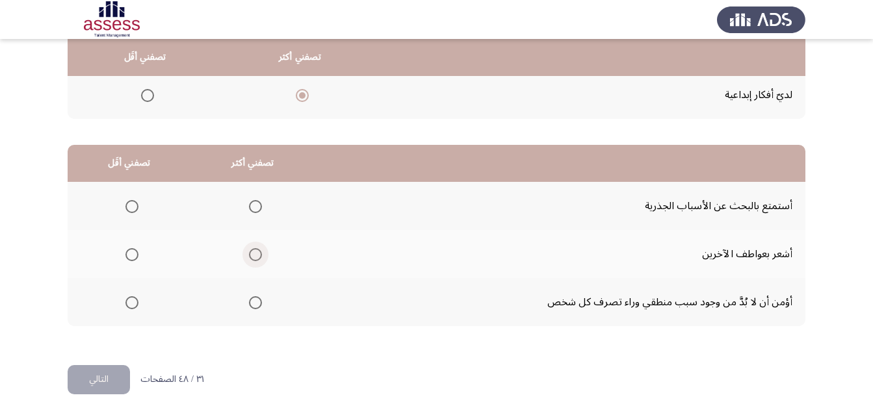
click at [257, 257] on span "Select an option" at bounding box center [255, 254] width 13 height 13
click at [257, 257] on input "Select an option" at bounding box center [255, 254] width 13 height 13
click at [127, 200] on span "Select an option" at bounding box center [131, 206] width 13 height 13
click at [127, 200] on input "Select an option" at bounding box center [131, 206] width 13 height 13
click at [116, 379] on button "التالي" at bounding box center [99, 379] width 62 height 29
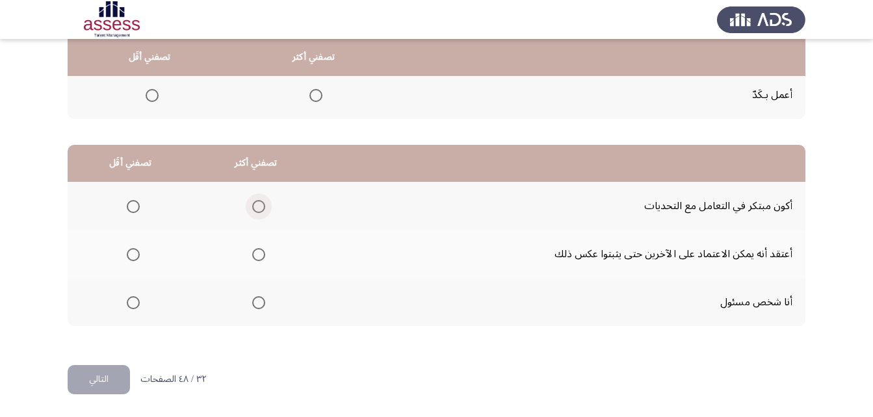
click at [255, 201] on span "Select an option" at bounding box center [258, 206] width 13 height 13
click at [255, 201] on input "Select an option" at bounding box center [258, 206] width 13 height 13
click at [127, 261] on span "Select an option" at bounding box center [133, 254] width 13 height 13
click at [127, 261] on input "Select an option" at bounding box center [133, 254] width 13 height 13
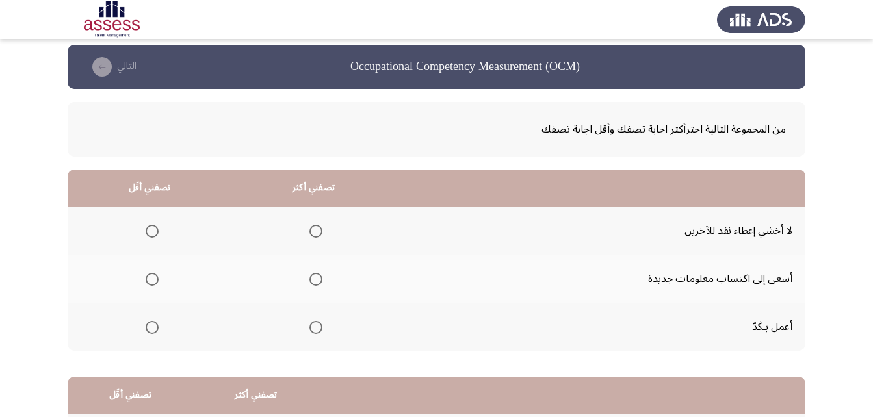
scroll to position [0, 0]
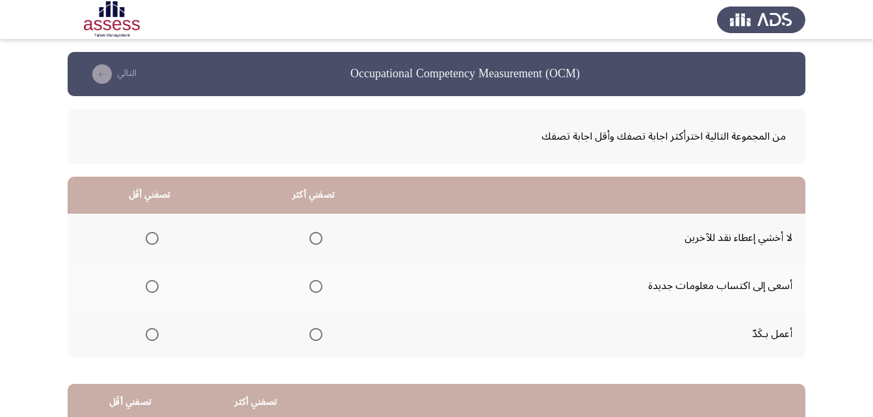
click at [151, 233] on span "Select an option" at bounding box center [152, 238] width 13 height 13
click at [151, 233] on input "Select an option" at bounding box center [152, 238] width 13 height 13
click at [312, 337] on span "Select an option" at bounding box center [315, 334] width 13 height 13
click at [312, 337] on input "Select an option" at bounding box center [315, 334] width 13 height 13
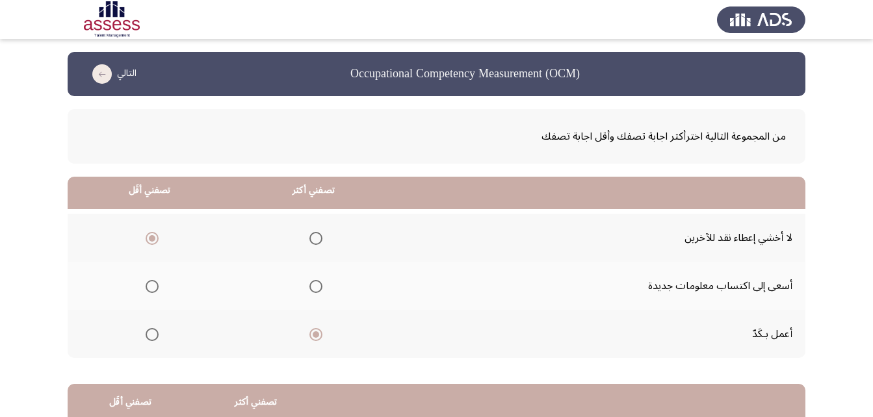
scroll to position [239, 0]
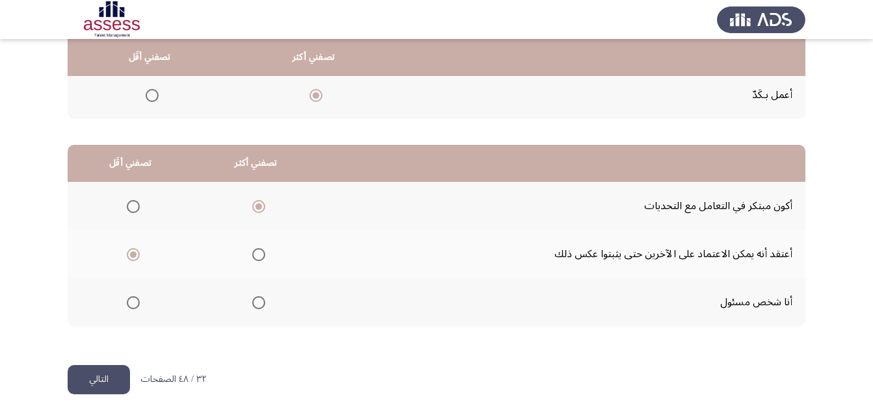
click at [122, 372] on button "التالي" at bounding box center [99, 379] width 62 height 29
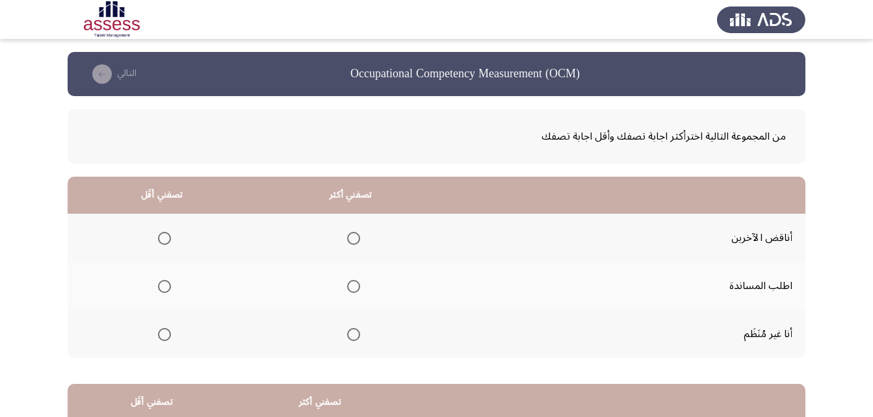
click at [359, 285] on th at bounding box center [350, 286] width 189 height 48
click at [359, 291] on th at bounding box center [350, 286] width 189 height 48
click at [355, 288] on span "Select an option" at bounding box center [353, 286] width 13 height 13
click at [355, 288] on input "Select an option" at bounding box center [353, 286] width 13 height 13
click at [164, 239] on span "Select an option" at bounding box center [164, 238] width 13 height 13
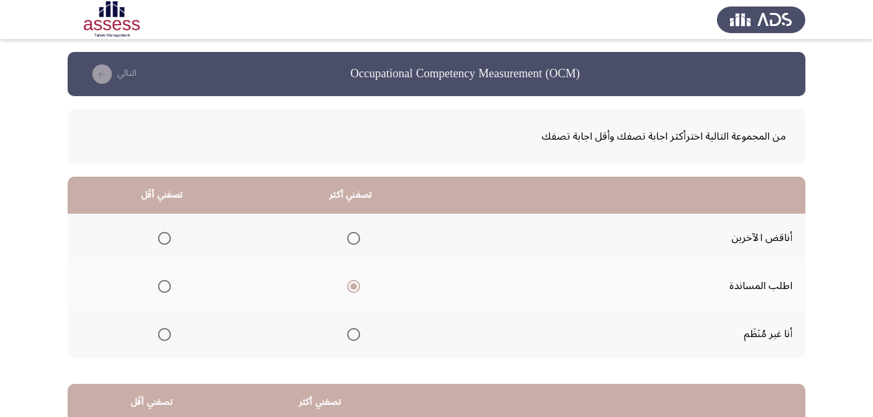
click at [164, 239] on input "Select an option" at bounding box center [164, 238] width 13 height 13
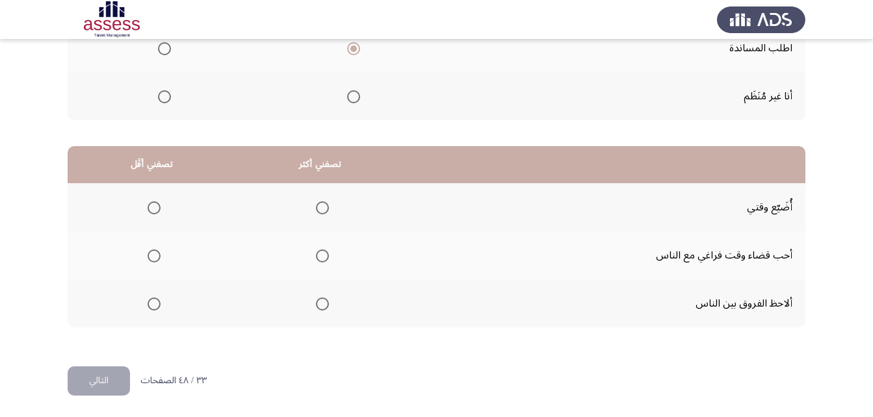
scroll to position [239, 0]
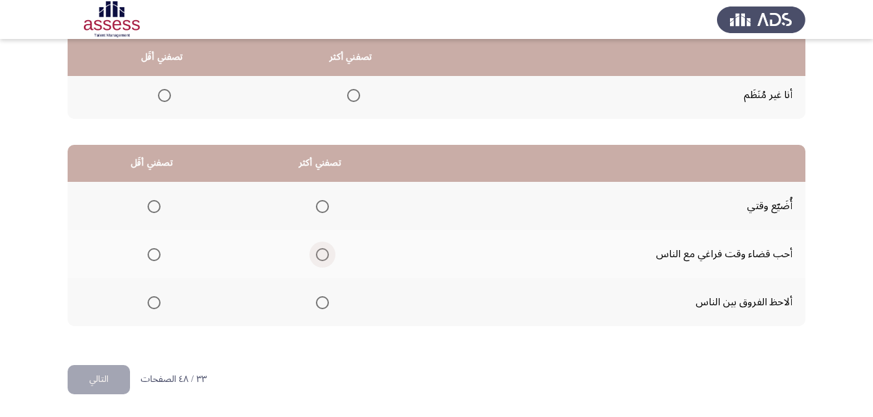
click at [322, 258] on span "Select an option" at bounding box center [322, 254] width 13 height 13
click at [322, 258] on input "Select an option" at bounding box center [322, 254] width 13 height 13
click at [148, 198] on mat-radio-group "Select an option" at bounding box center [151, 206] width 18 height 22
click at [151, 200] on span "Select an option" at bounding box center [154, 206] width 13 height 13
click at [151, 200] on input "Select an option" at bounding box center [154, 206] width 13 height 13
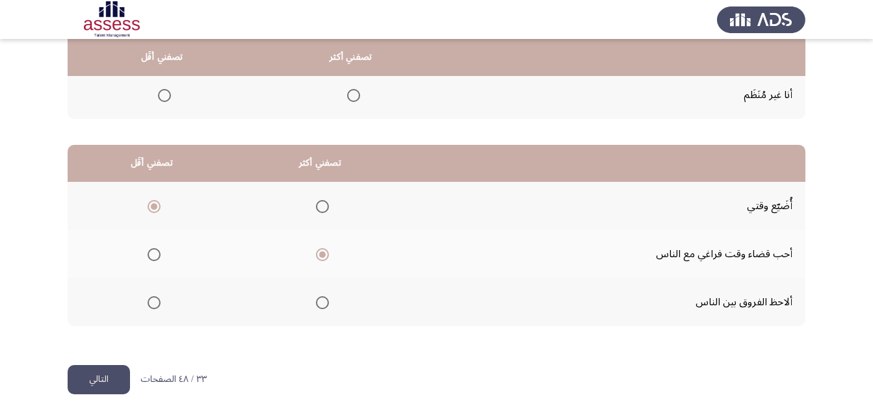
click at [104, 383] on button "التالي" at bounding box center [99, 379] width 62 height 29
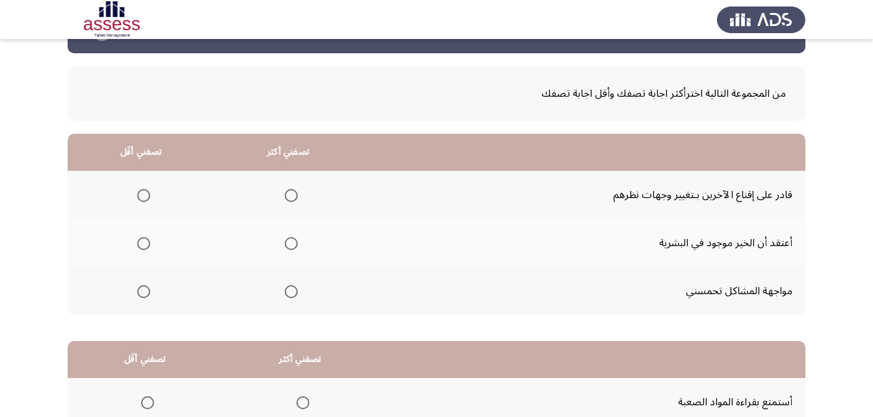
scroll to position [65, 0]
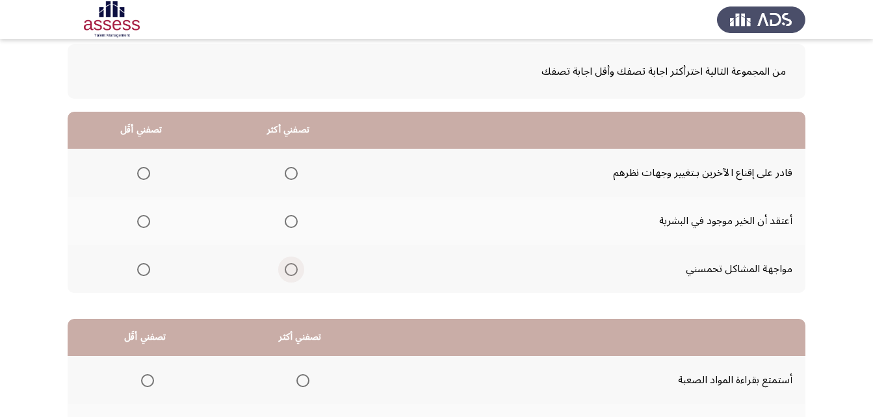
click at [291, 274] on span "Select an option" at bounding box center [291, 269] width 13 height 13
click at [291, 274] on input "Select an option" at bounding box center [291, 269] width 13 height 13
click at [144, 170] on span "Select an option" at bounding box center [143, 173] width 13 height 13
click at [144, 170] on input "Select an option" at bounding box center [143, 173] width 13 height 13
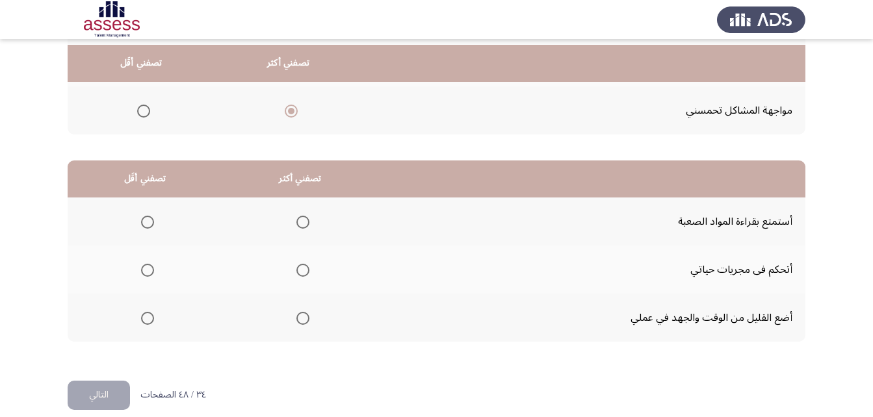
scroll to position [239, 0]
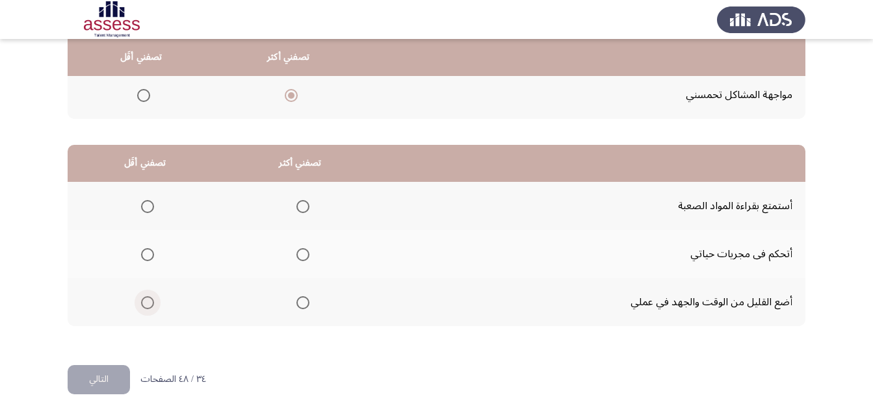
click at [141, 305] on span "Select an option" at bounding box center [147, 302] width 13 height 13
click at [141, 305] on input "Select an option" at bounding box center [147, 302] width 13 height 13
click at [302, 208] on span "Select an option" at bounding box center [302, 206] width 13 height 13
click at [302, 208] on input "Select an option" at bounding box center [302, 206] width 13 height 13
drag, startPoint x: 90, startPoint y: 380, endPoint x: 226, endPoint y: 380, distance: 136.5
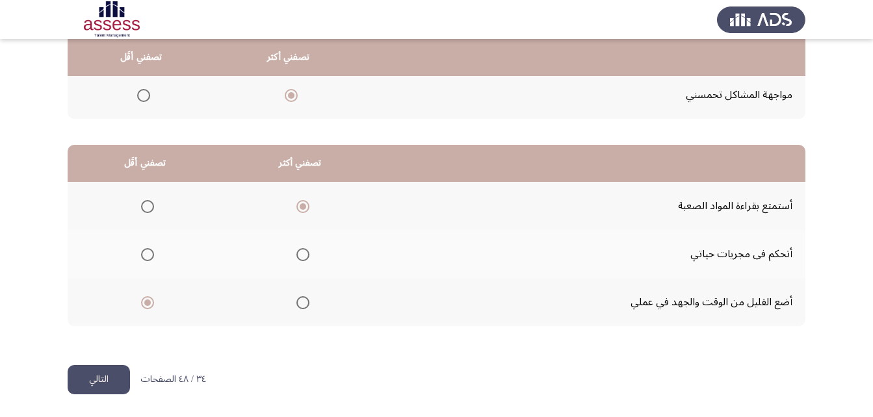
click at [90, 379] on button "التالي" at bounding box center [99, 379] width 62 height 29
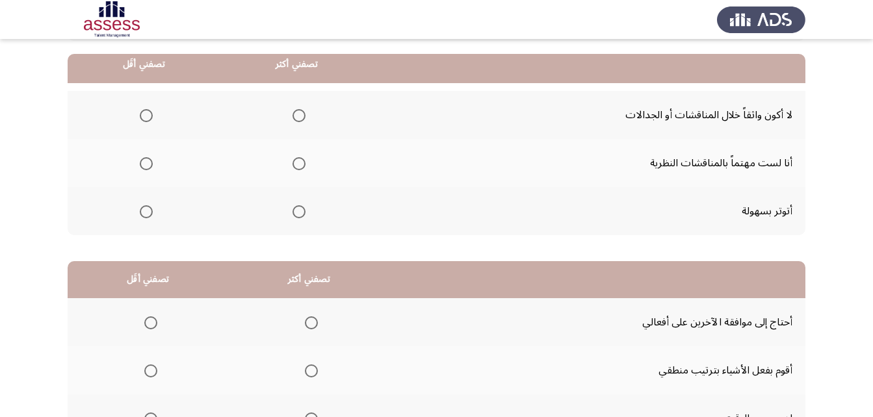
scroll to position [130, 0]
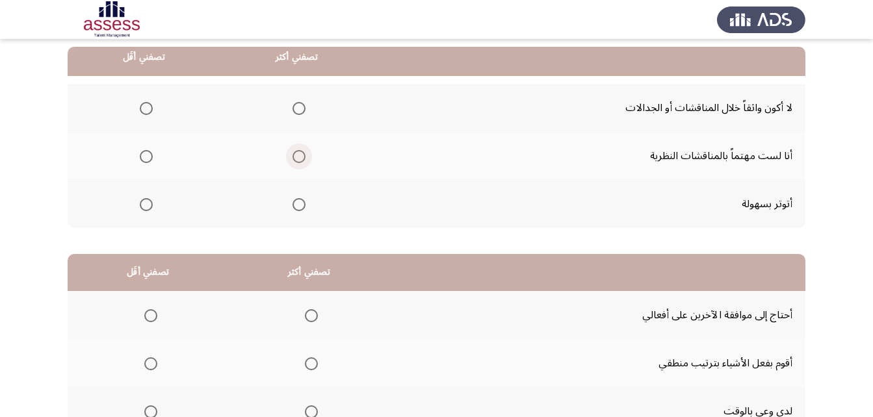
click at [299, 157] on span "Select an option" at bounding box center [299, 157] width 0 height 0
click at [296, 156] on input "Select an option" at bounding box center [298, 156] width 13 height 13
click at [137, 209] on label "Select an option" at bounding box center [144, 204] width 18 height 13
click at [140, 209] on input "Select an option" at bounding box center [146, 204] width 13 height 13
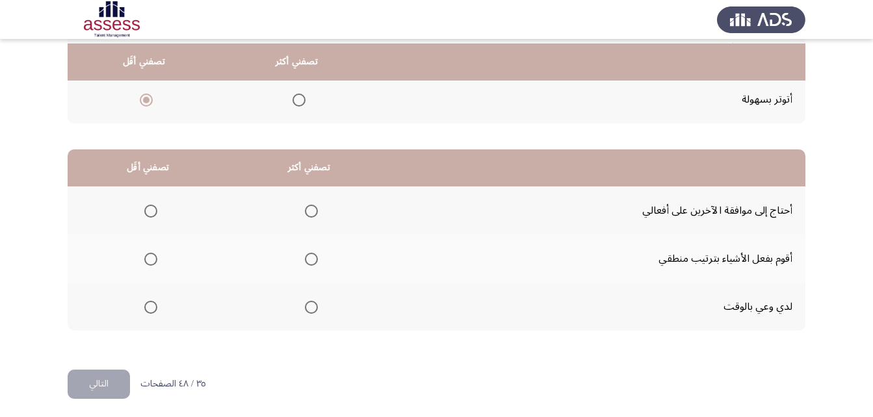
scroll to position [239, 0]
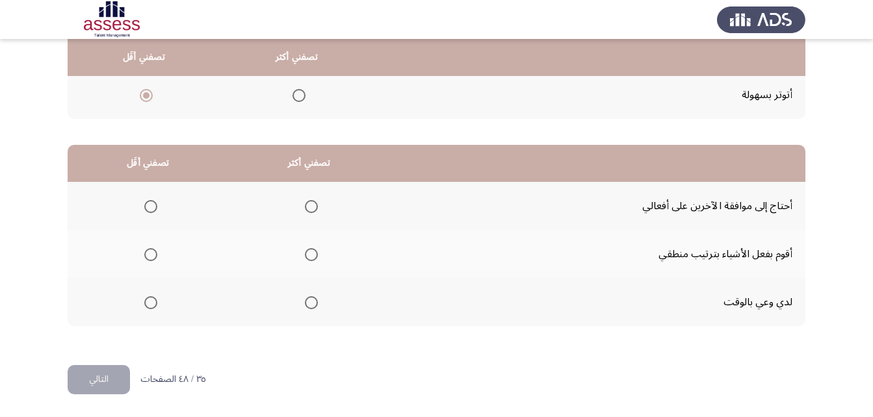
click at [315, 304] on span "Select an option" at bounding box center [311, 302] width 13 height 13
click at [315, 304] on input "Select an option" at bounding box center [311, 302] width 13 height 13
click at [155, 212] on span "Select an option" at bounding box center [150, 206] width 13 height 13
click at [155, 212] on input "Select an option" at bounding box center [150, 206] width 13 height 13
click at [107, 381] on button "التالي" at bounding box center [99, 379] width 62 height 29
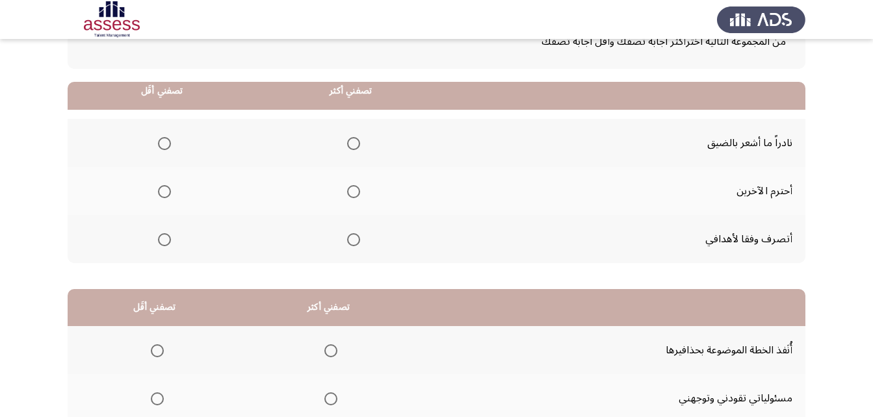
scroll to position [130, 0]
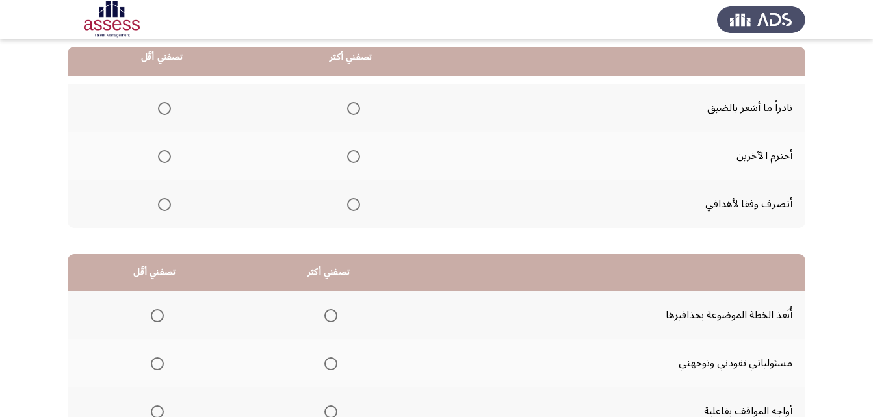
click at [361, 159] on th at bounding box center [350, 156] width 189 height 48
click at [353, 153] on span "Select an option" at bounding box center [353, 156] width 13 height 13
click at [353, 153] on input "Select an option" at bounding box center [353, 156] width 13 height 13
click at [166, 107] on span "Select an option" at bounding box center [164, 108] width 13 height 13
click at [166, 107] on input "Select an option" at bounding box center [164, 108] width 13 height 13
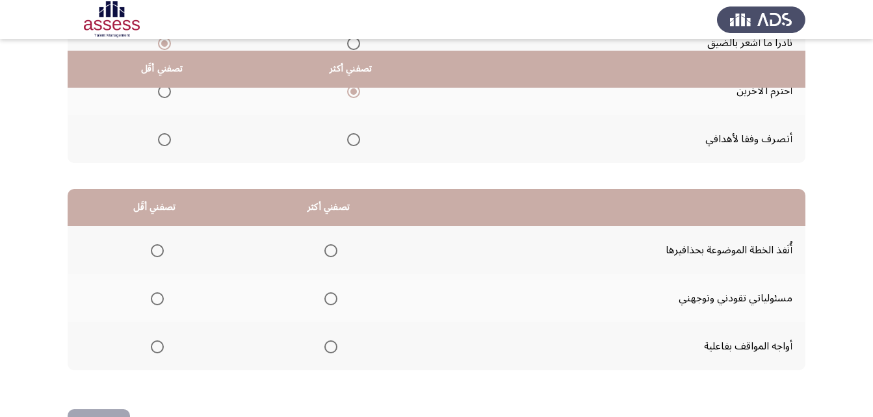
scroll to position [239, 0]
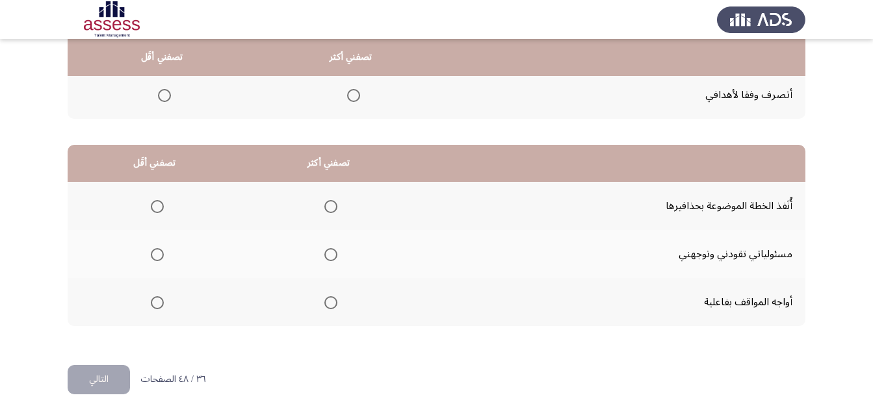
click at [330, 302] on span "Select an option" at bounding box center [330, 302] width 13 height 13
click at [330, 302] on input "Select an option" at bounding box center [330, 302] width 13 height 13
click at [162, 258] on th at bounding box center [154, 254] width 173 height 48
click at [163, 257] on th at bounding box center [154, 254] width 173 height 48
click at [162, 255] on span "Select an option" at bounding box center [157, 254] width 13 height 13
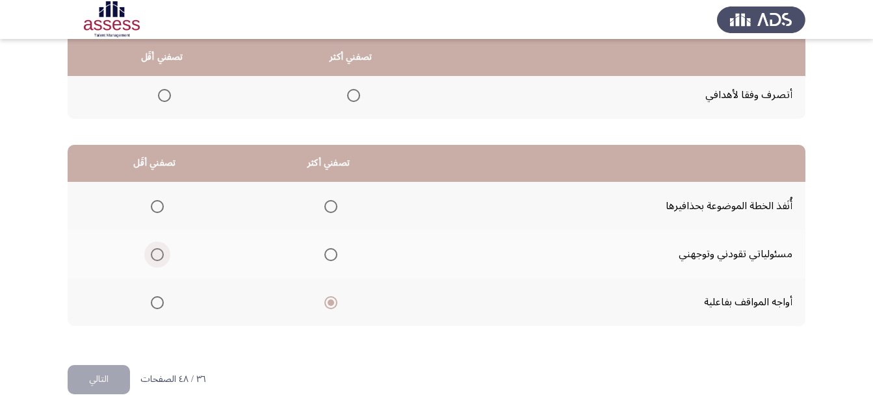
click at [162, 255] on input "Select an option" at bounding box center [157, 254] width 13 height 13
click at [101, 387] on button "التالي" at bounding box center [99, 379] width 62 height 29
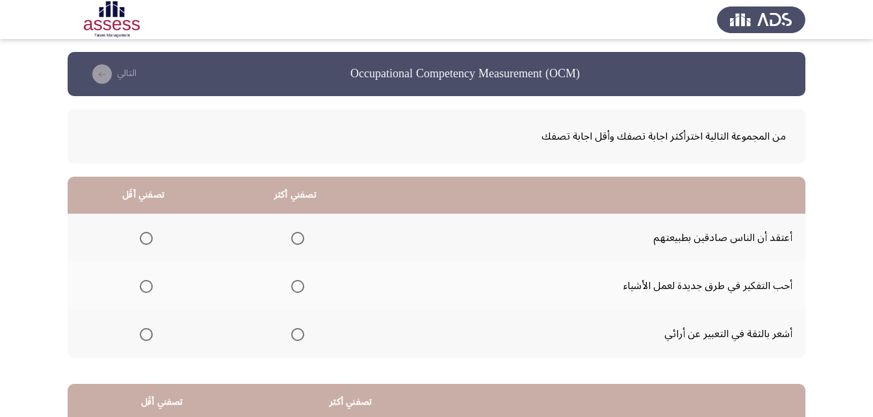
scroll to position [65, 0]
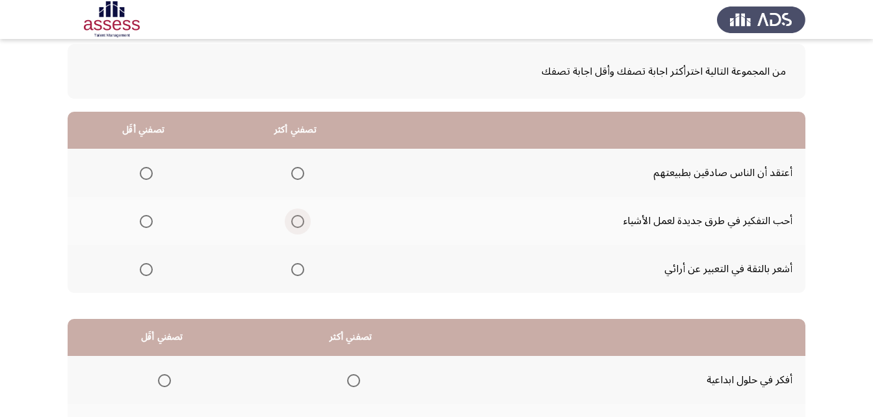
click at [291, 223] on span "Select an option" at bounding box center [297, 221] width 13 height 13
click at [291, 223] on input "Select an option" at bounding box center [297, 221] width 13 height 13
click at [149, 168] on span "Select an option" at bounding box center [146, 173] width 13 height 13
click at [149, 168] on input "Select an option" at bounding box center [146, 173] width 13 height 13
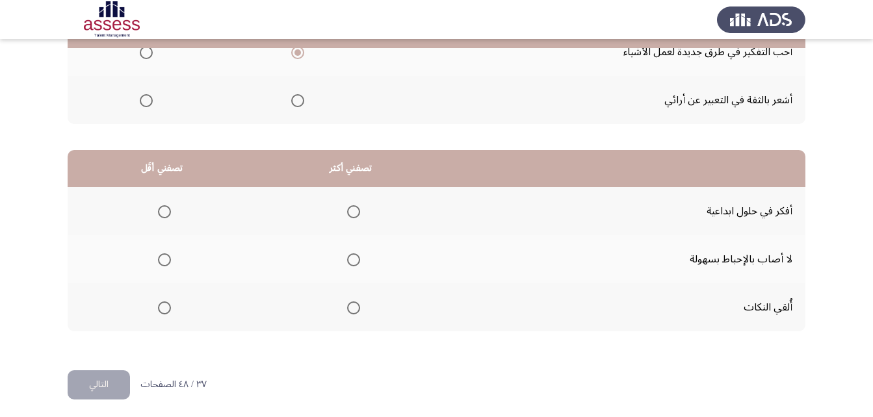
scroll to position [239, 0]
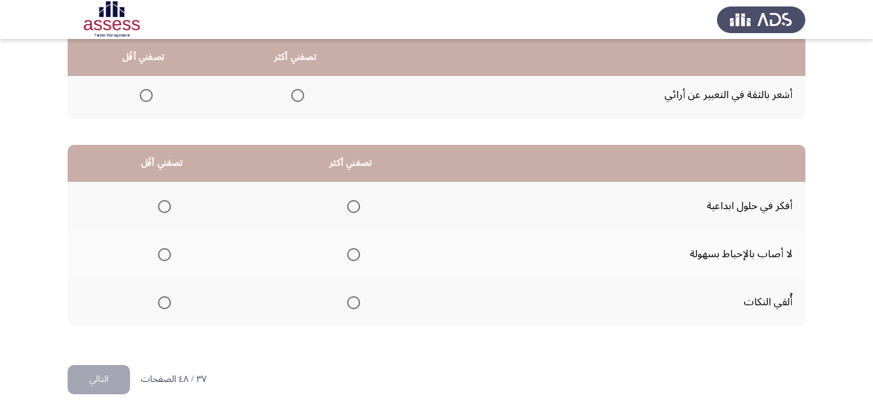
click at [348, 199] on mat-radio-button "Select an option" at bounding box center [351, 206] width 18 height 14
click at [347, 203] on span "Select an option" at bounding box center [353, 206] width 13 height 13
click at [347, 203] on input "Select an option" at bounding box center [353, 206] width 13 height 13
click at [350, 205] on span "Select an option" at bounding box center [353, 206] width 6 height 6
click at [350, 205] on input "Select an option" at bounding box center [353, 206] width 13 height 13
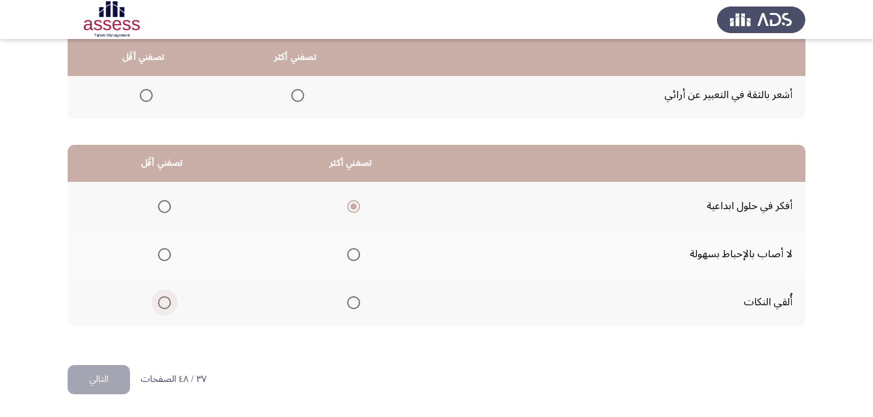
click at [162, 300] on span "Select an option" at bounding box center [164, 302] width 13 height 13
click at [162, 300] on input "Select an option" at bounding box center [164, 302] width 13 height 13
click at [108, 387] on button "التالي" at bounding box center [99, 379] width 62 height 29
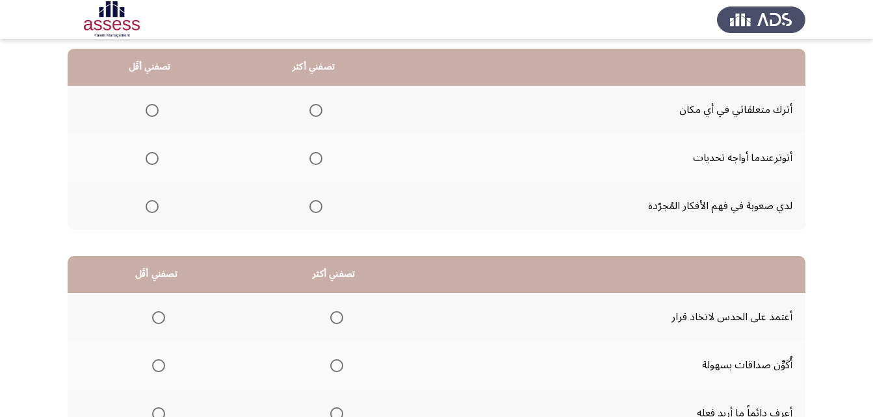
scroll to position [0, 0]
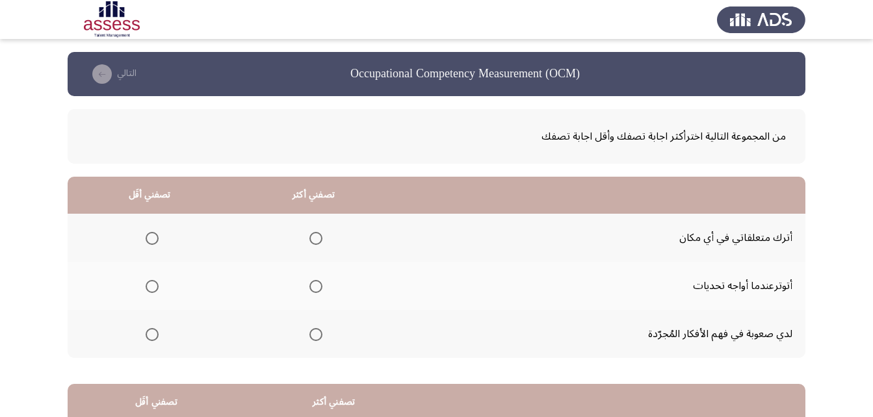
click at [151, 233] on span "Select an option" at bounding box center [152, 238] width 13 height 13
click at [151, 233] on input "Select an option" at bounding box center [152, 238] width 13 height 13
click at [318, 333] on span "Select an option" at bounding box center [315, 334] width 13 height 13
click at [318, 333] on input "Select an option" at bounding box center [315, 334] width 13 height 13
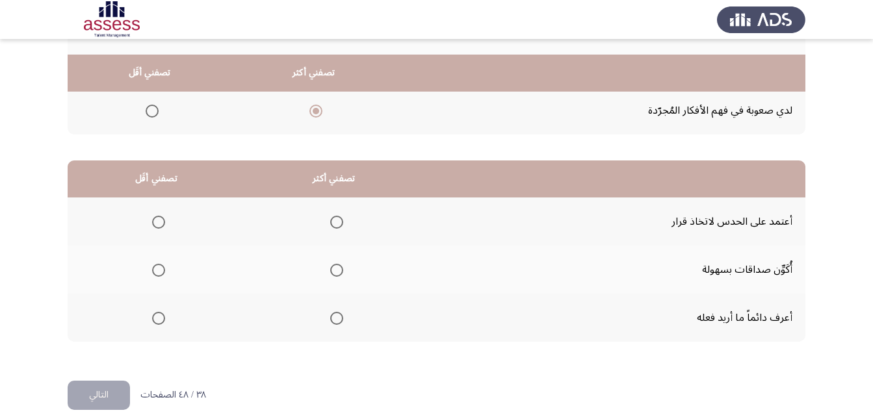
scroll to position [239, 0]
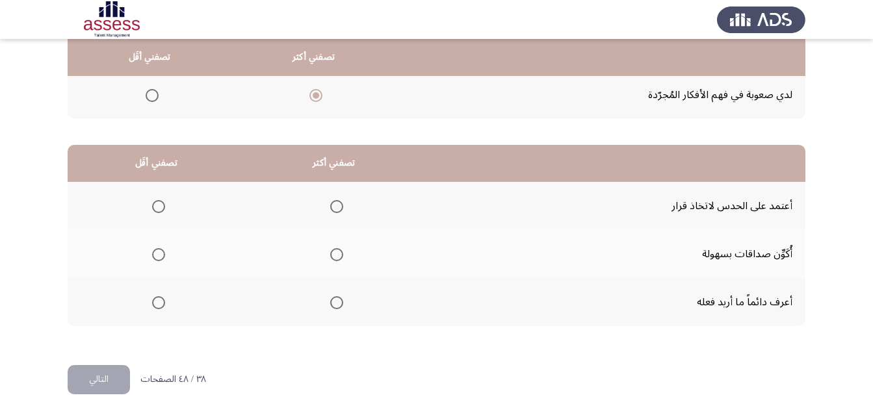
click at [333, 253] on span "Select an option" at bounding box center [336, 254] width 13 height 13
click at [333, 253] on input "Select an option" at bounding box center [336, 254] width 13 height 13
click at [152, 204] on span "Select an option" at bounding box center [158, 206] width 13 height 13
click at [152, 204] on input "Select an option" at bounding box center [158, 206] width 13 height 13
click at [122, 380] on button "التالي" at bounding box center [99, 379] width 62 height 29
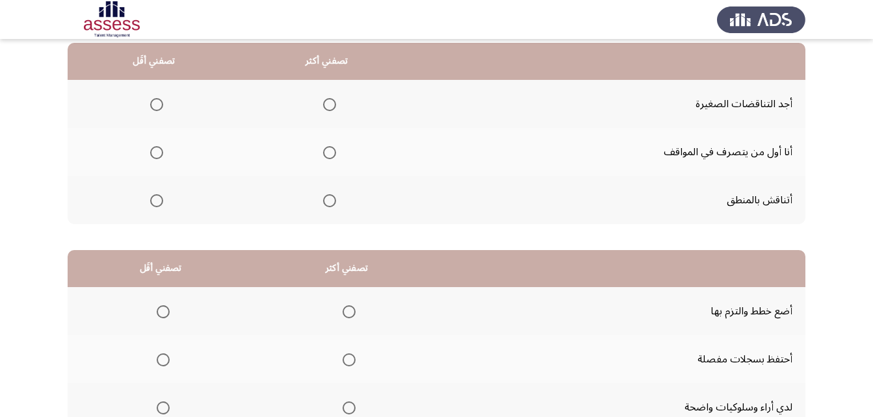
scroll to position [0, 0]
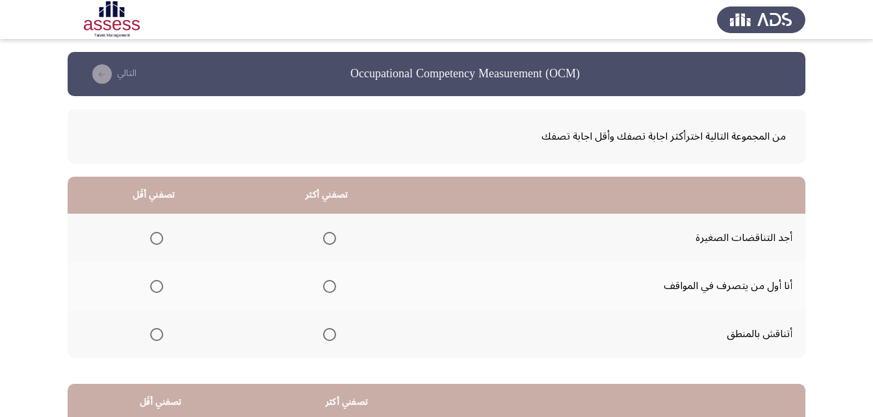
click at [323, 335] on span "Select an option" at bounding box center [329, 334] width 13 height 13
click at [323, 335] on input "Select an option" at bounding box center [329, 334] width 13 height 13
click at [153, 235] on span "Select an option" at bounding box center [156, 238] width 13 height 13
click at [153, 235] on input "Select an option" at bounding box center [156, 238] width 13 height 13
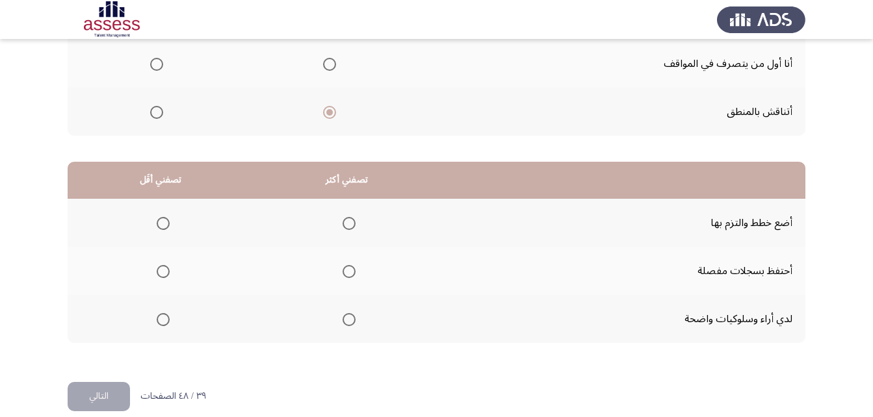
scroll to position [239, 0]
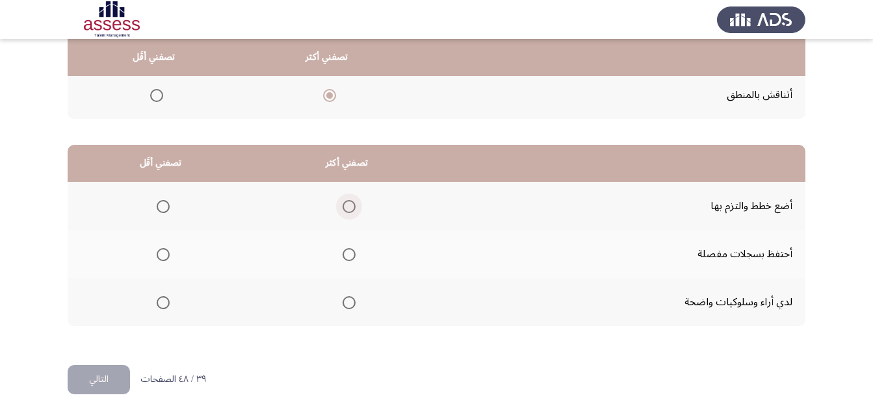
click at [342, 203] on span "Select an option" at bounding box center [348, 206] width 13 height 13
click at [342, 203] on input "Select an option" at bounding box center [348, 206] width 13 height 13
click at [157, 257] on span "Select an option" at bounding box center [163, 254] width 13 height 13
click at [157, 257] on input "Select an option" at bounding box center [163, 254] width 13 height 13
click at [108, 385] on button "التالي" at bounding box center [99, 379] width 62 height 29
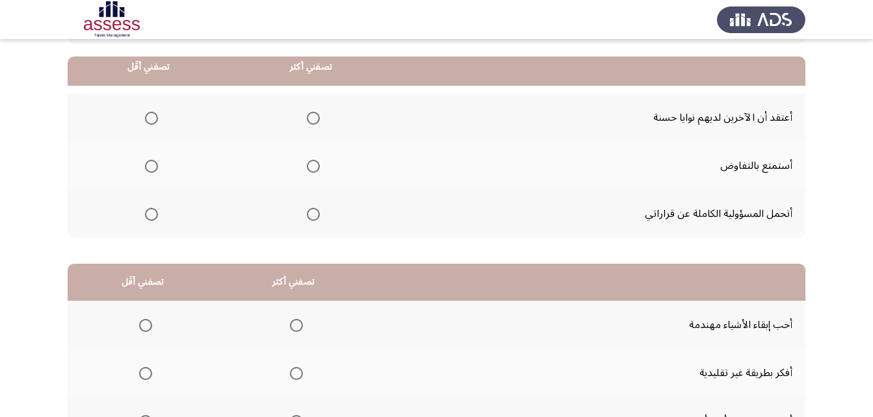
scroll to position [130, 0]
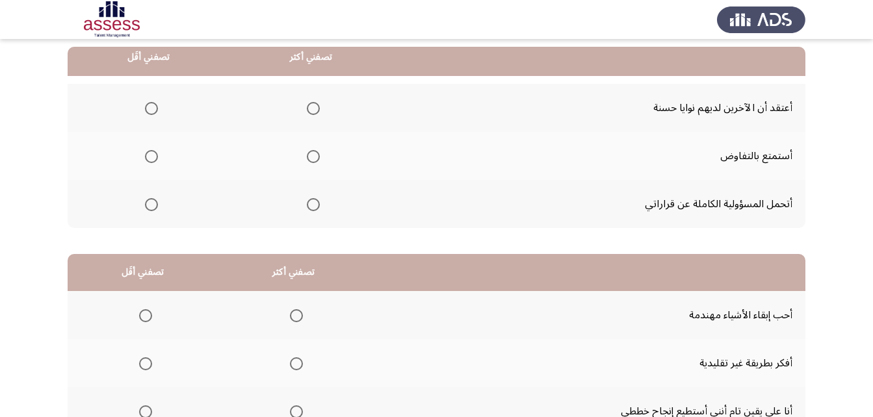
click at [305, 203] on label "Select an option" at bounding box center [311, 204] width 18 height 13
click at [307, 203] on input "Select an option" at bounding box center [313, 204] width 13 height 13
click at [156, 107] on span "Select an option" at bounding box center [151, 108] width 13 height 13
click at [156, 107] on input "Select an option" at bounding box center [151, 108] width 13 height 13
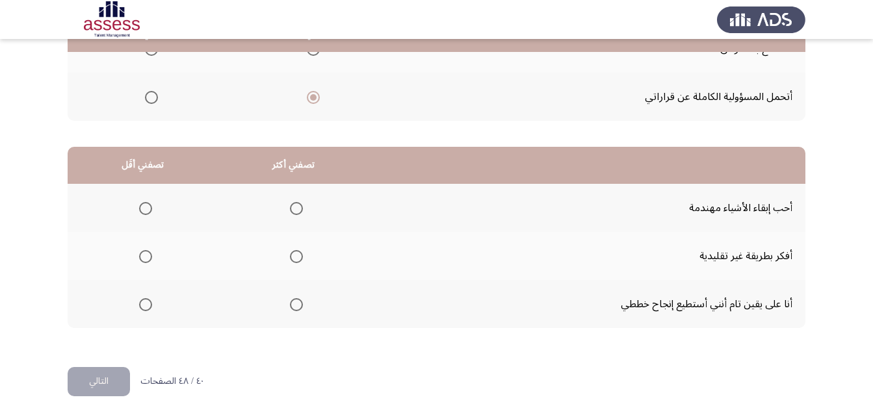
scroll to position [239, 0]
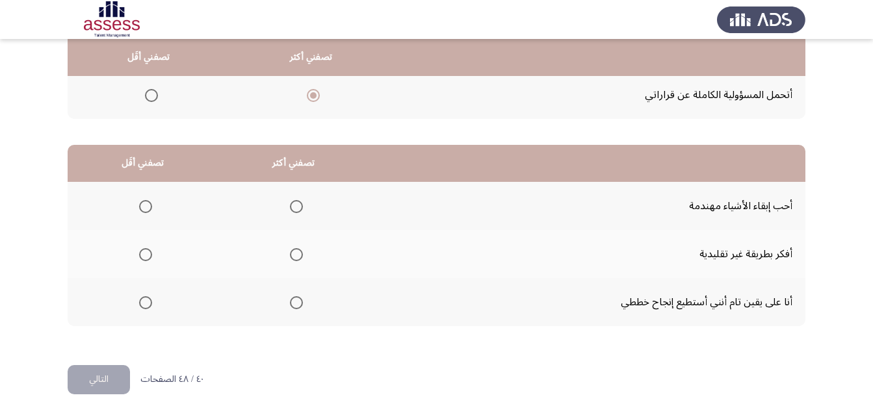
click at [290, 256] on span "Select an option" at bounding box center [296, 254] width 13 height 13
click at [290, 256] on input "Select an option" at bounding box center [296, 254] width 13 height 13
click at [149, 302] on span "Select an option" at bounding box center [145, 302] width 13 height 13
click at [149, 302] on input "Select an option" at bounding box center [145, 302] width 13 height 13
click at [109, 372] on button "التالي" at bounding box center [99, 379] width 62 height 29
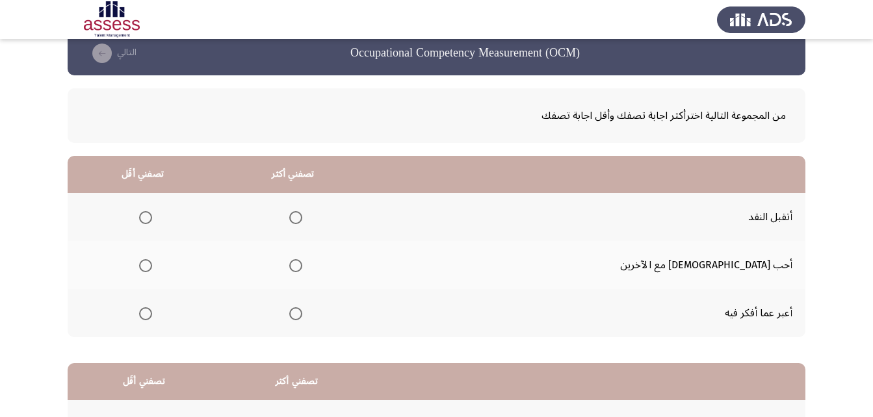
scroll to position [0, 0]
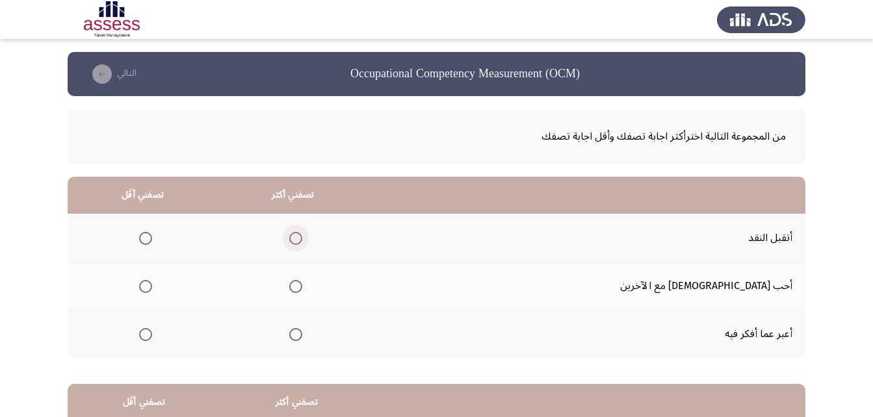
click at [302, 243] on span "Select an option" at bounding box center [295, 238] width 13 height 13
click at [302, 243] on input "Select an option" at bounding box center [295, 238] width 13 height 13
click at [152, 339] on span "Select an option" at bounding box center [145, 334] width 13 height 13
click at [152, 339] on input "Select an option" at bounding box center [145, 334] width 13 height 13
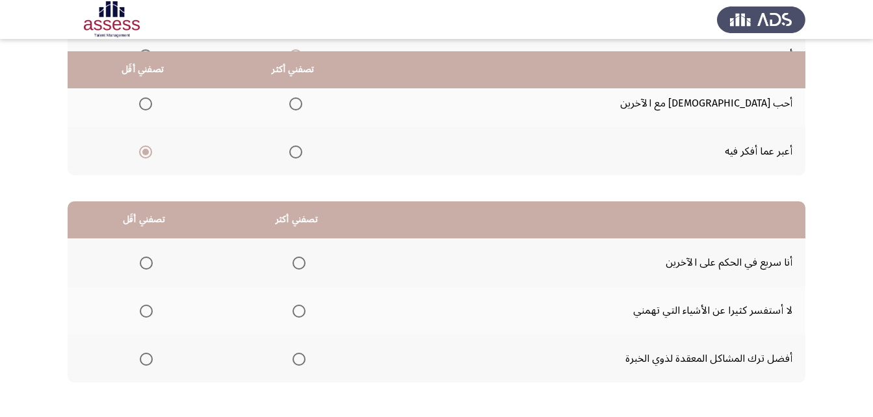
scroll to position [195, 0]
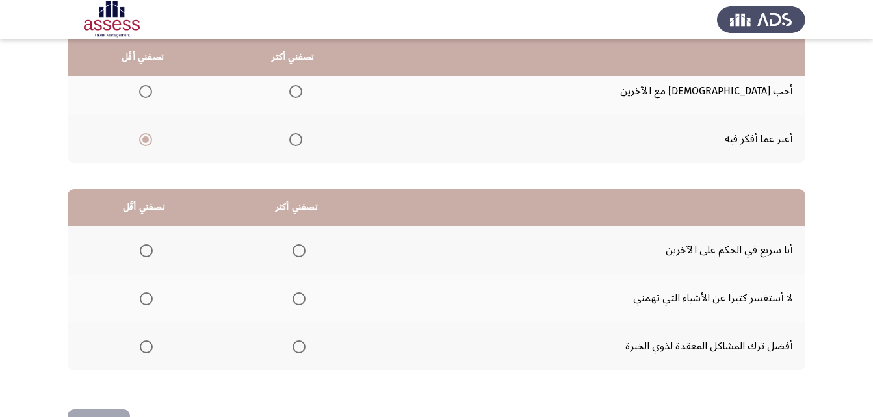
click at [144, 246] on span "Select an option" at bounding box center [146, 250] width 13 height 13
click at [144, 246] on input "Select an option" at bounding box center [146, 250] width 13 height 13
click at [296, 353] on mat-radio-group "Select an option" at bounding box center [296, 346] width 18 height 22
click at [300, 348] on span "Select an option" at bounding box center [298, 346] width 13 height 13
click at [300, 348] on input "Select an option" at bounding box center [298, 346] width 13 height 13
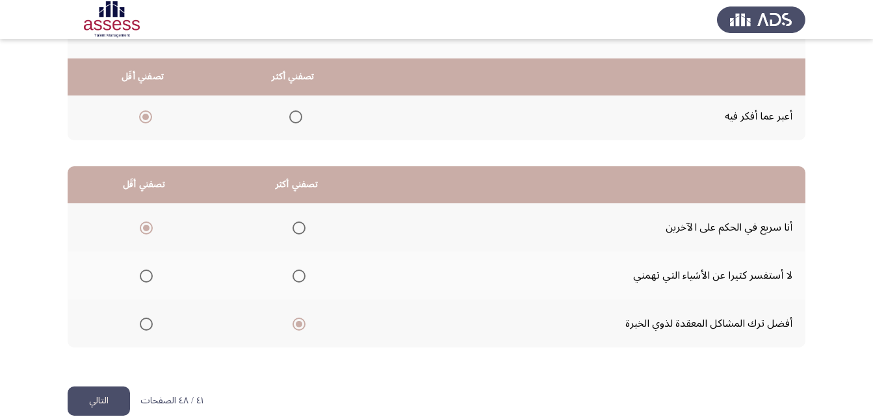
scroll to position [239, 0]
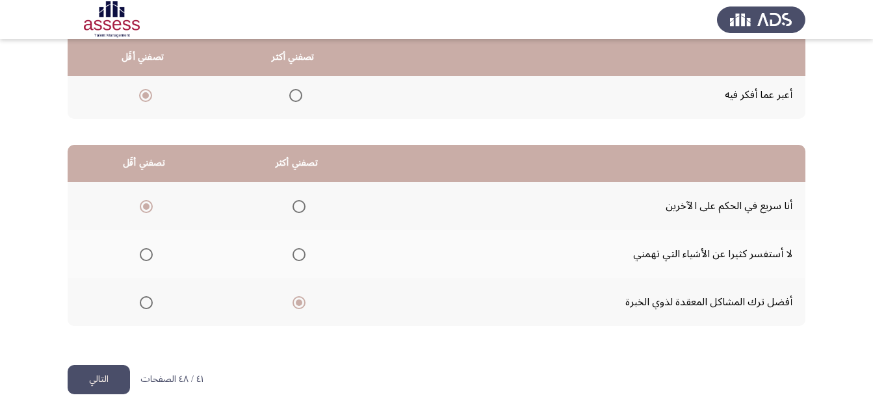
click at [86, 378] on button "التالي" at bounding box center [99, 379] width 62 height 29
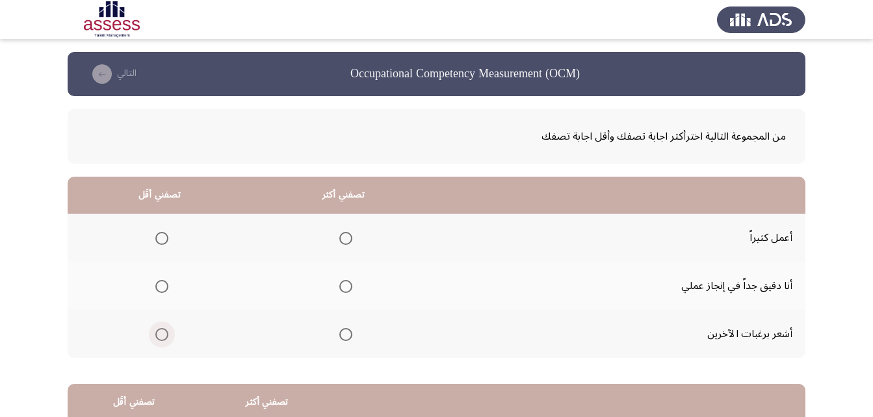
click at [162, 329] on span "Select an option" at bounding box center [161, 334] width 13 height 13
click at [162, 329] on input "Select an option" at bounding box center [161, 334] width 13 height 13
click at [344, 286] on span "Select an option" at bounding box center [345, 286] width 13 height 13
click at [344, 286] on input "Select an option" at bounding box center [345, 286] width 13 height 13
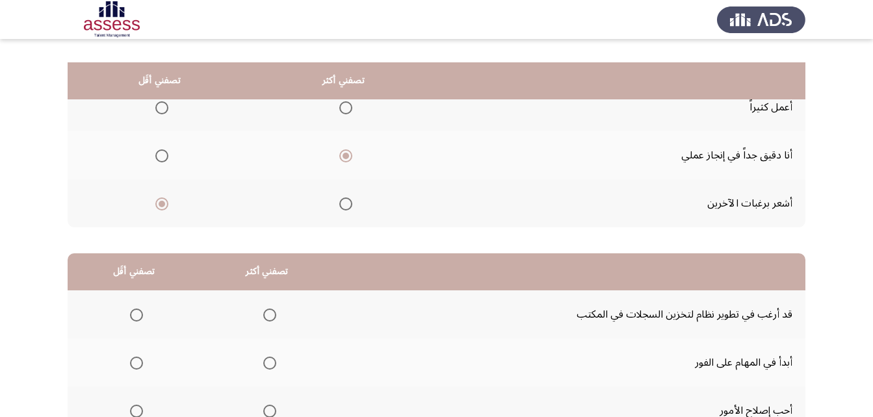
scroll to position [239, 0]
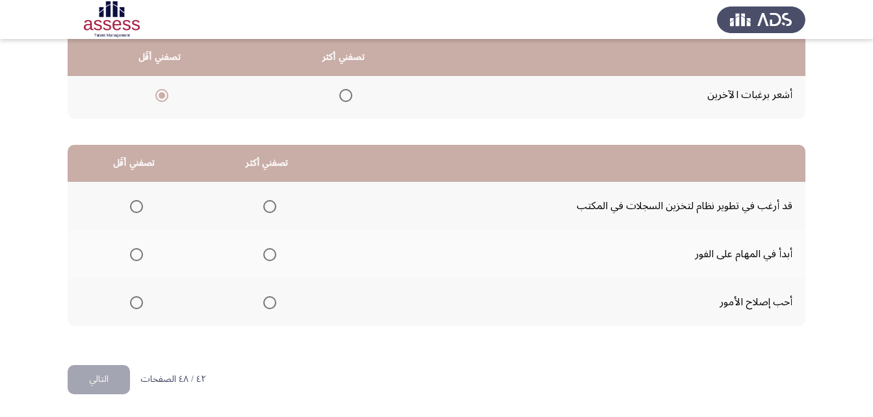
click at [264, 204] on span "Select an option" at bounding box center [269, 206] width 13 height 13
click at [264, 204] on input "Select an option" at bounding box center [269, 206] width 13 height 13
click at [270, 251] on span "Select an option" at bounding box center [269, 254] width 13 height 13
click at [270, 251] on input "Select an option" at bounding box center [269, 254] width 13 height 13
click at [140, 298] on span "Select an option" at bounding box center [136, 302] width 13 height 13
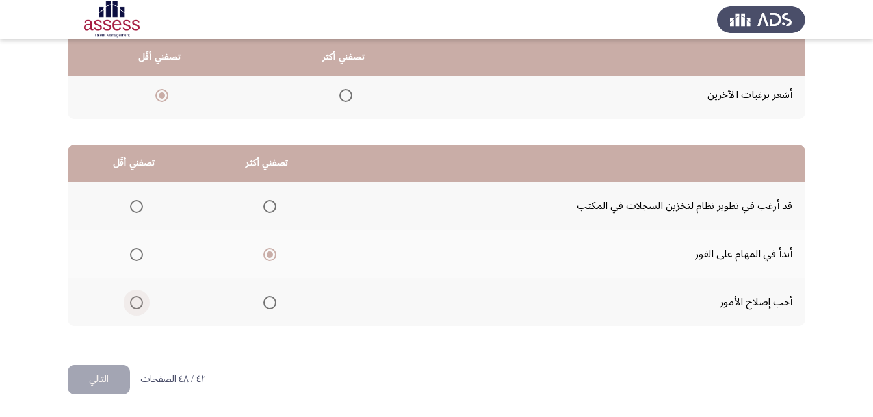
click at [140, 298] on input "Select an option" at bounding box center [136, 302] width 13 height 13
click at [103, 370] on button "التالي" at bounding box center [99, 379] width 62 height 29
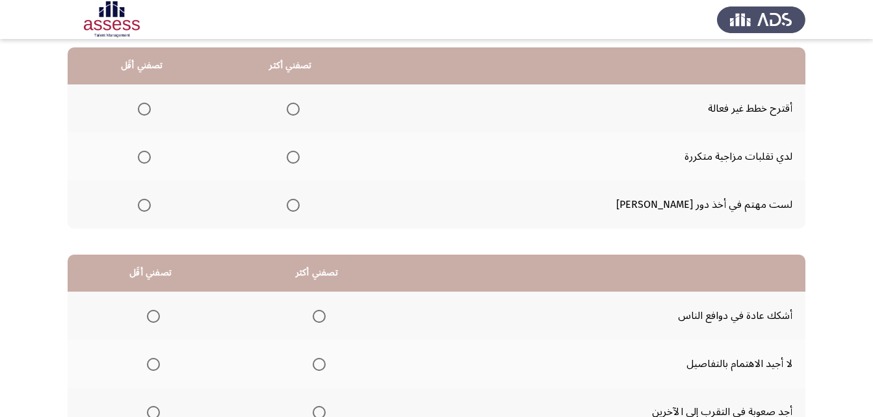
scroll to position [130, 0]
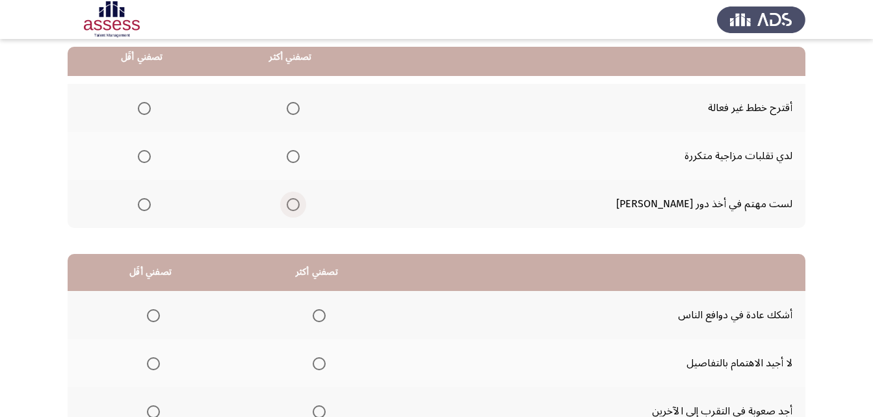
click at [300, 202] on span "Select an option" at bounding box center [293, 204] width 13 height 13
click at [300, 202] on input "Select an option" at bounding box center [293, 204] width 13 height 13
click at [151, 159] on span "Select an option" at bounding box center [144, 156] width 13 height 13
click at [151, 159] on input "Select an option" at bounding box center [144, 156] width 13 height 13
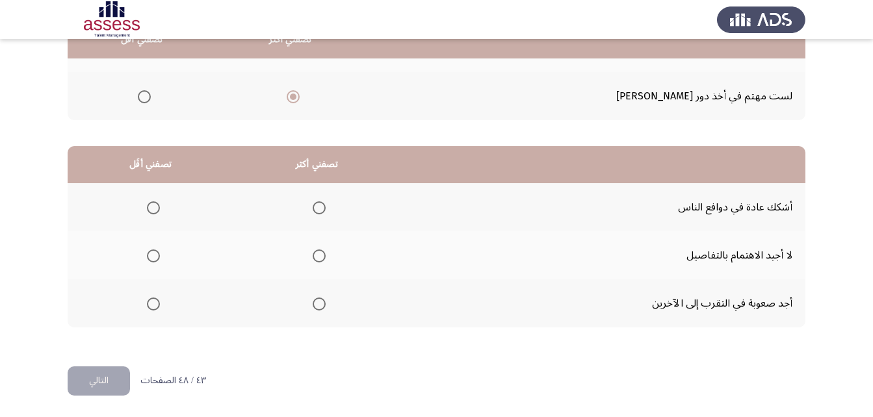
scroll to position [239, 0]
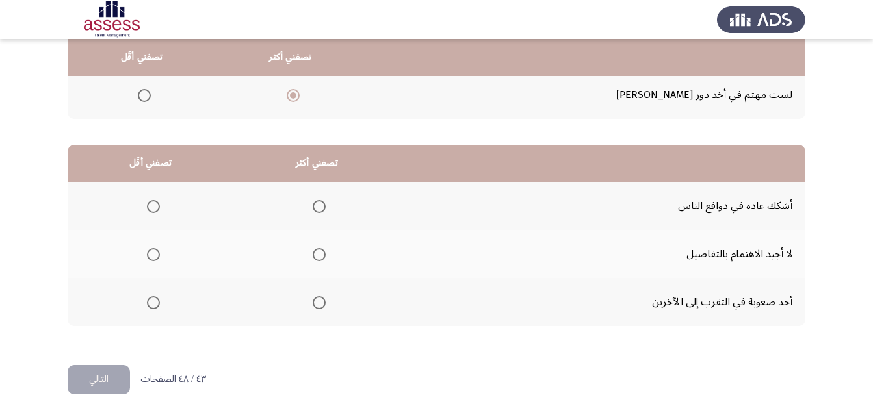
click at [322, 257] on span "Select an option" at bounding box center [319, 254] width 13 height 13
click at [322, 257] on input "Select an option" at bounding box center [319, 254] width 13 height 13
click at [153, 305] on span "Select an option" at bounding box center [153, 302] width 13 height 13
click at [153, 305] on input "Select an option" at bounding box center [153, 302] width 13 height 13
click at [109, 373] on button "التالي" at bounding box center [99, 379] width 62 height 29
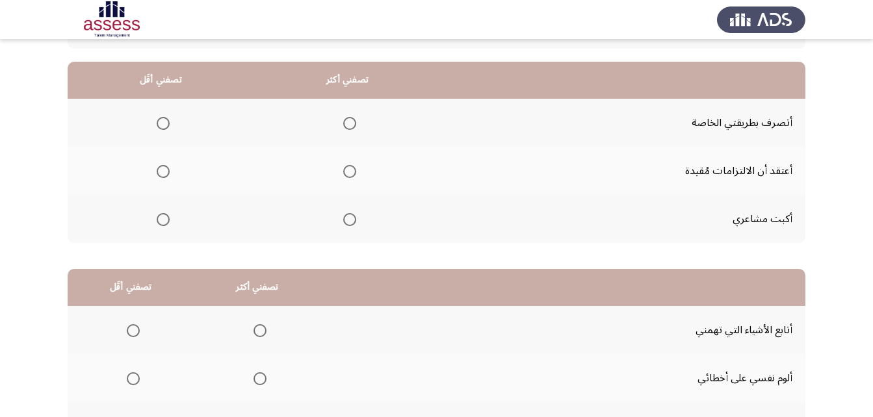
scroll to position [0, 0]
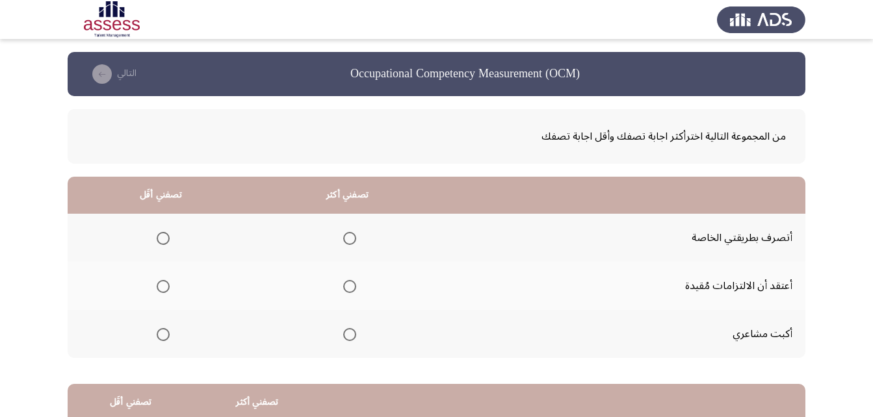
click at [348, 239] on span "Select an option" at bounding box center [349, 238] width 13 height 13
click at [348, 239] on input "Select an option" at bounding box center [349, 238] width 13 height 13
click at [161, 331] on span "Select an option" at bounding box center [163, 334] width 13 height 13
click at [161, 331] on input "Select an option" at bounding box center [163, 334] width 13 height 13
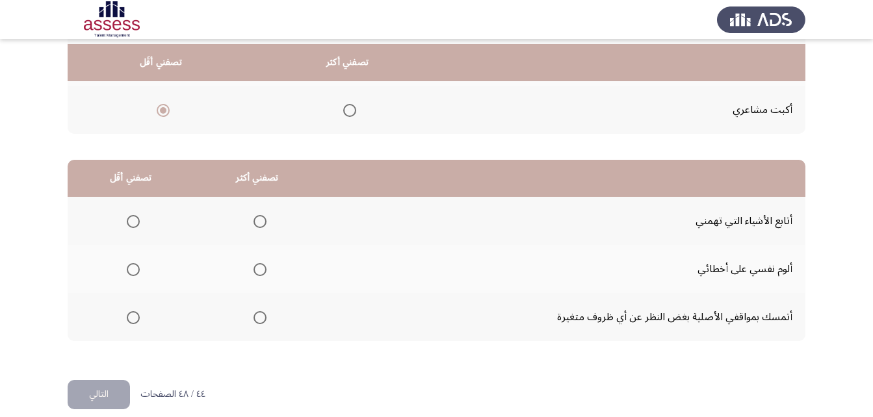
scroll to position [239, 0]
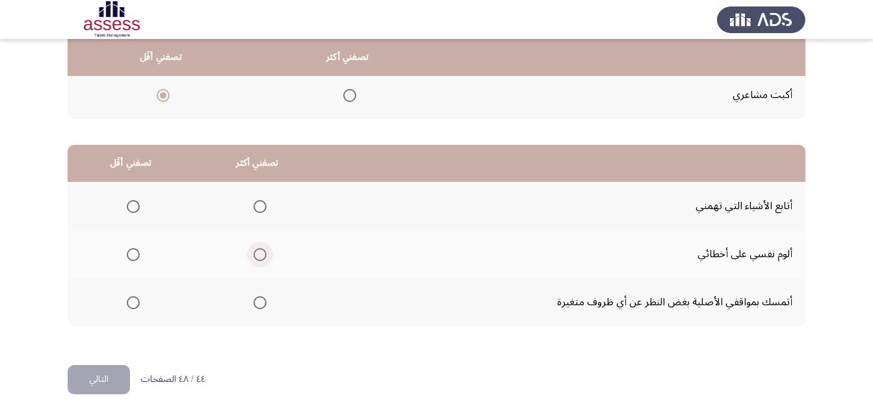
click at [255, 252] on span "Select an option" at bounding box center [259, 254] width 13 height 13
click at [255, 252] on input "Select an option" at bounding box center [259, 254] width 13 height 13
click at [138, 305] on span "Select an option" at bounding box center [133, 302] width 13 height 13
click at [138, 305] on input "Select an option" at bounding box center [133, 302] width 13 height 13
click at [101, 379] on button "التالي" at bounding box center [99, 379] width 62 height 29
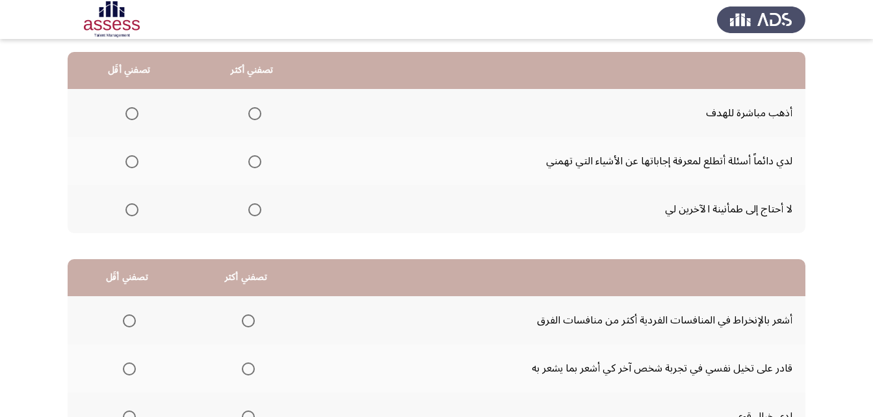
scroll to position [0, 0]
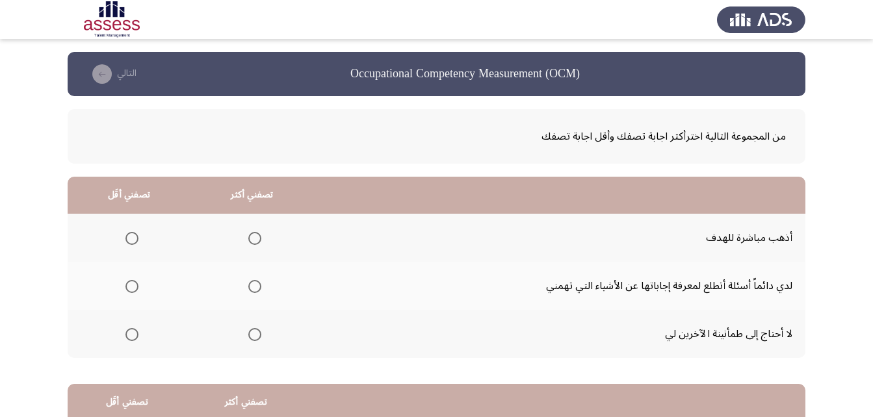
click at [254, 238] on span "Select an option" at bounding box center [254, 238] width 13 height 13
click at [254, 238] on input "Select an option" at bounding box center [254, 238] width 13 height 13
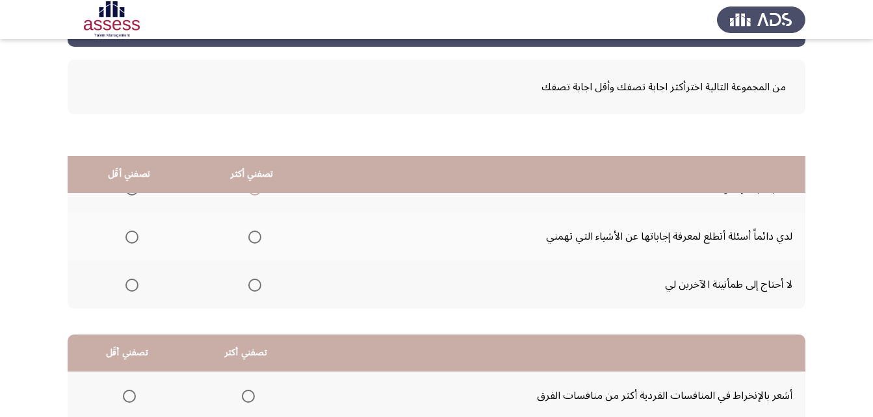
scroll to position [44, 0]
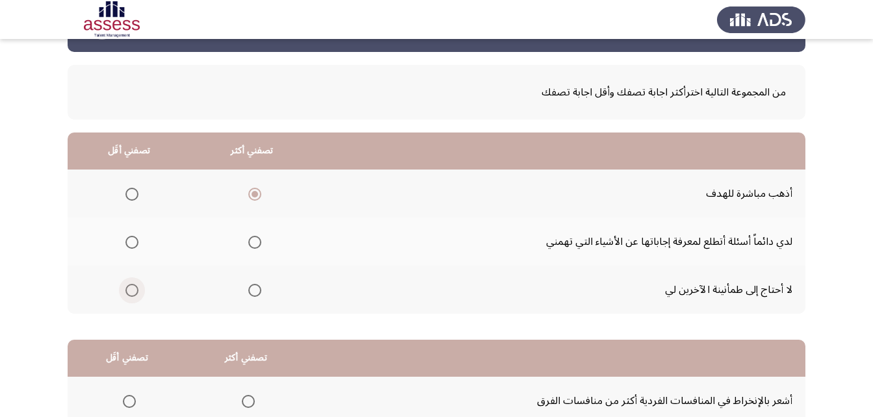
click at [135, 285] on span "Select an option" at bounding box center [131, 290] width 13 height 13
click at [135, 285] on input "Select an option" at bounding box center [131, 290] width 13 height 13
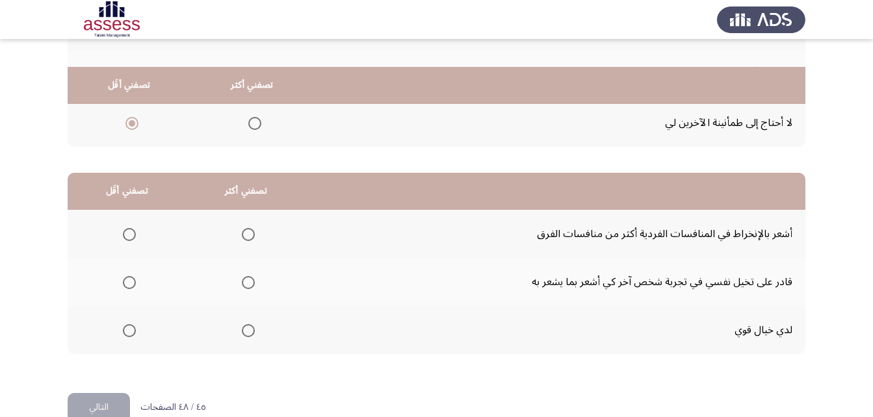
scroll to position [239, 0]
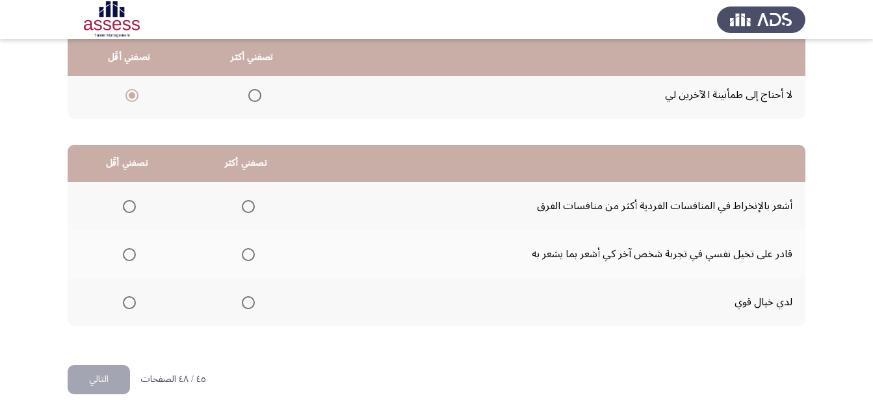
click at [250, 303] on span "Select an option" at bounding box center [248, 302] width 13 height 13
click at [250, 303] on input "Select an option" at bounding box center [248, 302] width 13 height 13
click at [131, 261] on span "Select an option" at bounding box center [129, 254] width 13 height 13
click at [131, 261] on input "Select an option" at bounding box center [129, 254] width 13 height 13
click at [108, 393] on button "التالي" at bounding box center [99, 379] width 62 height 29
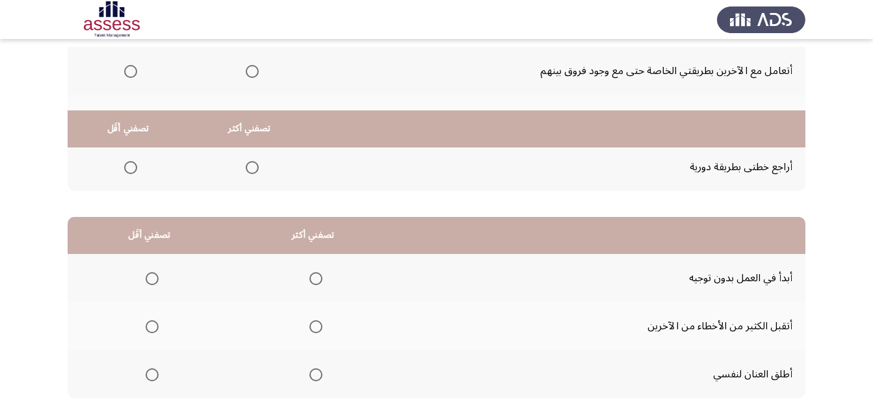
scroll to position [0, 0]
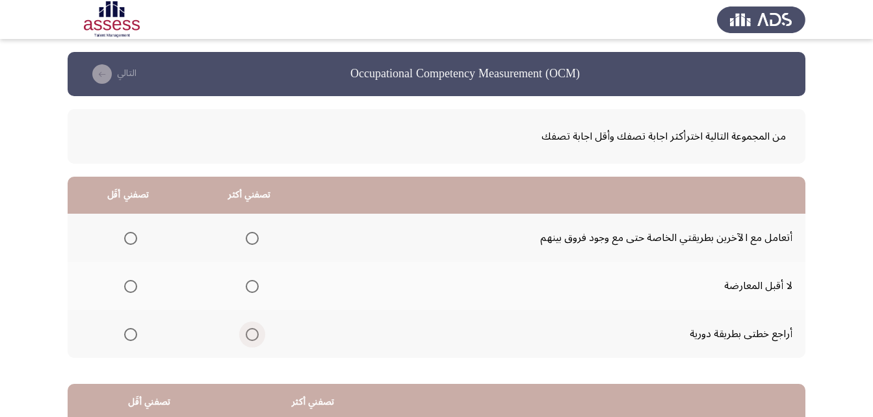
click at [253, 337] on span "Select an option" at bounding box center [252, 334] width 13 height 13
click at [253, 337] on input "Select an option" at bounding box center [252, 334] width 13 height 13
click at [126, 237] on span "Select an option" at bounding box center [130, 238] width 13 height 13
click at [126, 237] on input "Select an option" at bounding box center [130, 238] width 13 height 13
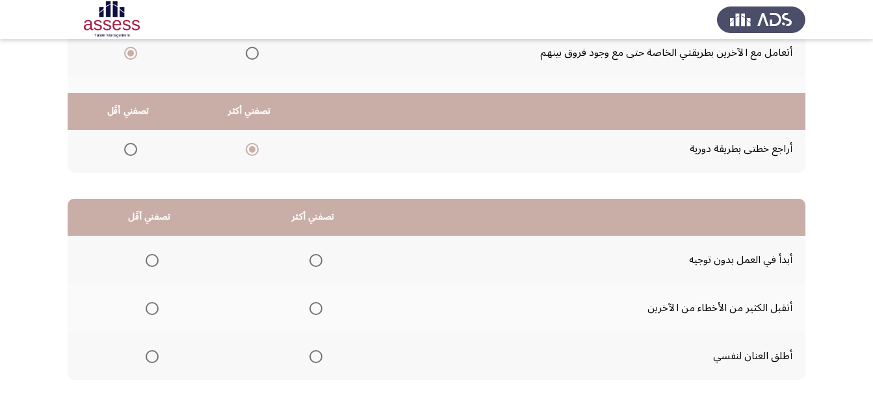
scroll to position [239, 0]
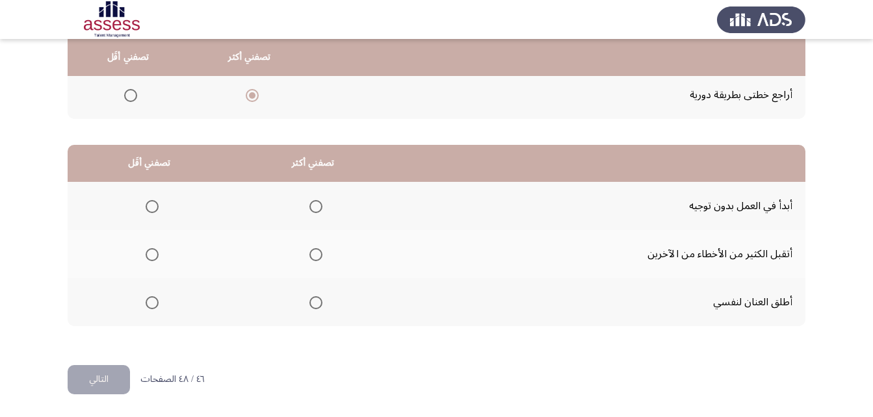
click at [318, 207] on span "Select an option" at bounding box center [315, 206] width 13 height 13
click at [318, 207] on input "Select an option" at bounding box center [315, 206] width 13 height 13
click at [152, 255] on span "Select an option" at bounding box center [152, 255] width 0 height 0
click at [151, 254] on input "Select an option" at bounding box center [152, 254] width 13 height 13
click at [96, 385] on button "التالي" at bounding box center [99, 379] width 62 height 29
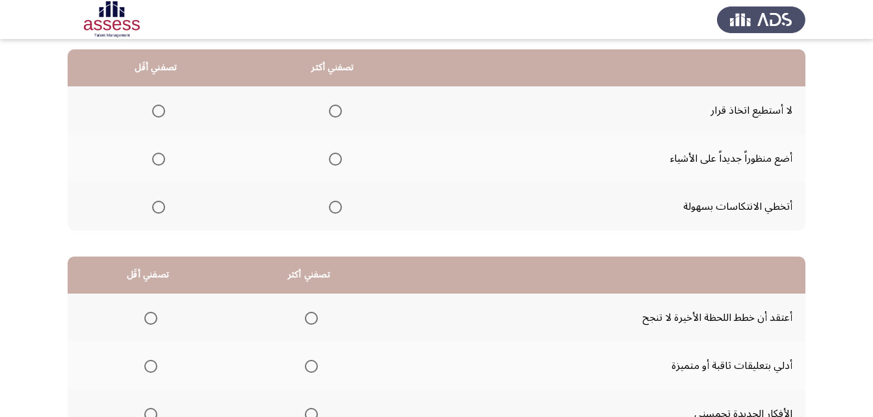
scroll to position [130, 0]
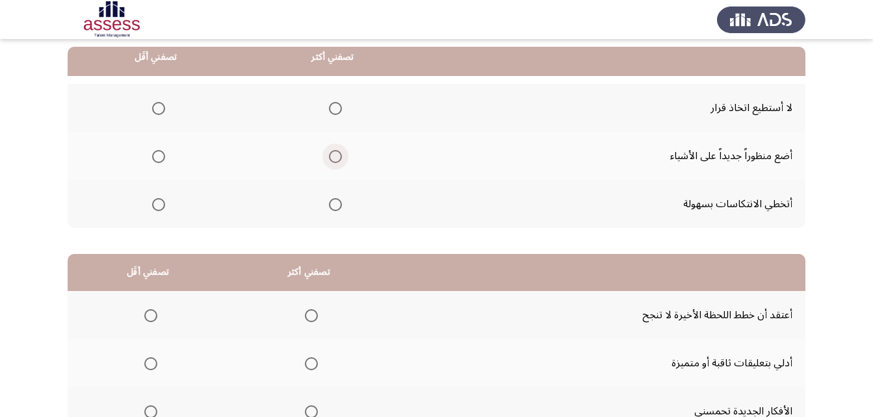
click at [339, 155] on span "Select an option" at bounding box center [335, 156] width 13 height 13
click at [339, 155] on input "Select an option" at bounding box center [335, 156] width 13 height 13
click at [153, 107] on span "Select an option" at bounding box center [158, 108] width 13 height 13
click at [153, 107] on input "Select an option" at bounding box center [158, 108] width 13 height 13
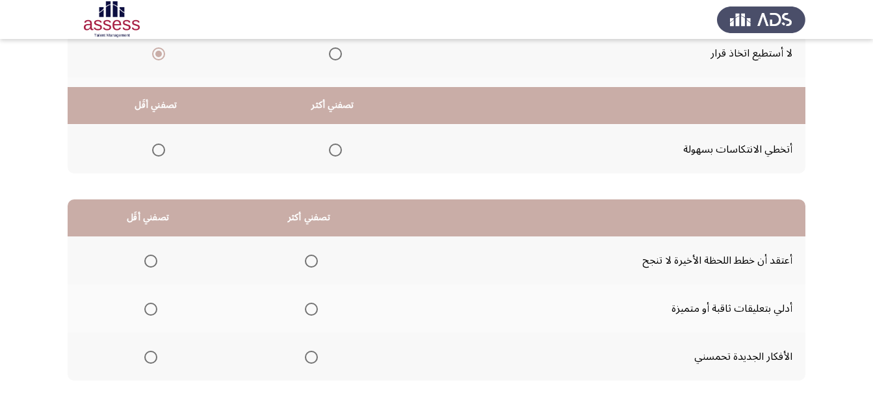
scroll to position [239, 0]
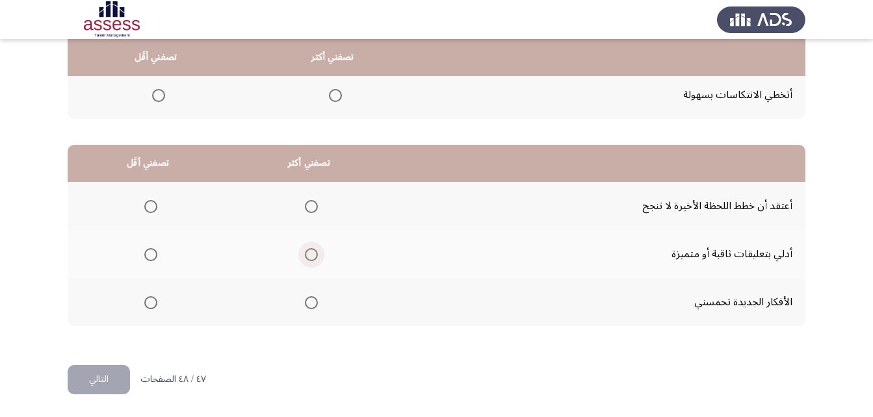
click at [314, 259] on span "Select an option" at bounding box center [311, 254] width 13 height 13
click at [314, 259] on input "Select an option" at bounding box center [311, 254] width 13 height 13
click at [142, 201] on label "Select an option" at bounding box center [148, 206] width 18 height 13
click at [144, 201] on input "Select an option" at bounding box center [150, 206] width 13 height 13
click at [118, 389] on button "التالي" at bounding box center [99, 379] width 62 height 29
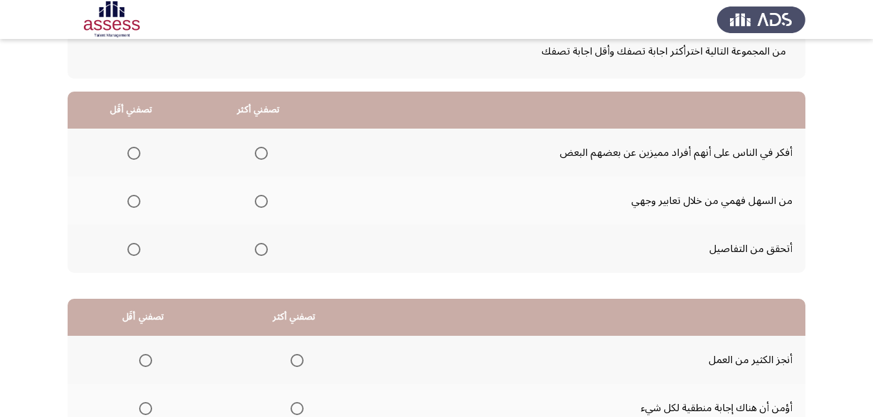
scroll to position [0, 0]
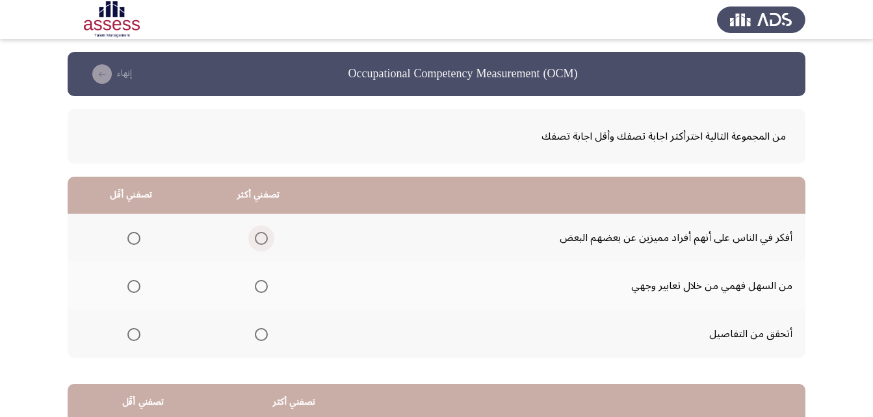
click at [255, 238] on label "Select an option" at bounding box center [259, 238] width 18 height 13
click at [255, 238] on input "Select an option" at bounding box center [261, 238] width 13 height 13
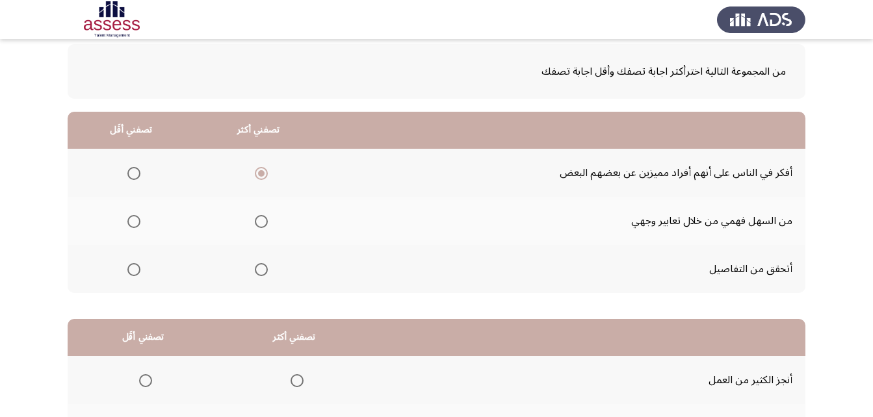
click at [137, 270] on span "Select an option" at bounding box center [133, 269] width 13 height 13
click at [137, 270] on input "Select an option" at bounding box center [133, 269] width 13 height 13
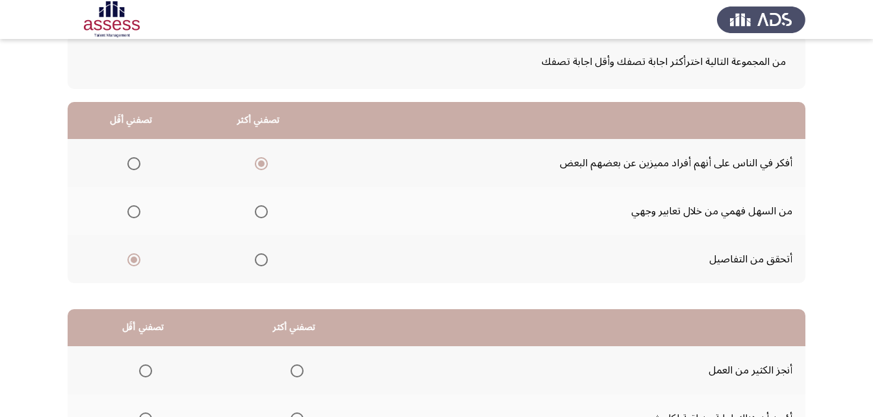
scroll to position [239, 0]
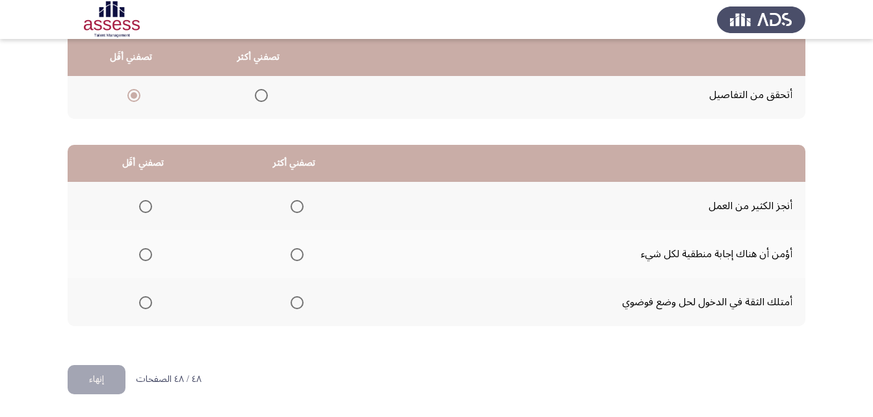
click at [296, 203] on span "Select an option" at bounding box center [296, 206] width 13 height 13
click at [296, 203] on input "Select an option" at bounding box center [296, 206] width 13 height 13
click at [144, 257] on span "Select an option" at bounding box center [145, 254] width 13 height 13
click at [144, 257] on input "Select an option" at bounding box center [145, 254] width 13 height 13
click at [101, 380] on button "إنهاء" at bounding box center [97, 379] width 58 height 29
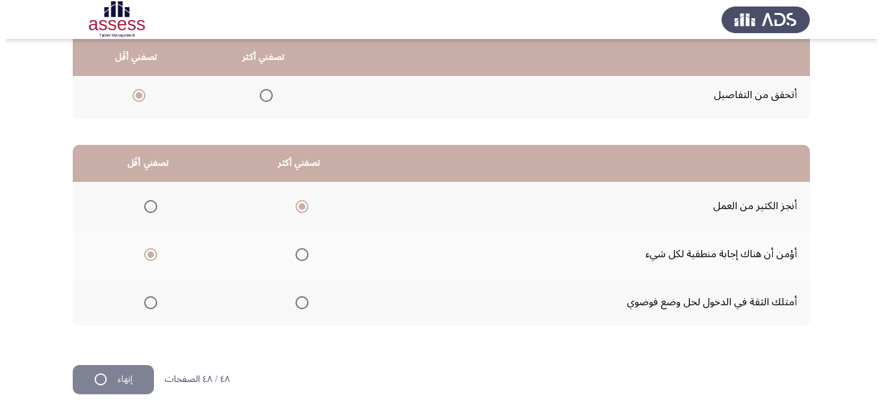
scroll to position [0, 0]
